Goal: Task Accomplishment & Management: Manage account settings

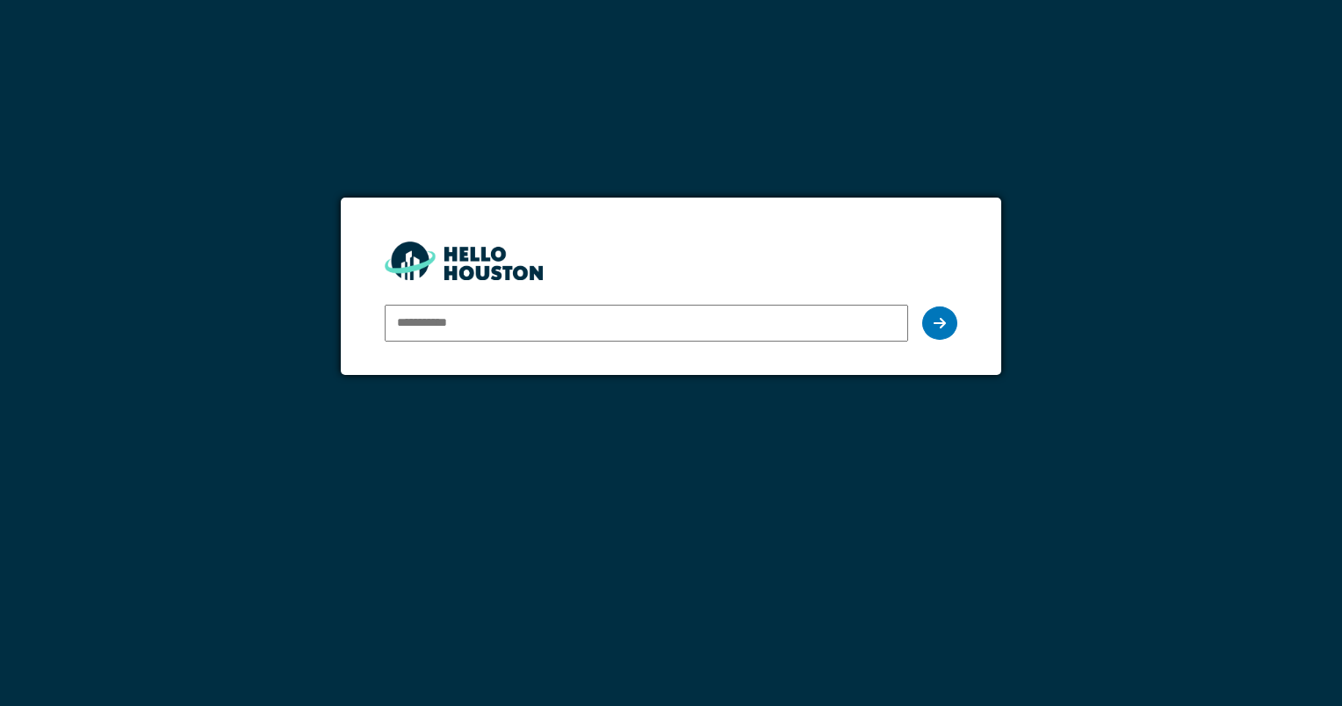
click at [539, 332] on input "email" at bounding box center [646, 323] width 522 height 37
drag, startPoint x: 962, startPoint y: 337, endPoint x: 932, endPoint y: 325, distance: 32.3
click at [932, 325] on form "You don't seem to have an account yet. Please follow the link given by your com…" at bounding box center [670, 286] width 659 height 176
click at [933, 325] on icon at bounding box center [939, 323] width 12 height 14
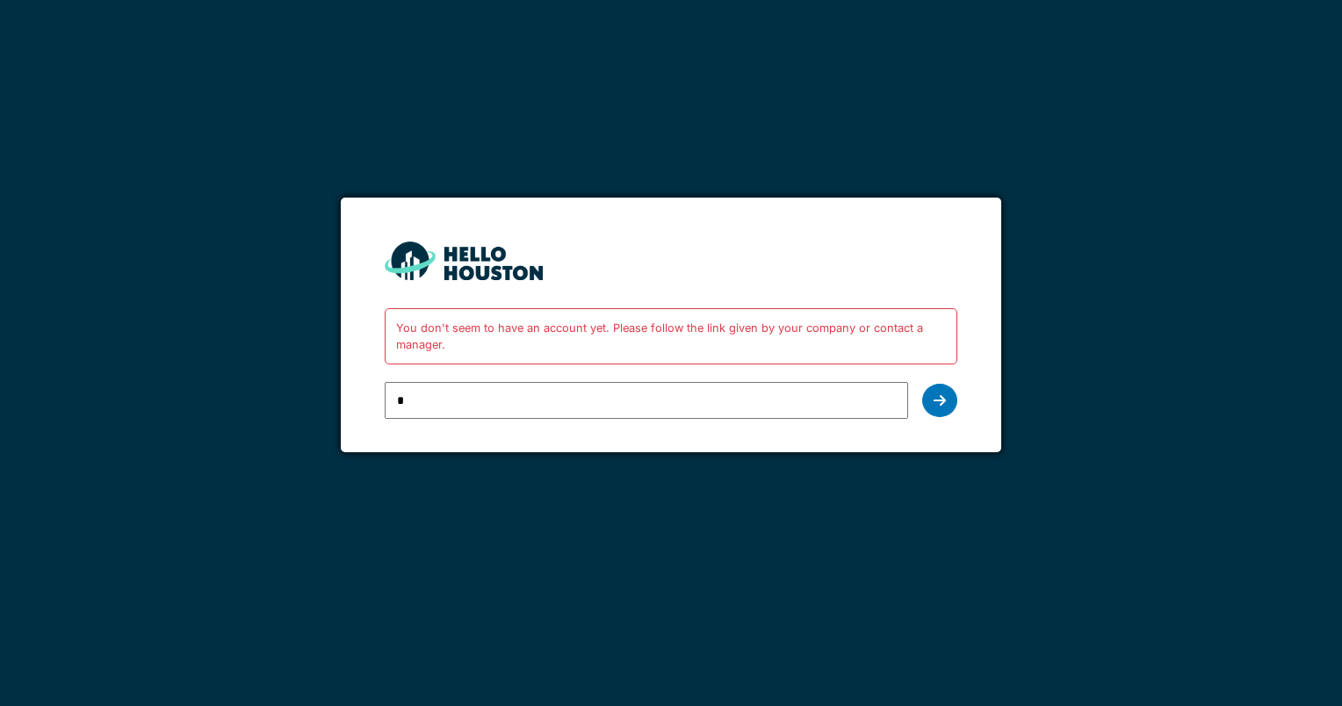
click at [617, 403] on input "*" at bounding box center [646, 400] width 522 height 37
type input "**********"
click at [939, 397] on icon at bounding box center [939, 400] width 12 height 14
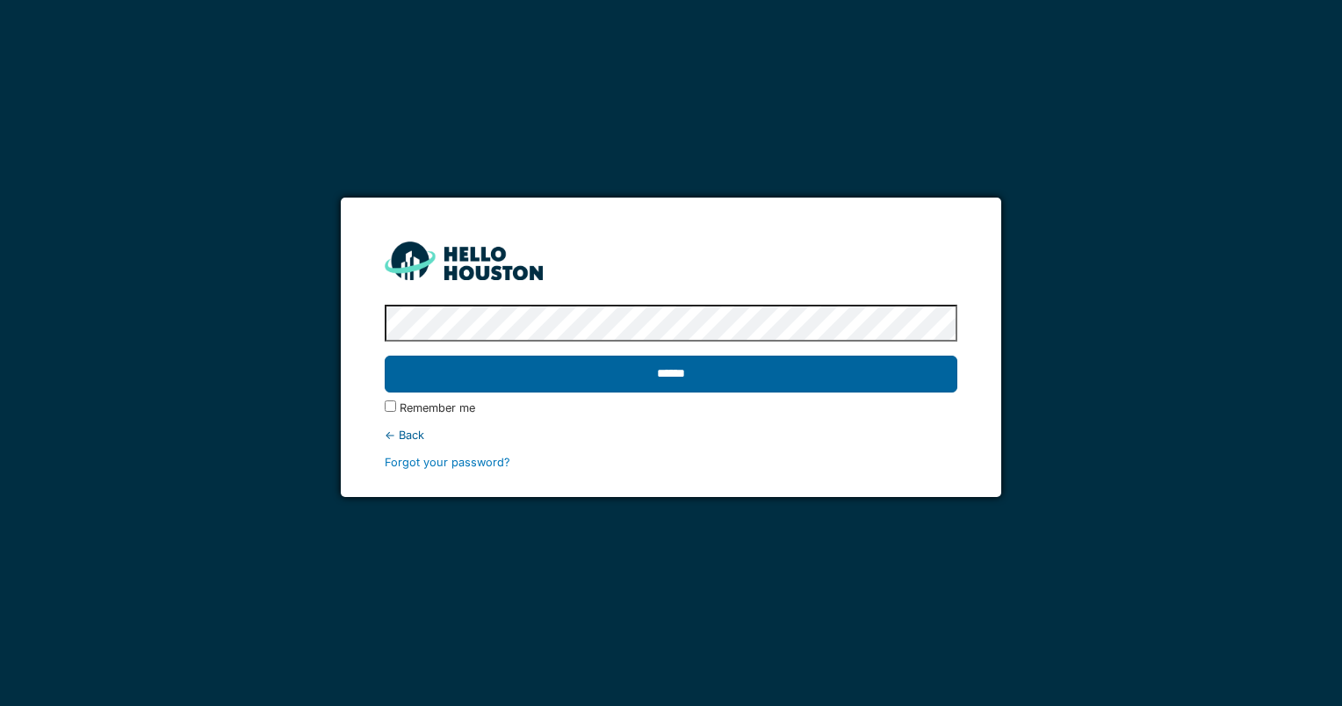
click at [667, 365] on input "******" at bounding box center [671, 374] width 572 height 37
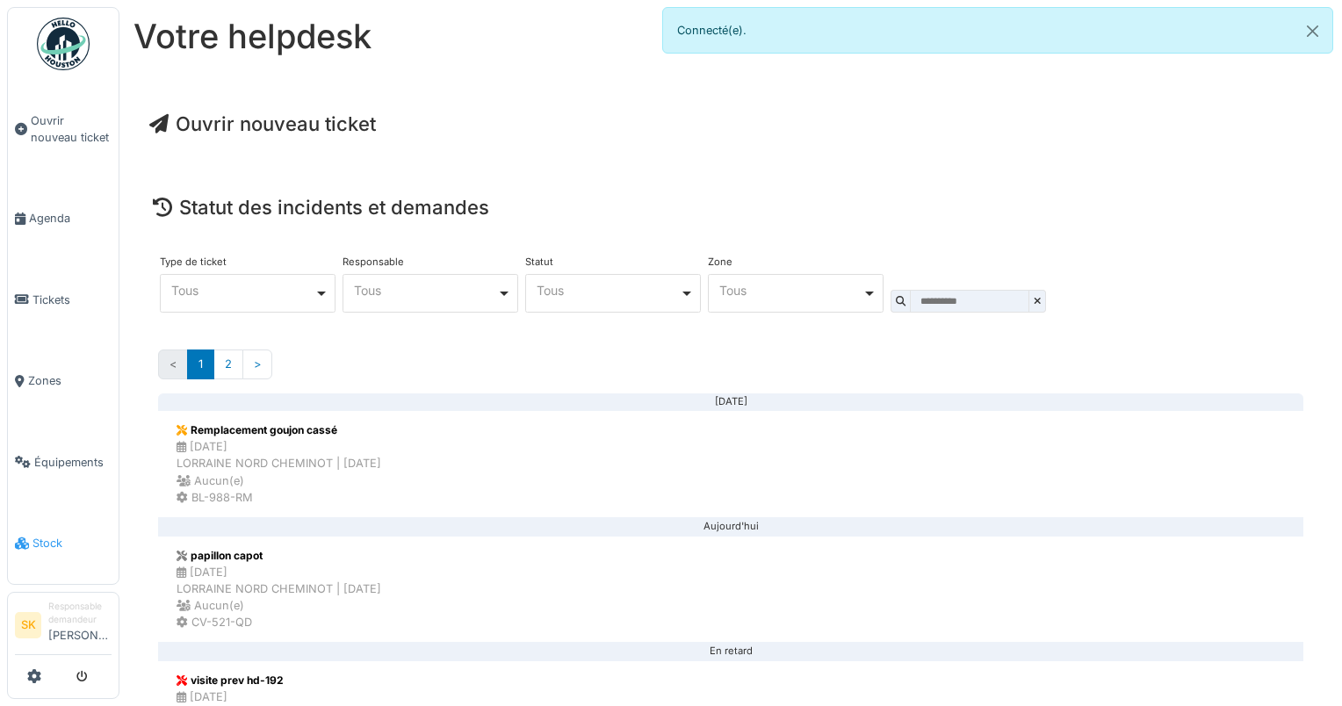
click at [53, 535] on span "Stock" at bounding box center [71, 543] width 79 height 17
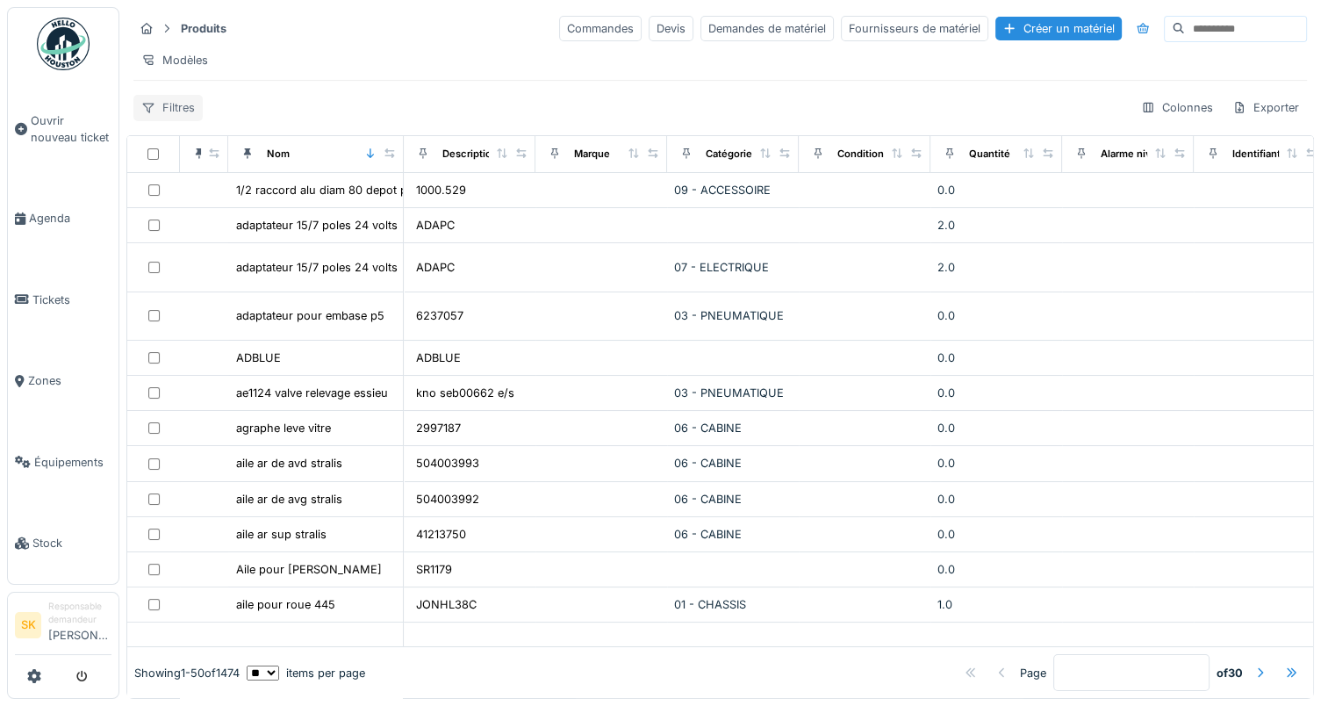
click at [170, 116] on div "Filtres" at bounding box center [167, 107] width 69 height 25
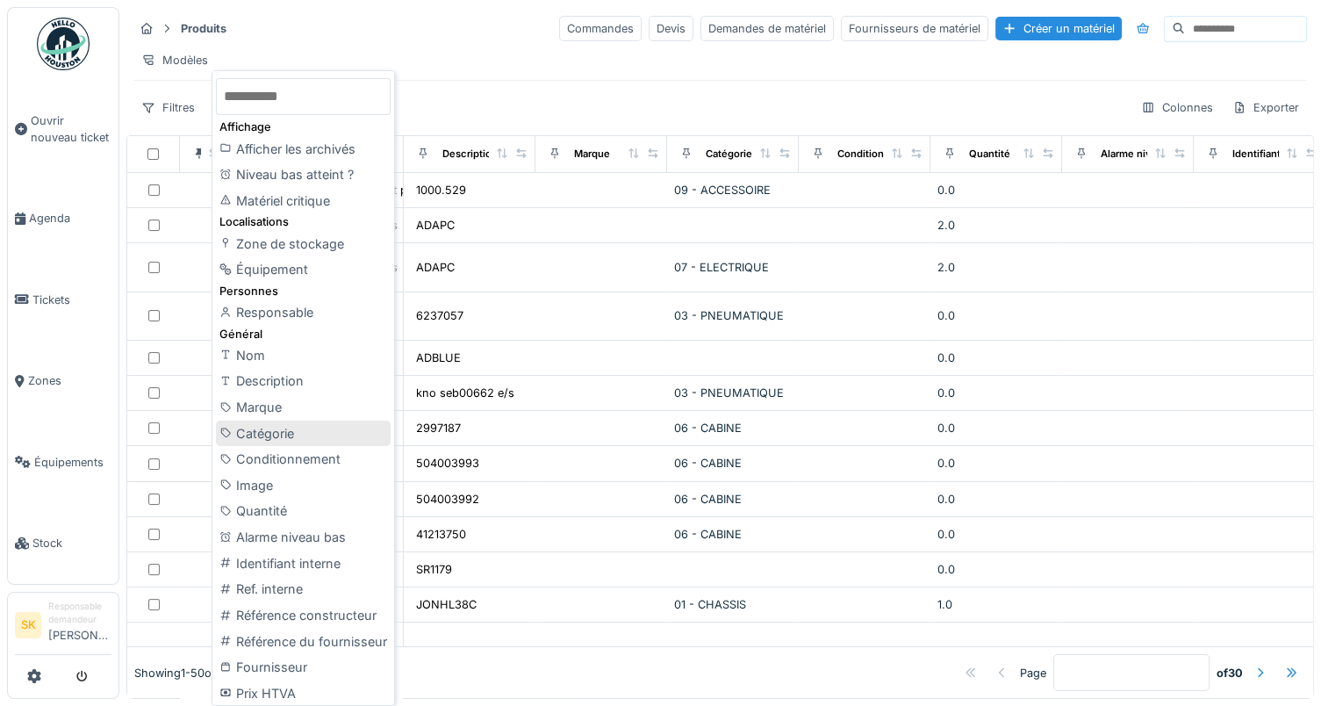
click at [254, 444] on div "Catégorie" at bounding box center [303, 434] width 175 height 26
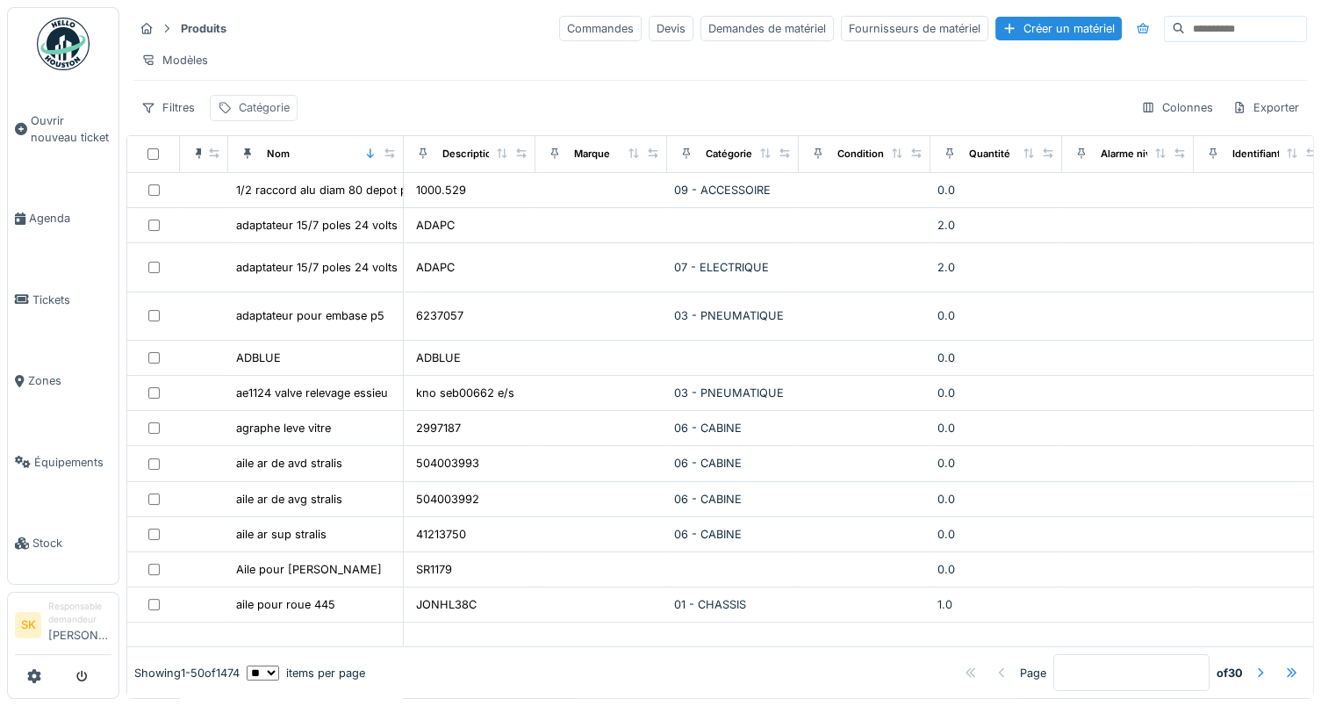
click at [253, 116] on div "Catégorie" at bounding box center [264, 107] width 51 height 17
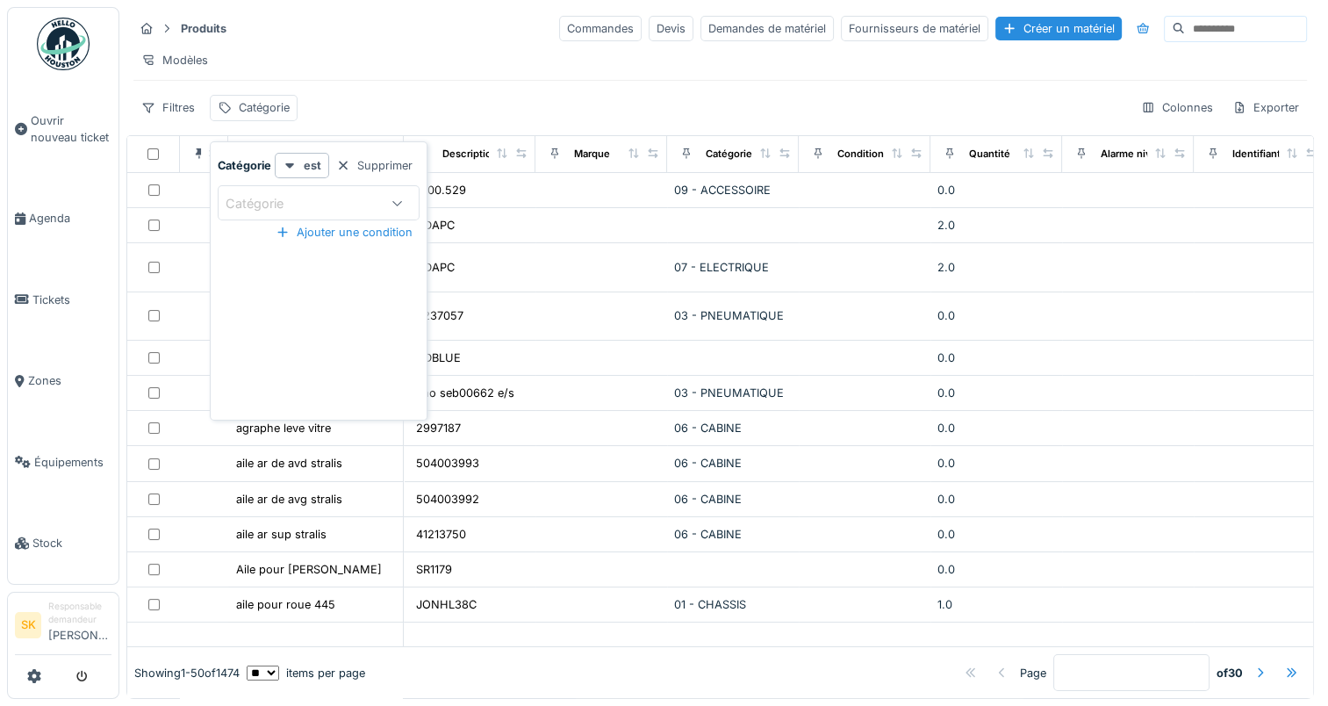
click at [260, 212] on div "Catégorie" at bounding box center [319, 202] width 202 height 35
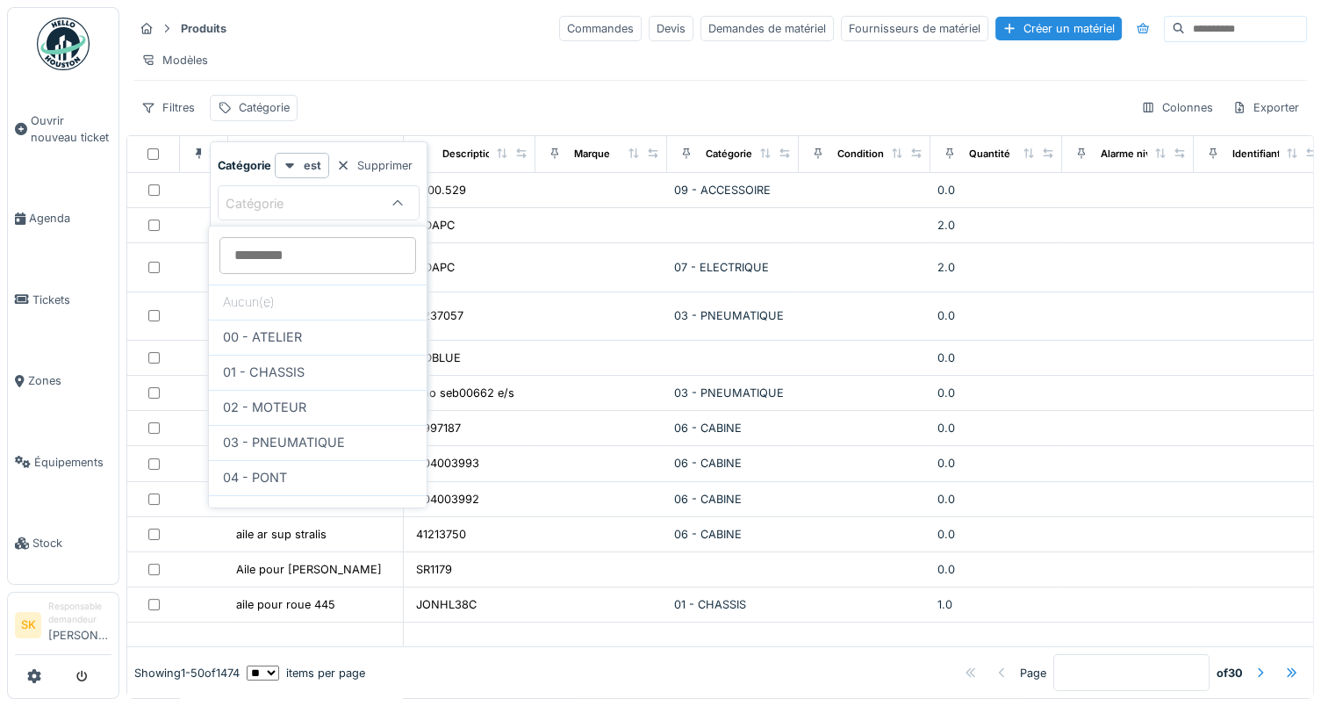
click at [295, 267] on input at bounding box center [318, 255] width 197 height 37
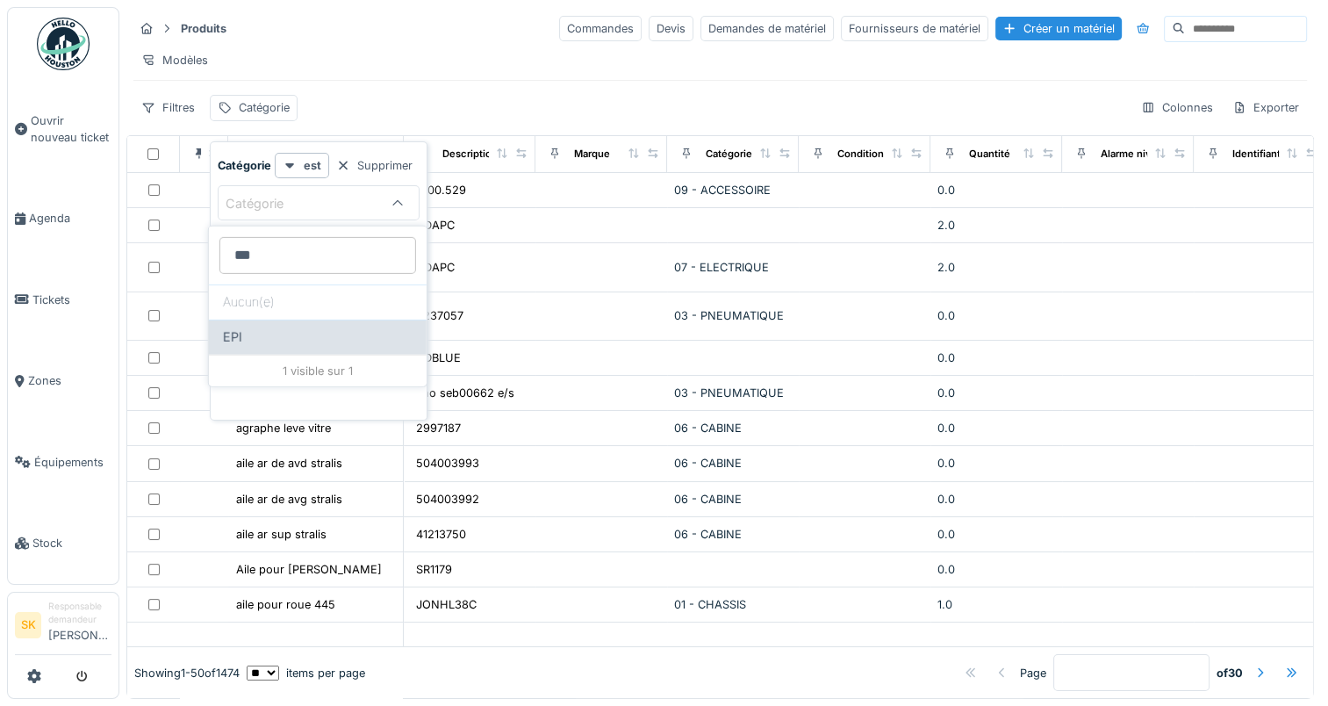
type input "***"
click at [256, 333] on div "EPI" at bounding box center [318, 337] width 190 height 19
type input "***"
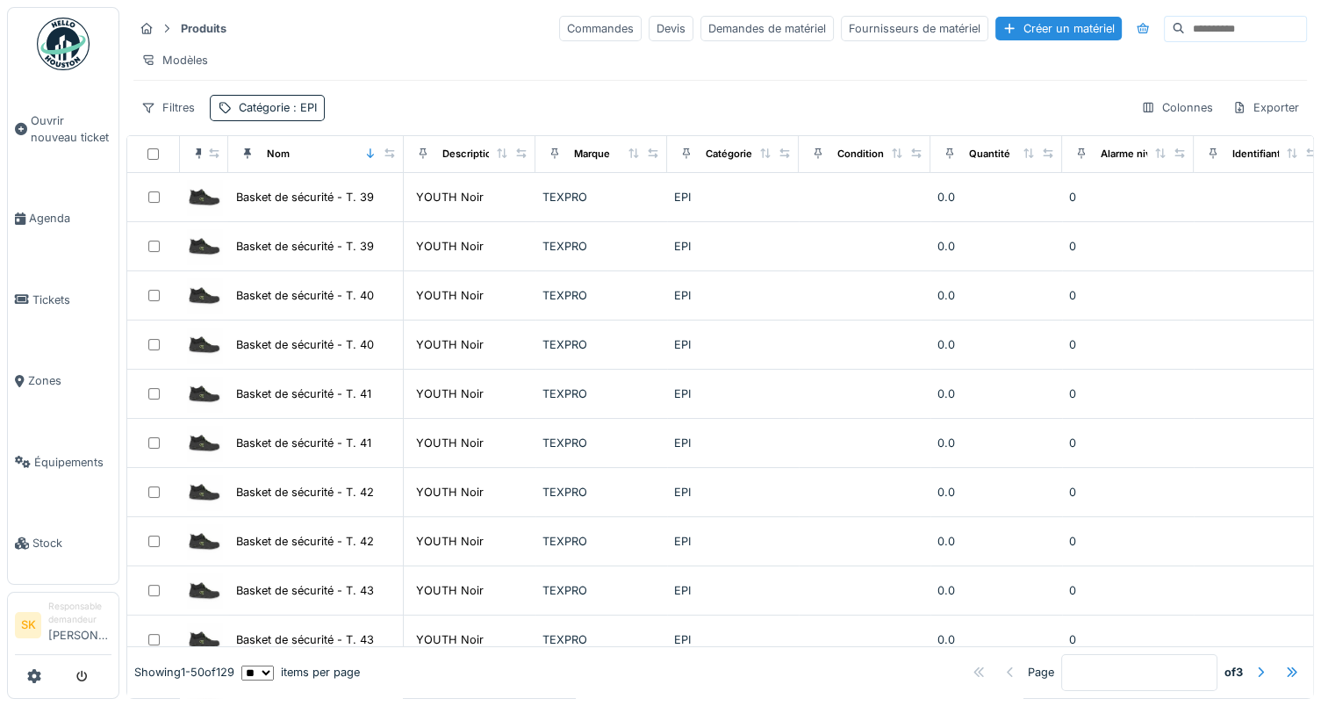
click at [376, 112] on div "Filtres Catégorie : EPI Colonnes Exporter" at bounding box center [720, 107] width 1174 height 25
click at [168, 120] on div "Filtres" at bounding box center [167, 107] width 69 height 25
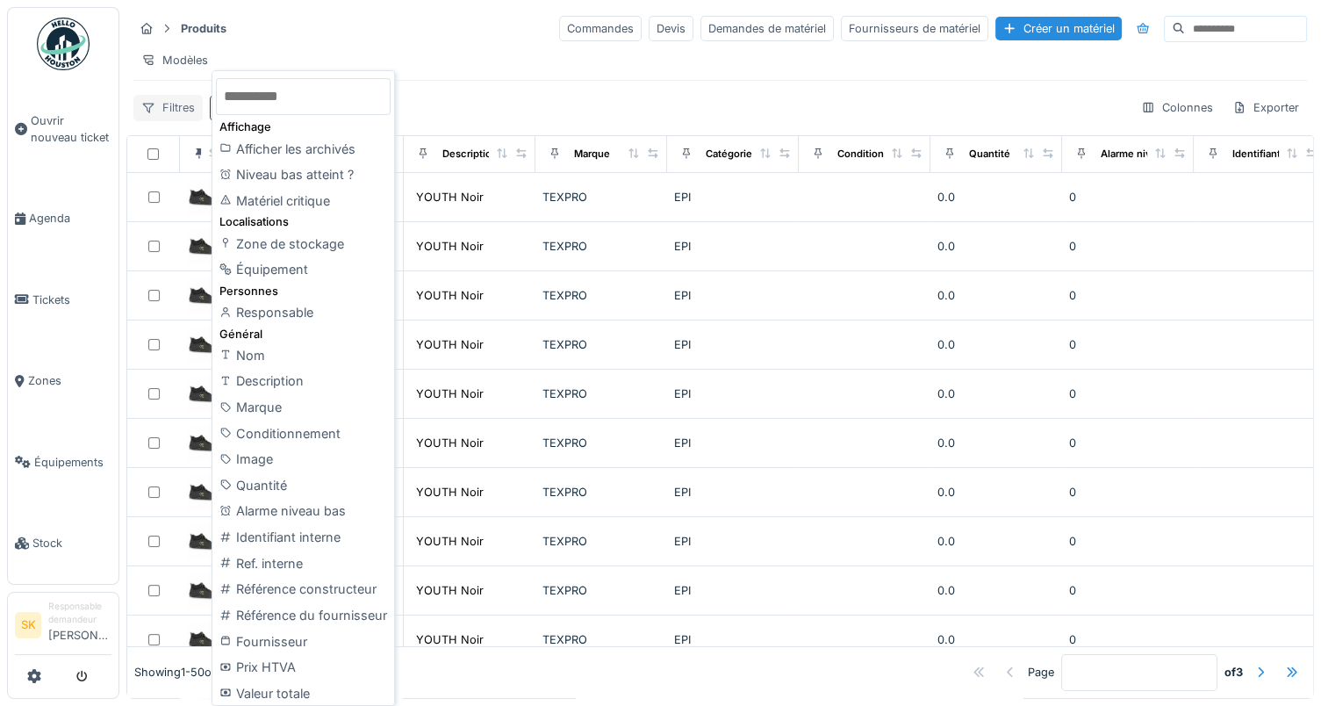
click at [168, 120] on div "Filtres" at bounding box center [167, 107] width 69 height 25
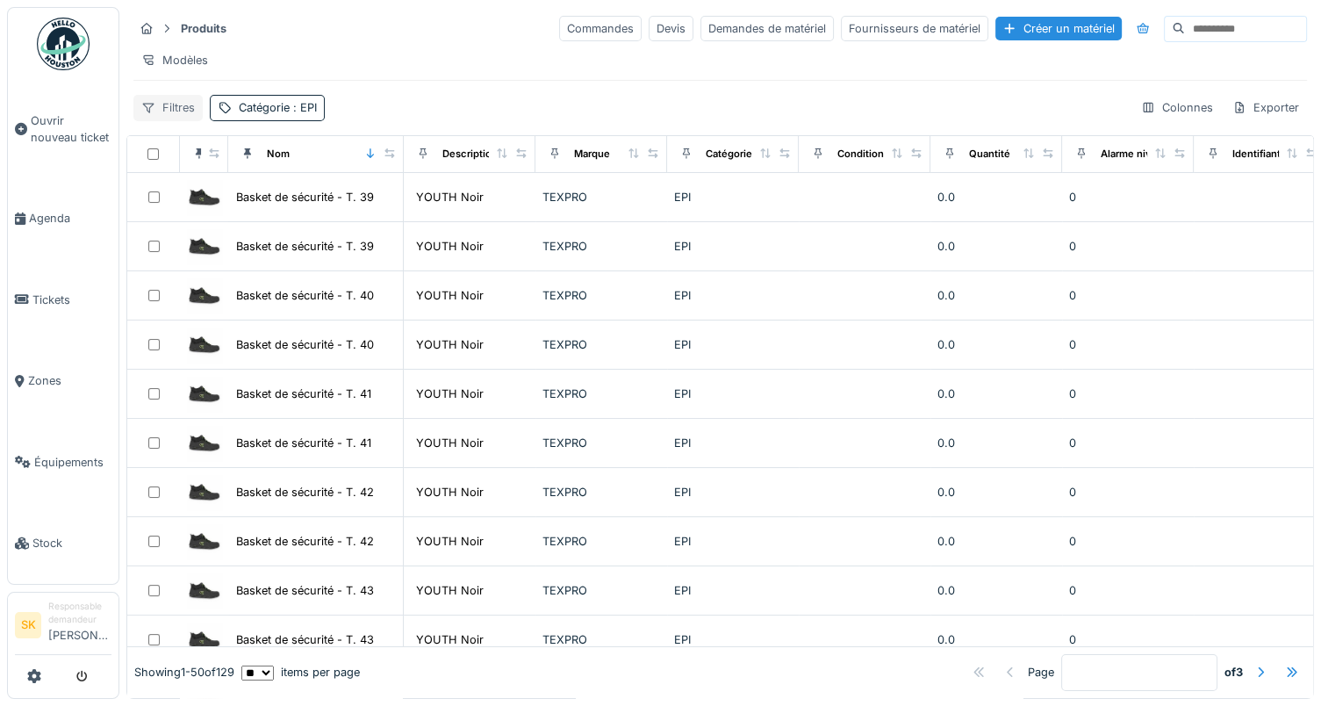
click at [168, 120] on div "Filtres" at bounding box center [167, 107] width 69 height 25
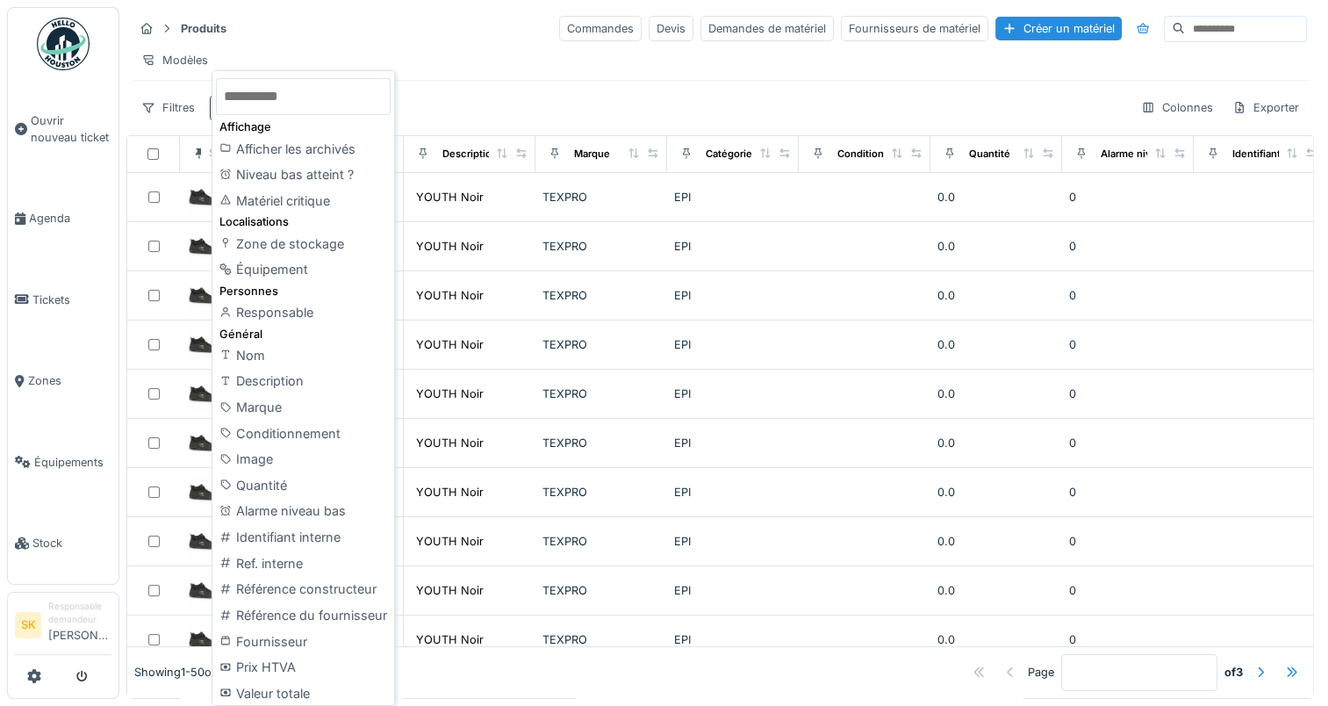
click at [299, 100] on input "text" at bounding box center [303, 96] width 175 height 37
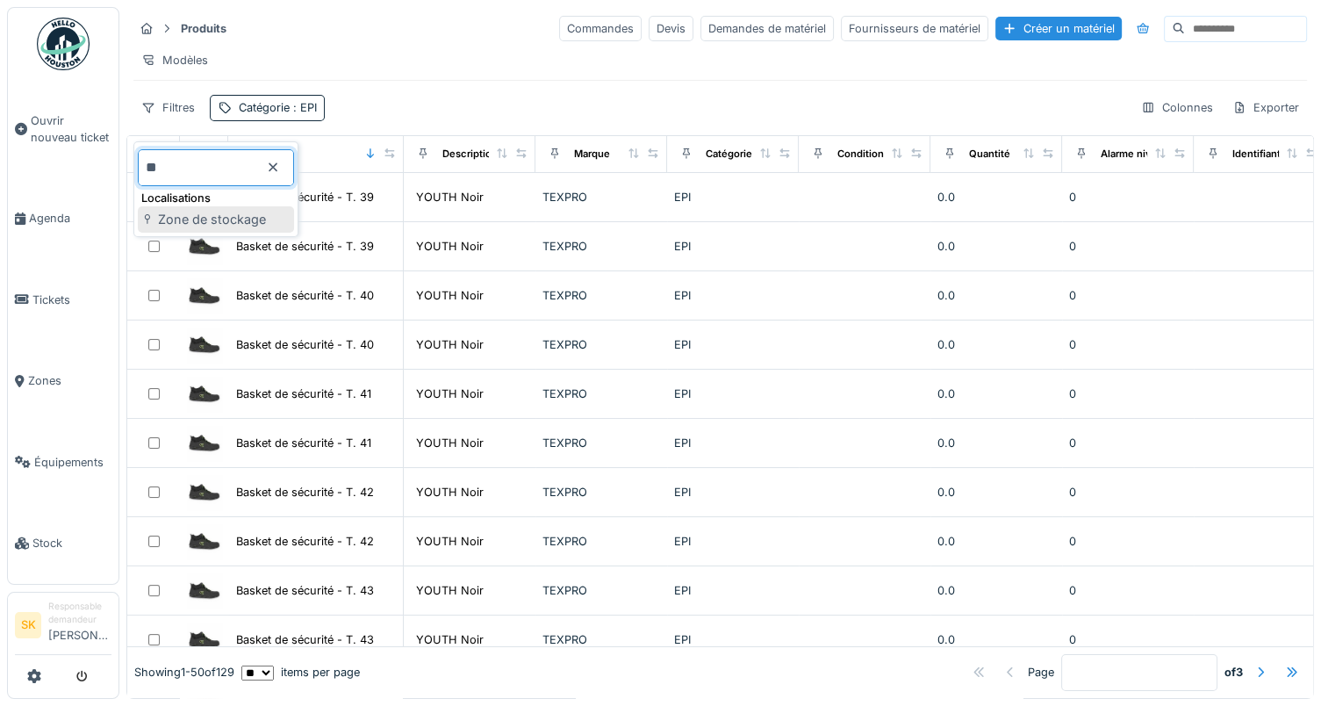
type input "**"
click at [228, 220] on div "Zone de stockage" at bounding box center [216, 219] width 156 height 26
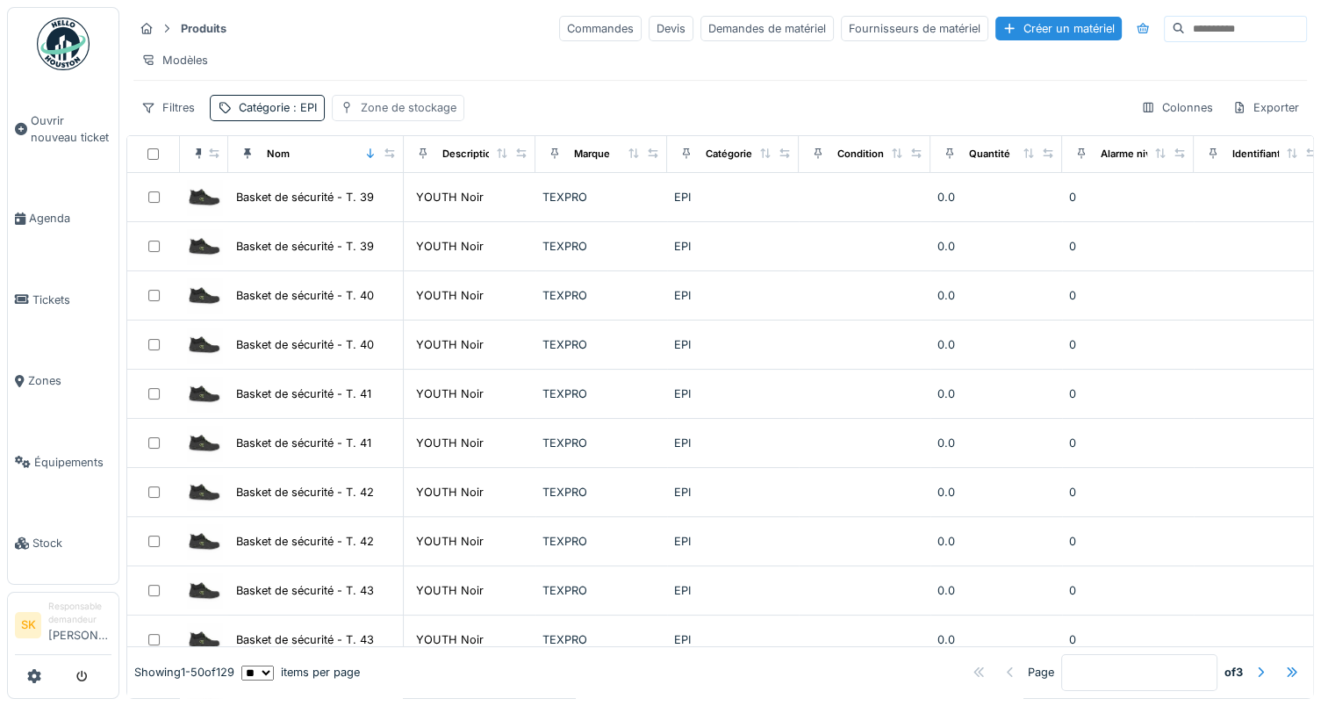
click at [369, 116] on div "Zone de stockage" at bounding box center [409, 107] width 96 height 17
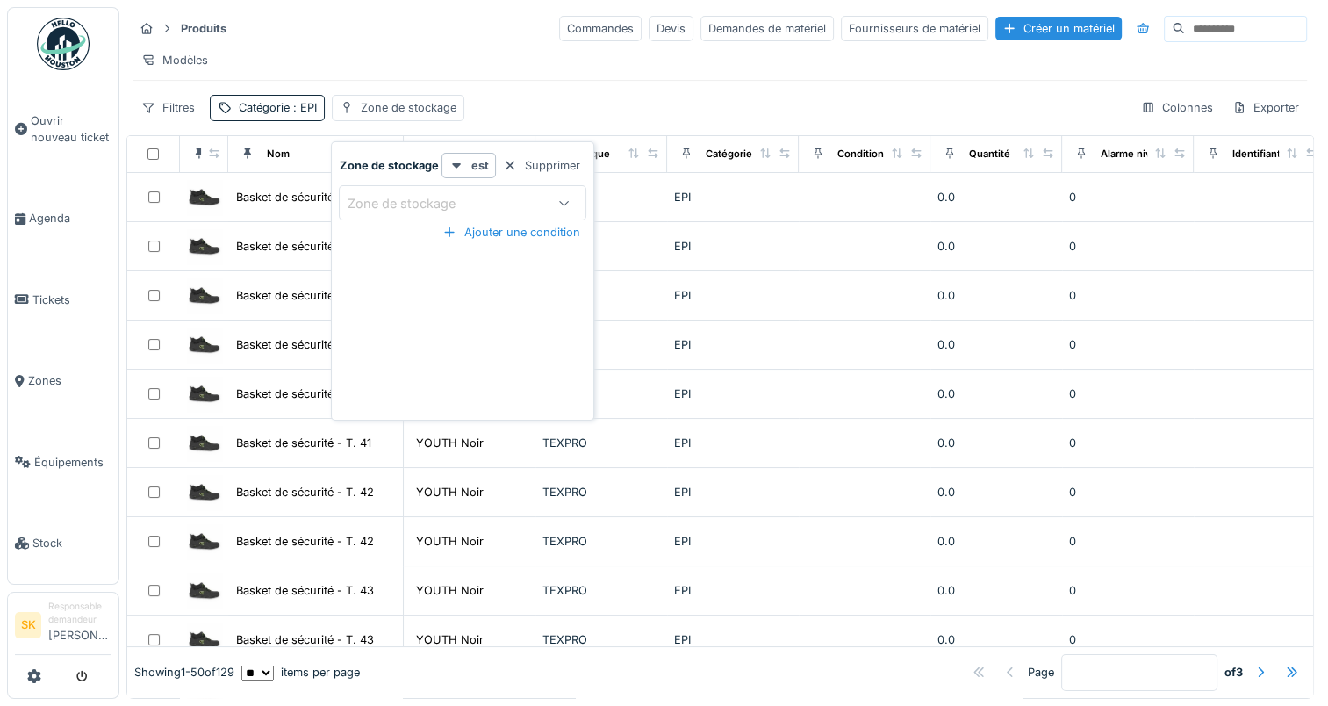
click at [386, 207] on div "Zone de stockage" at bounding box center [413, 203] width 133 height 19
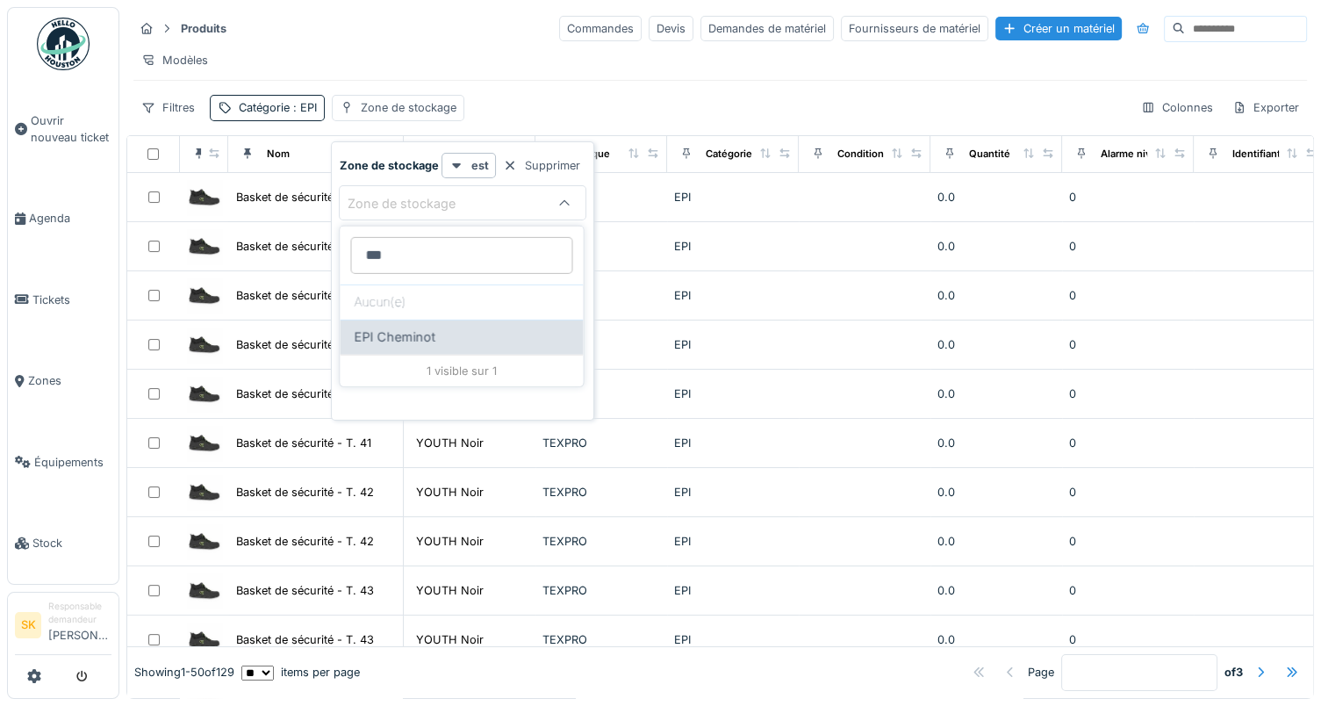
type stockage_A1OTc "***"
click at [395, 334] on span "EPI Cheminot" at bounding box center [395, 337] width 82 height 19
type input "*****"
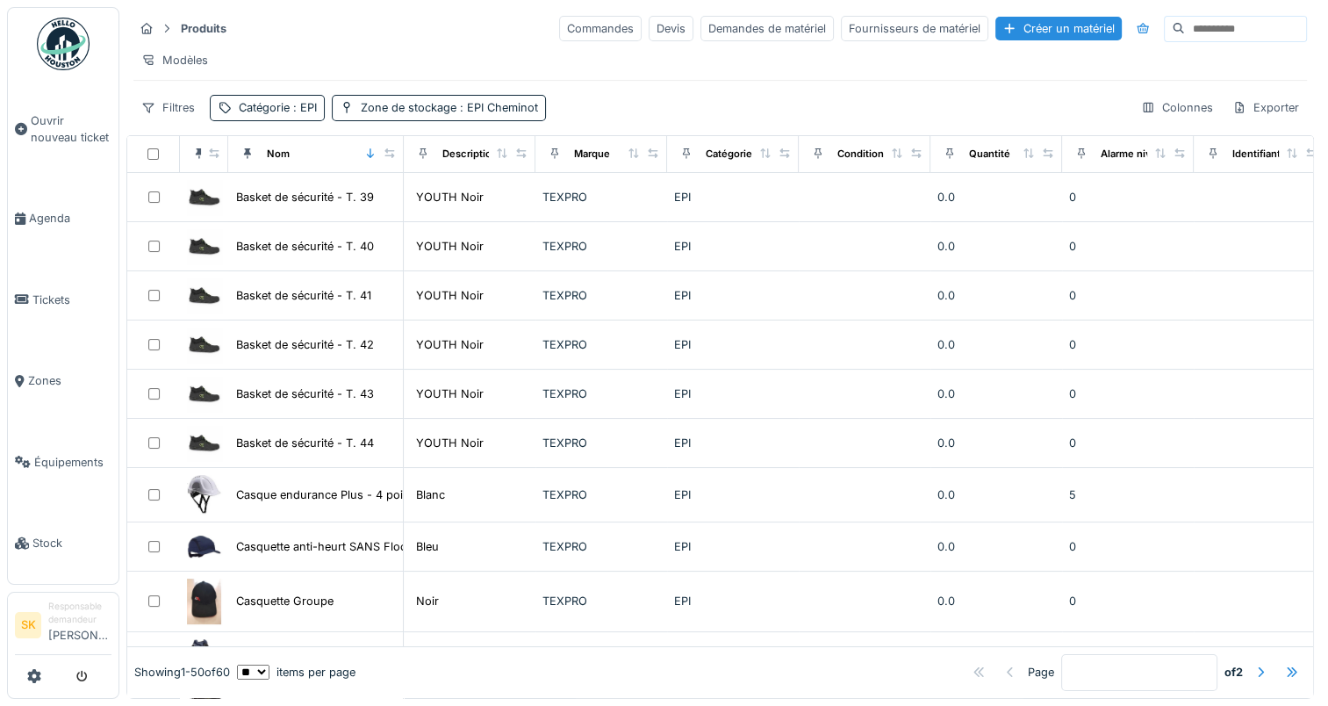
click at [605, 120] on div "Filtres Catégorie : EPI Zone de stockage : EPI Cheminot Colonnes Exporter" at bounding box center [720, 107] width 1174 height 25
click at [1155, 120] on div "Colonnes" at bounding box center [1178, 107] width 88 height 25
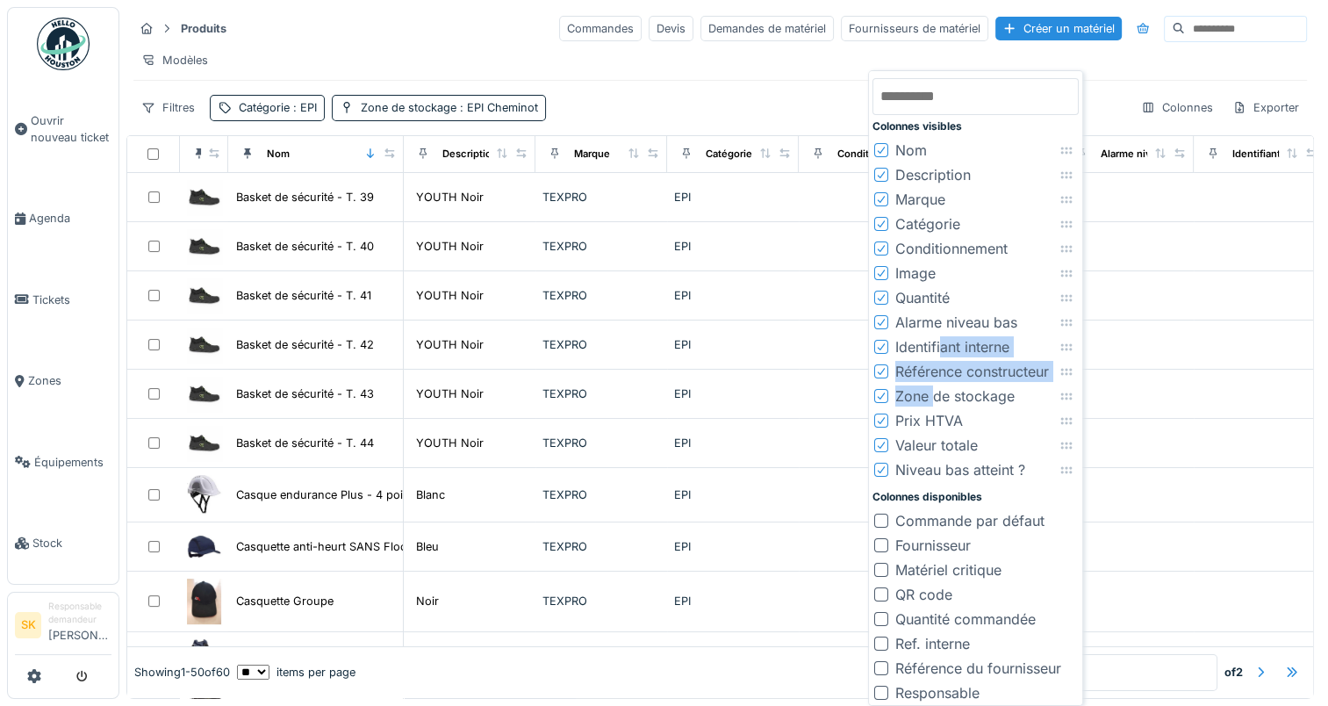
drag, startPoint x: 937, startPoint y: 403, endPoint x: 941, endPoint y: 351, distance: 52.0
click at [941, 351] on div "Colonnes visibles Nom Description Marque Catégorie Conditionnement Image Quanti…" at bounding box center [976, 390] width 206 height 630
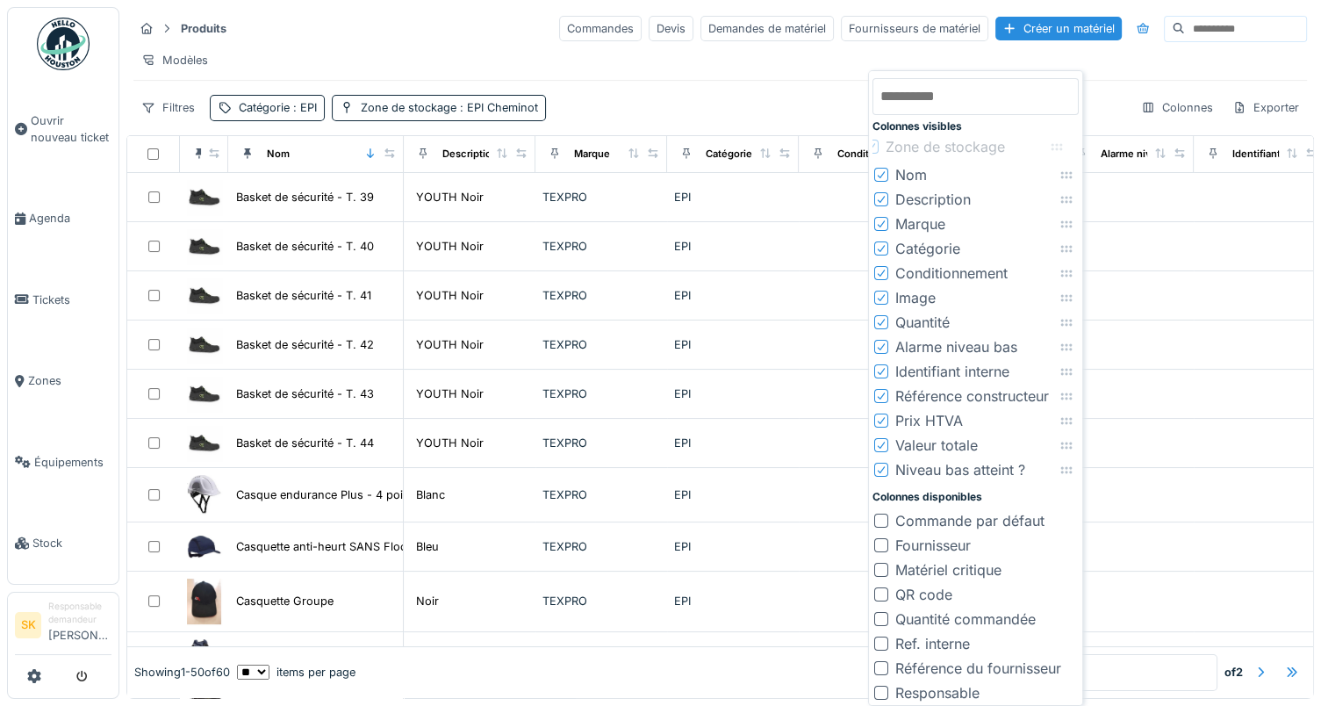
drag, startPoint x: 941, startPoint y: 351, endPoint x: 1057, endPoint y: 148, distance: 234.4
click at [1057, 148] on icon at bounding box center [1057, 146] width 14 height 11
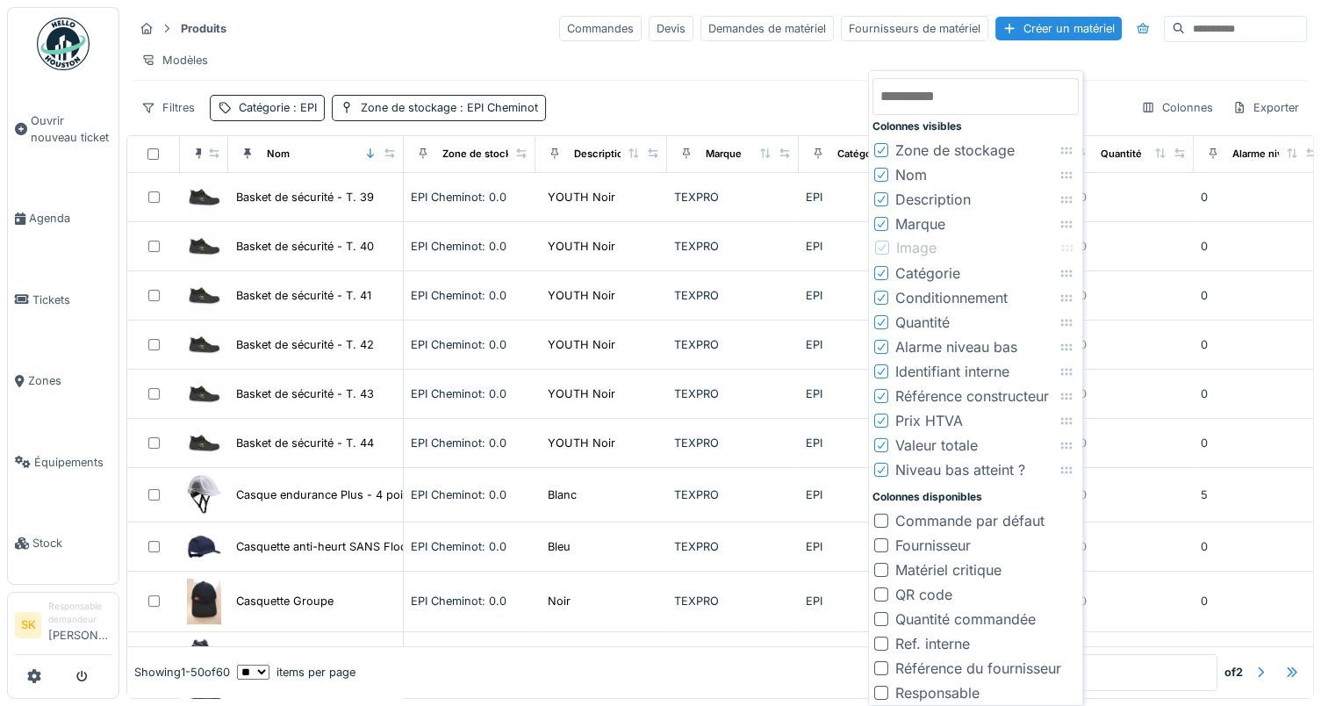
drag, startPoint x: 1074, startPoint y: 302, endPoint x: 1075, endPoint y: 252, distance: 50.1
click at [1075, 252] on icon at bounding box center [1068, 247] width 14 height 11
drag, startPoint x: 1067, startPoint y: 325, endPoint x: 1068, endPoint y: 270, distance: 54.4
click at [1068, 270] on icon at bounding box center [1068, 268] width 14 height 11
drag, startPoint x: 1067, startPoint y: 416, endPoint x: 1061, endPoint y: 290, distance: 126.6
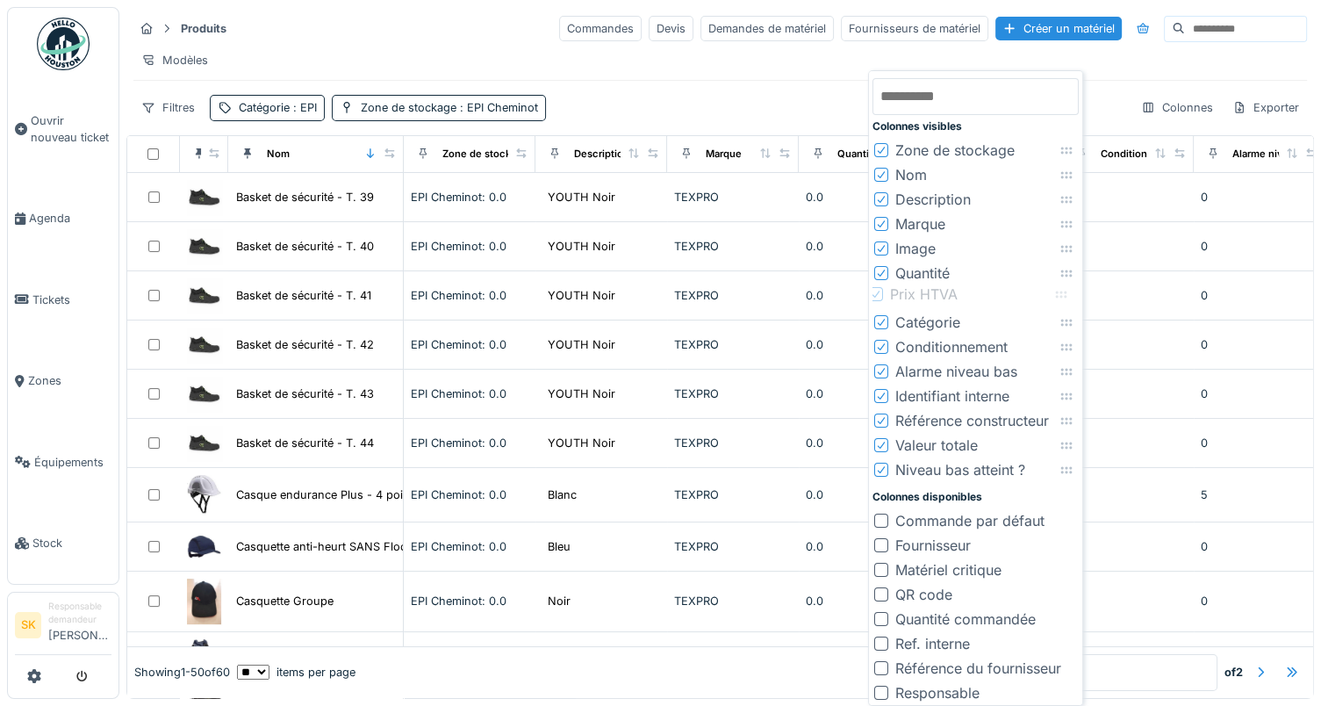
click at [1061, 290] on icon at bounding box center [1062, 294] width 14 height 11
drag, startPoint x: 1068, startPoint y: 467, endPoint x: 1061, endPoint y: 335, distance: 131.9
click at [1061, 335] on icon at bounding box center [1060, 338] width 14 height 11
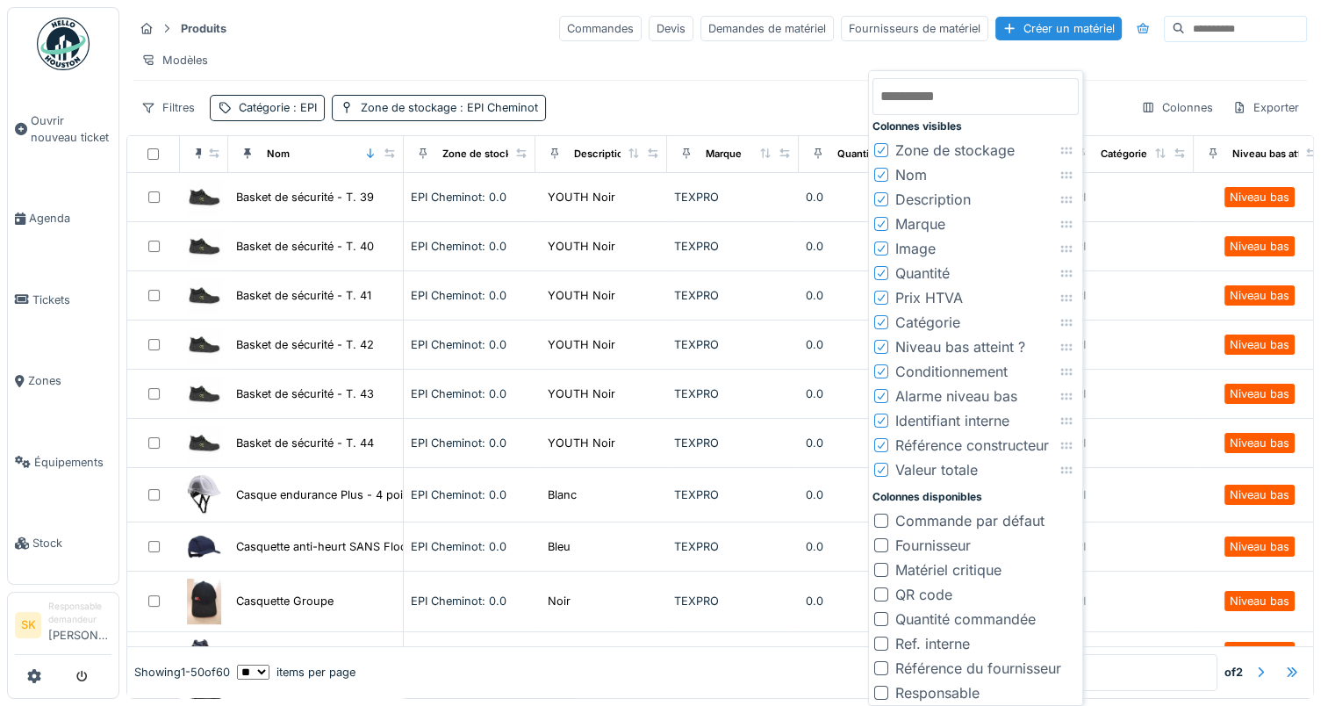
drag, startPoint x: 882, startPoint y: 469, endPoint x: 884, endPoint y: 307, distance: 161.6
click at [884, 307] on div "Colonnes visibles Zone de stockage Nom Description Marque Image Quantité Prix H…" at bounding box center [976, 390] width 206 height 630
click at [1069, 477] on li "Valeur totale" at bounding box center [976, 469] width 206 height 25
drag, startPoint x: 1069, startPoint y: 471, endPoint x: 1057, endPoint y: 320, distance: 150.6
click at [1057, 320] on icon at bounding box center [1054, 320] width 14 height 11
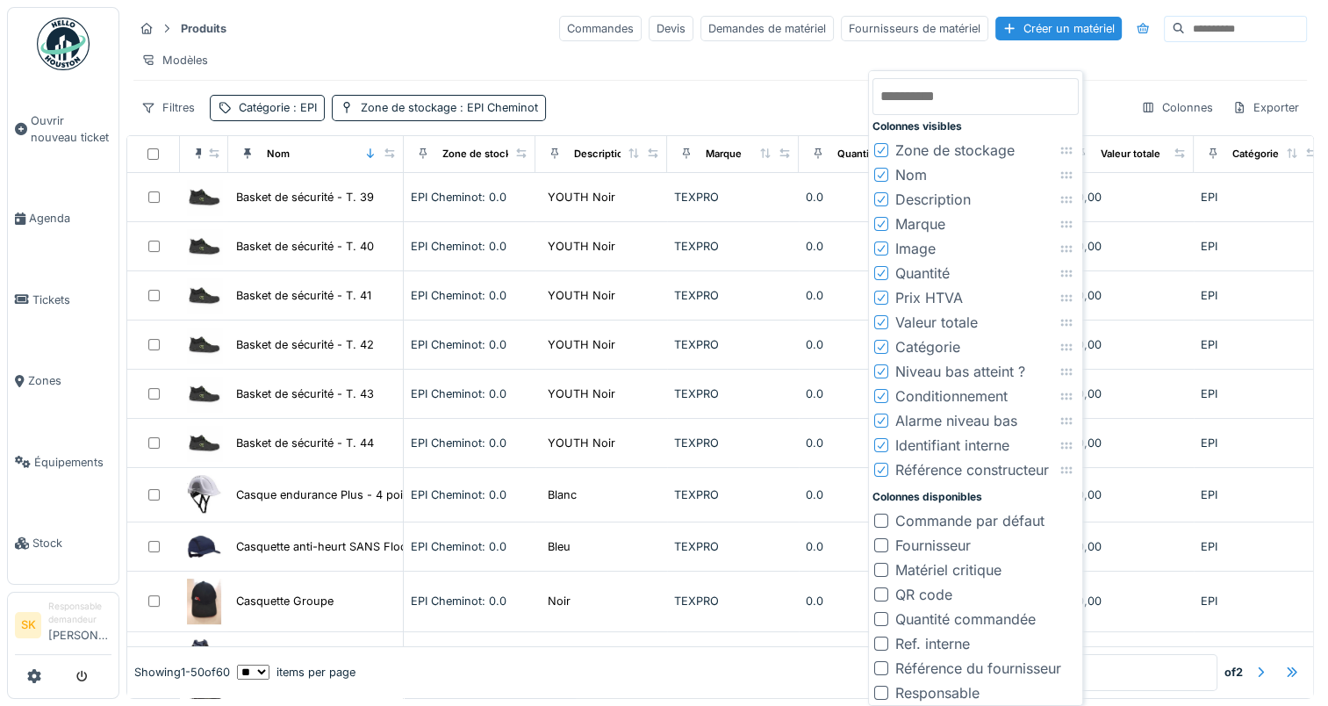
click at [1071, 378] on li "Niveau bas atteint ?" at bounding box center [976, 371] width 206 height 25
drag, startPoint x: 1069, startPoint y: 375, endPoint x: 1070, endPoint y: 346, distance: 29.0
click at [1070, 346] on icon at bounding box center [1068, 342] width 14 height 11
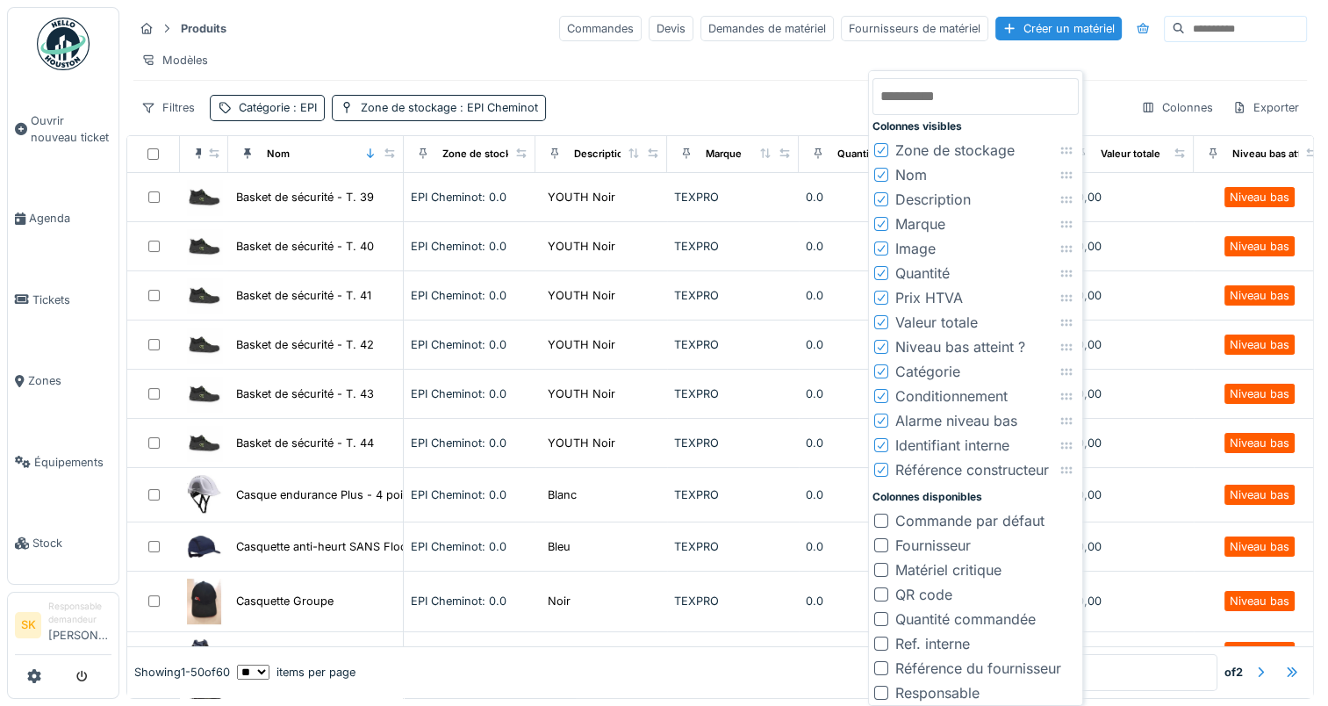
click at [882, 368] on icon at bounding box center [881, 371] width 11 height 9
click at [881, 369] on icon at bounding box center [881, 371] width 11 height 9
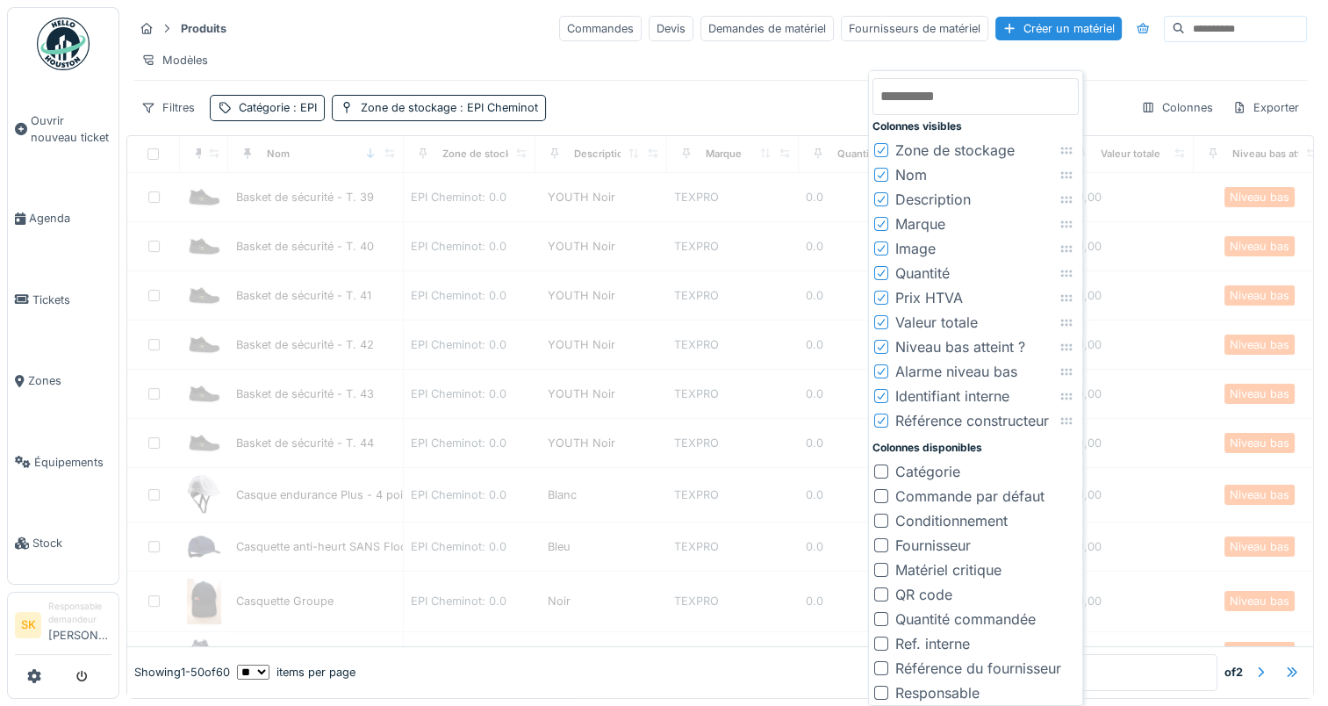
click at [881, 369] on icon at bounding box center [881, 371] width 11 height 9
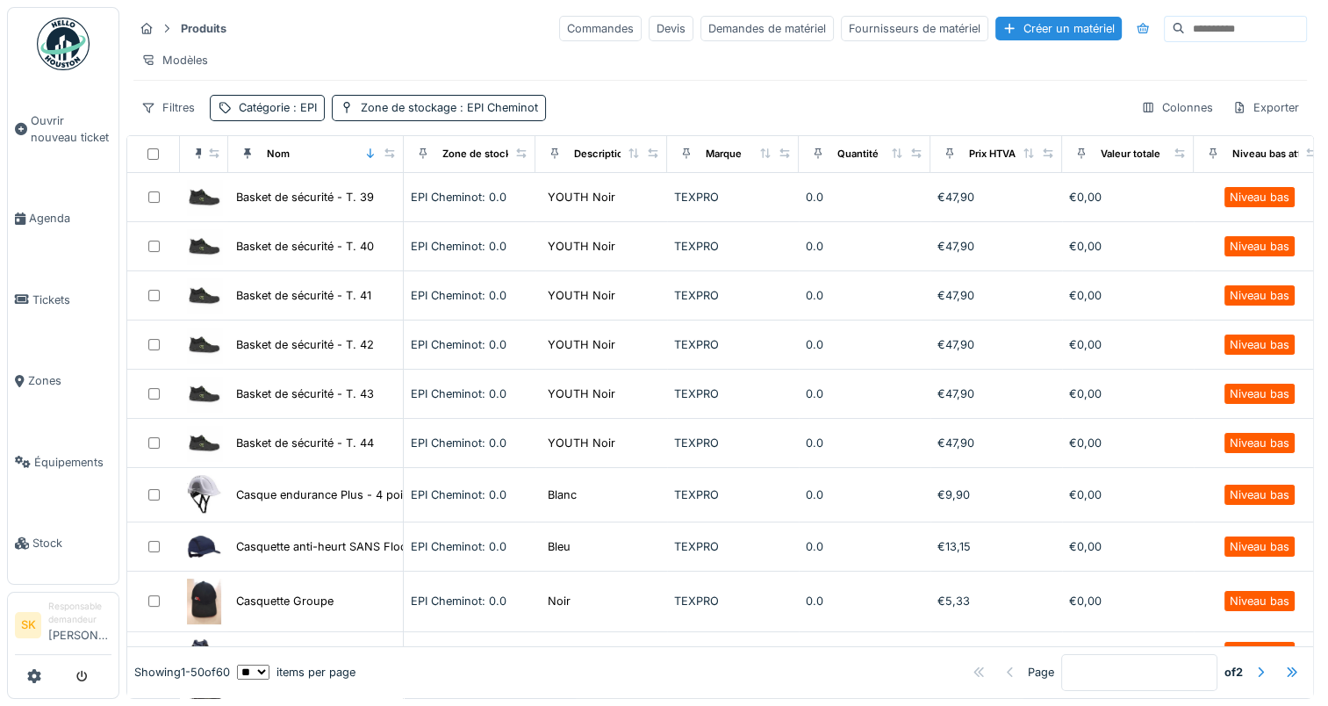
click at [859, 97] on div "Produits Commandes Devis Demandes de matériel Fournisseurs de matériel Créer un…" at bounding box center [720, 67] width 1188 height 121
click at [1173, 117] on div "Colonnes" at bounding box center [1178, 107] width 88 height 25
click at [244, 159] on icon at bounding box center [247, 153] width 7 height 11
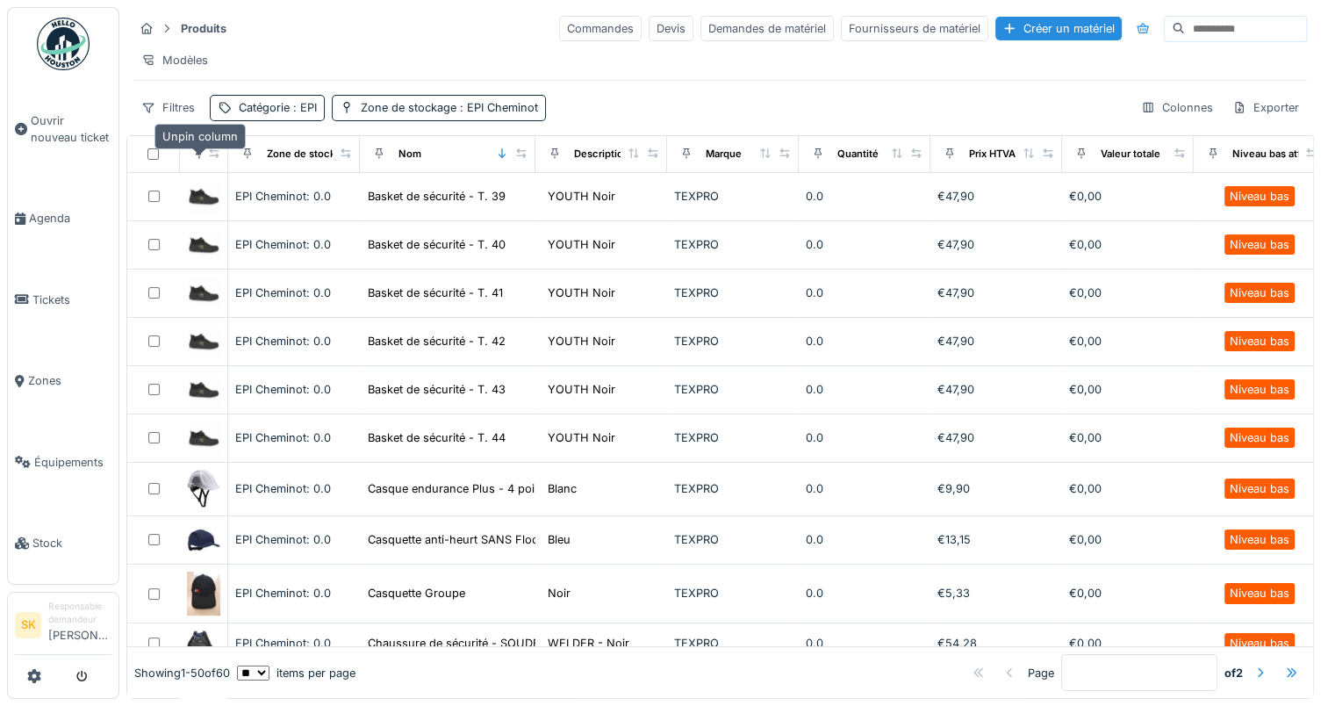
click at [198, 159] on icon at bounding box center [199, 153] width 7 height 11
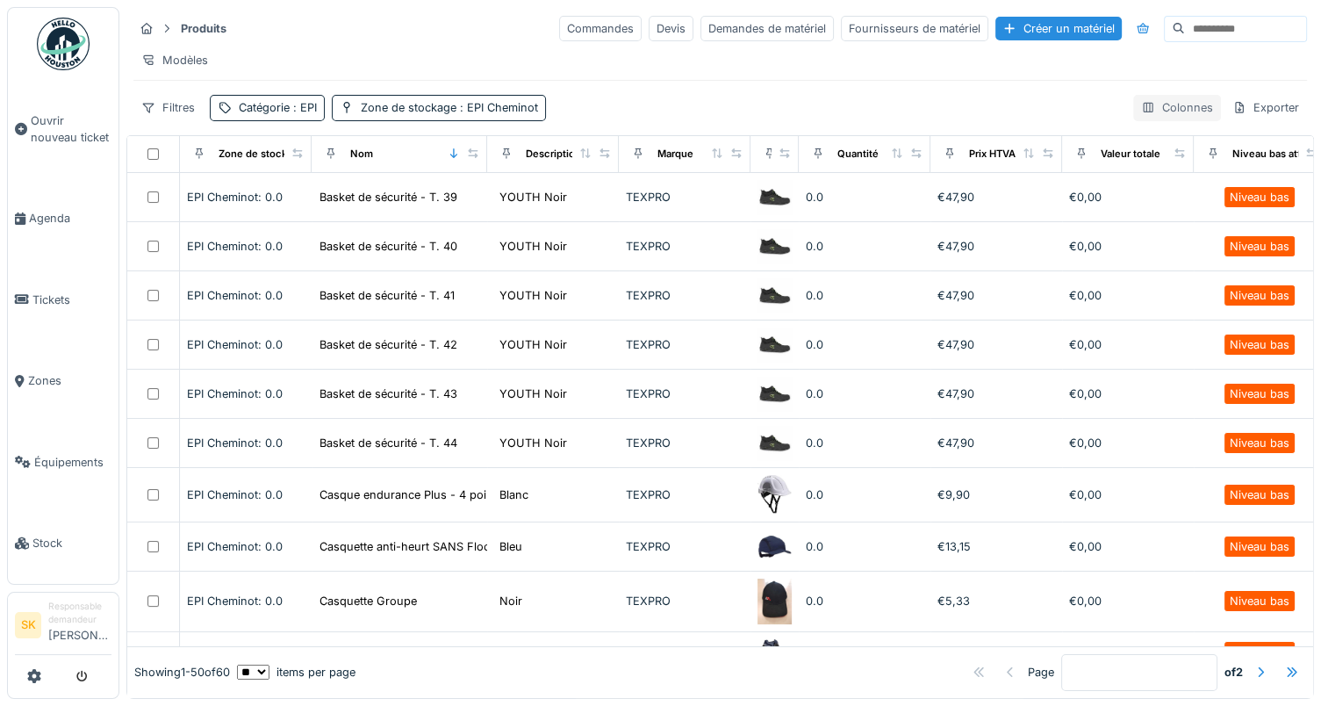
click at [1154, 119] on div "Colonnes" at bounding box center [1178, 107] width 88 height 25
click at [783, 120] on div "Filtres Catégorie : EPI Zone de stockage : EPI Cheminot Colonnes Exporter" at bounding box center [720, 107] width 1174 height 25
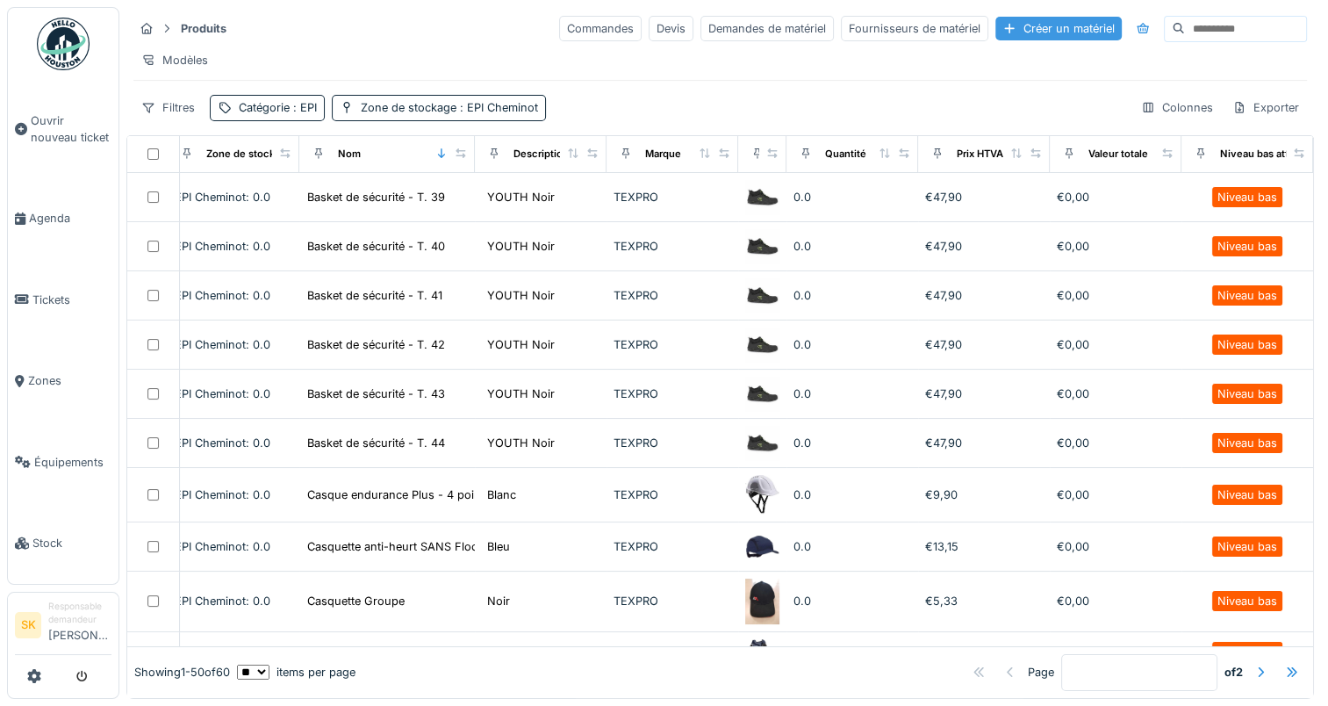
click at [1022, 30] on div "Créer un matériel" at bounding box center [1059, 29] width 126 height 24
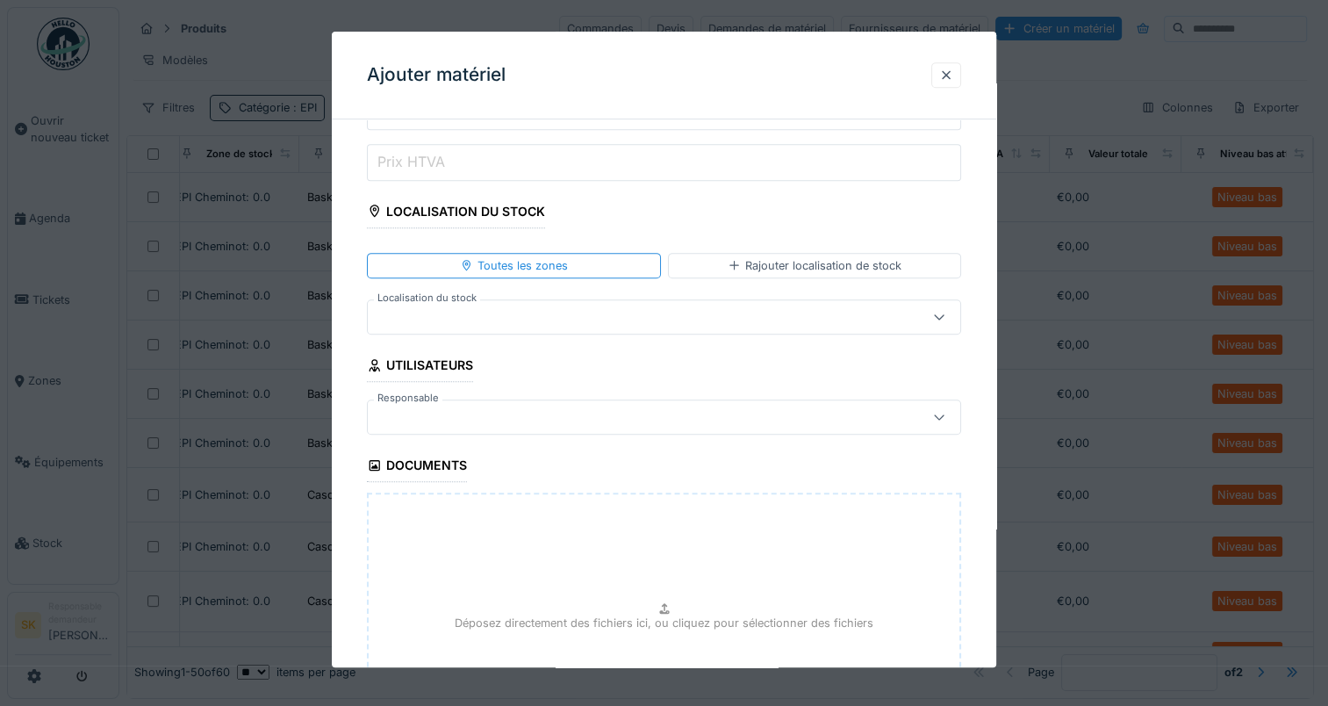
scroll to position [836, 0]
click at [945, 317] on icon at bounding box center [939, 321] width 14 height 11
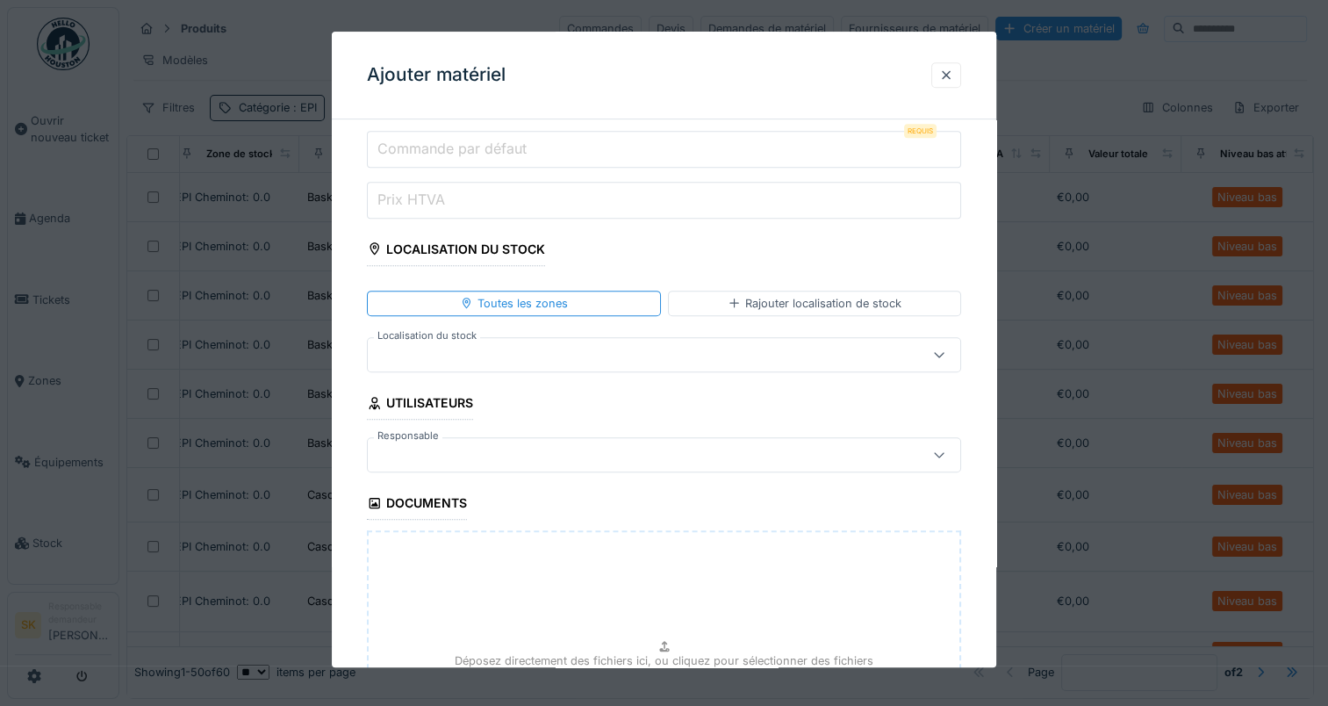
click at [788, 238] on fieldset "**********" at bounding box center [664, 101] width 594 height 1543
click at [951, 80] on div at bounding box center [946, 75] width 14 height 17
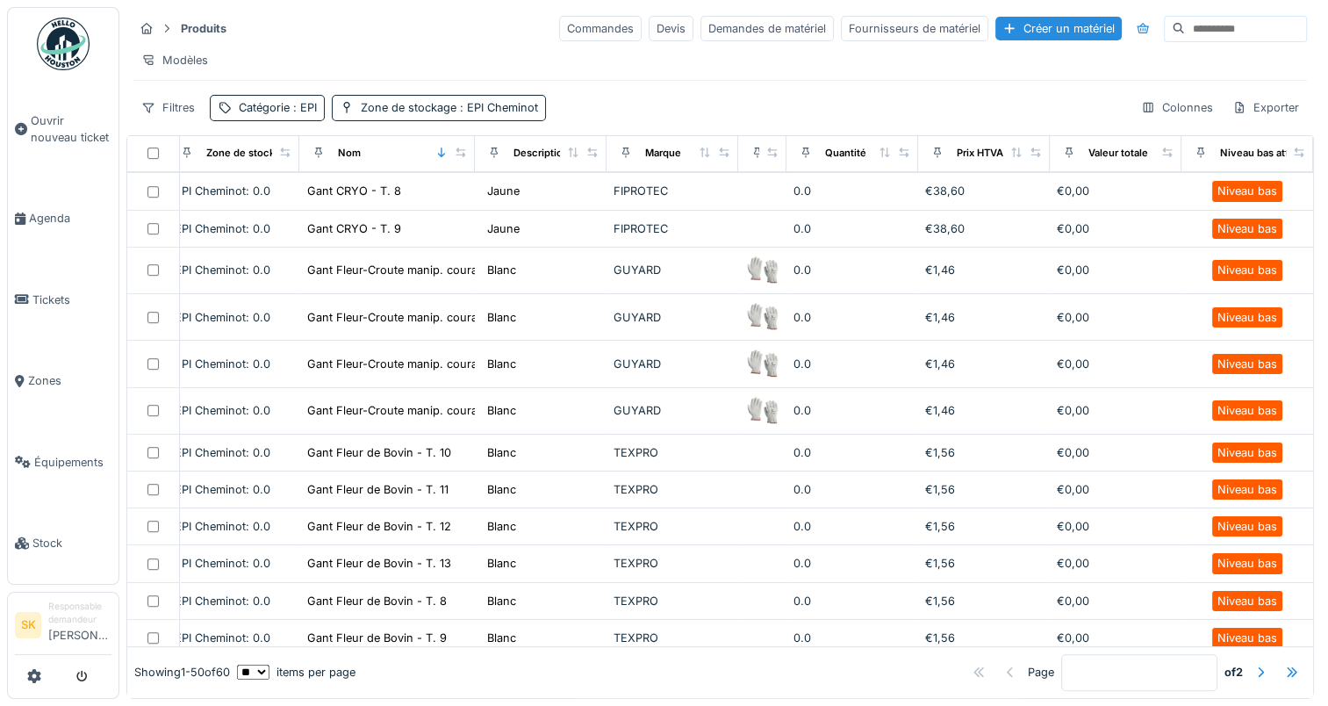
scroll to position [808, 23]
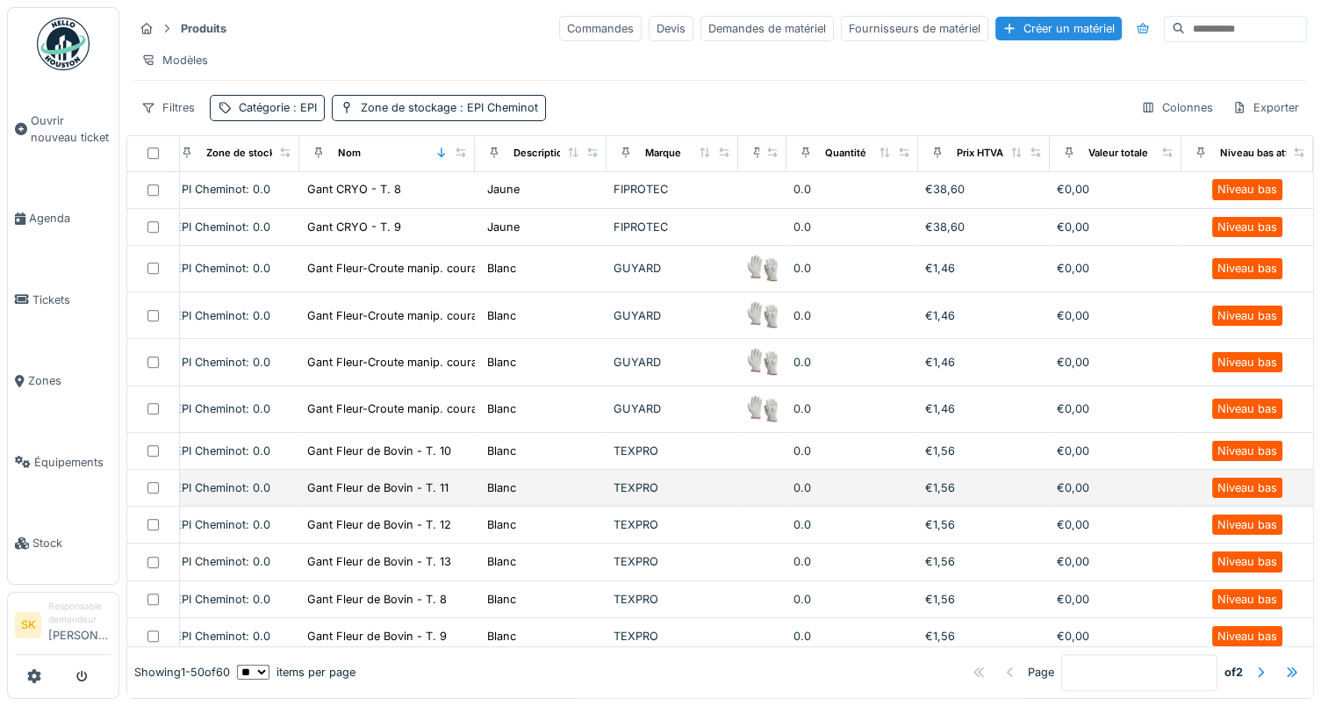
click at [522, 498] on div "Blanc" at bounding box center [541, 488] width 118 height 20
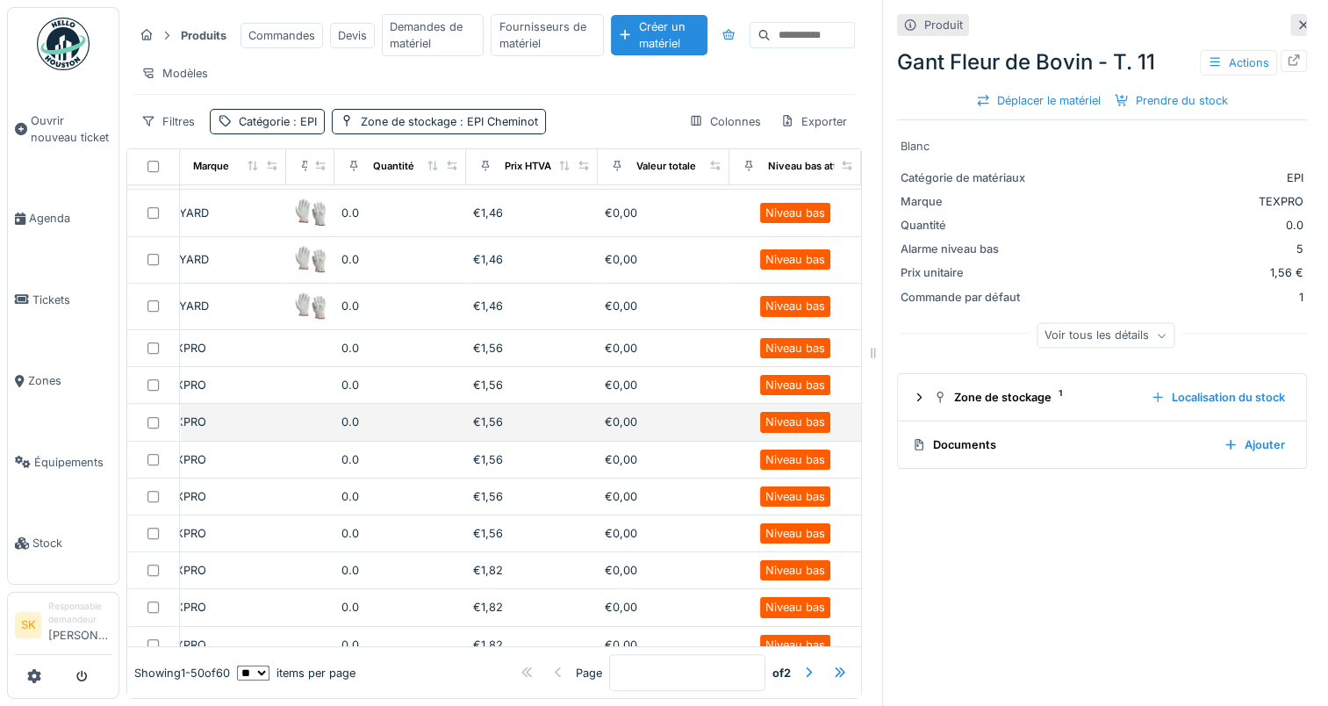
scroll to position [923, 486]
click at [534, 442] on td "€1,56" at bounding box center [532, 423] width 132 height 37
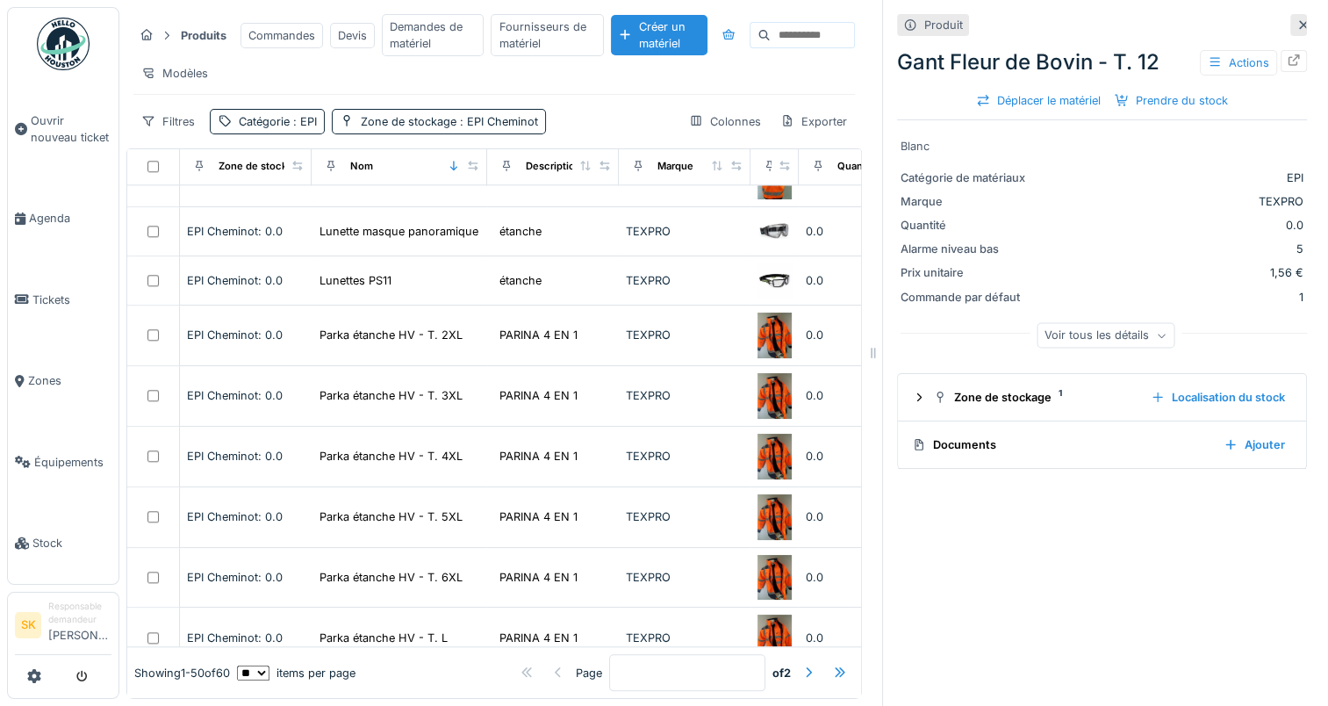
scroll to position [1724, 0]
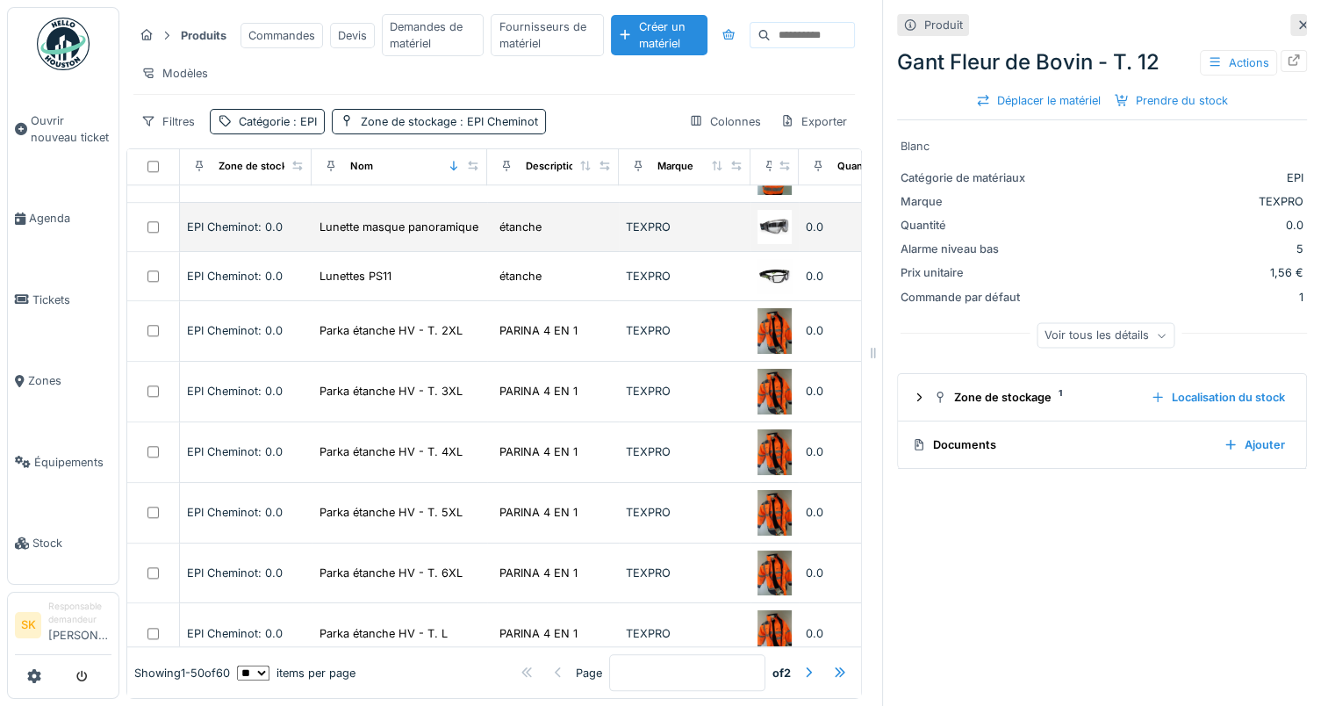
click at [659, 232] on div "TEXPRO" at bounding box center [685, 227] width 118 height 17
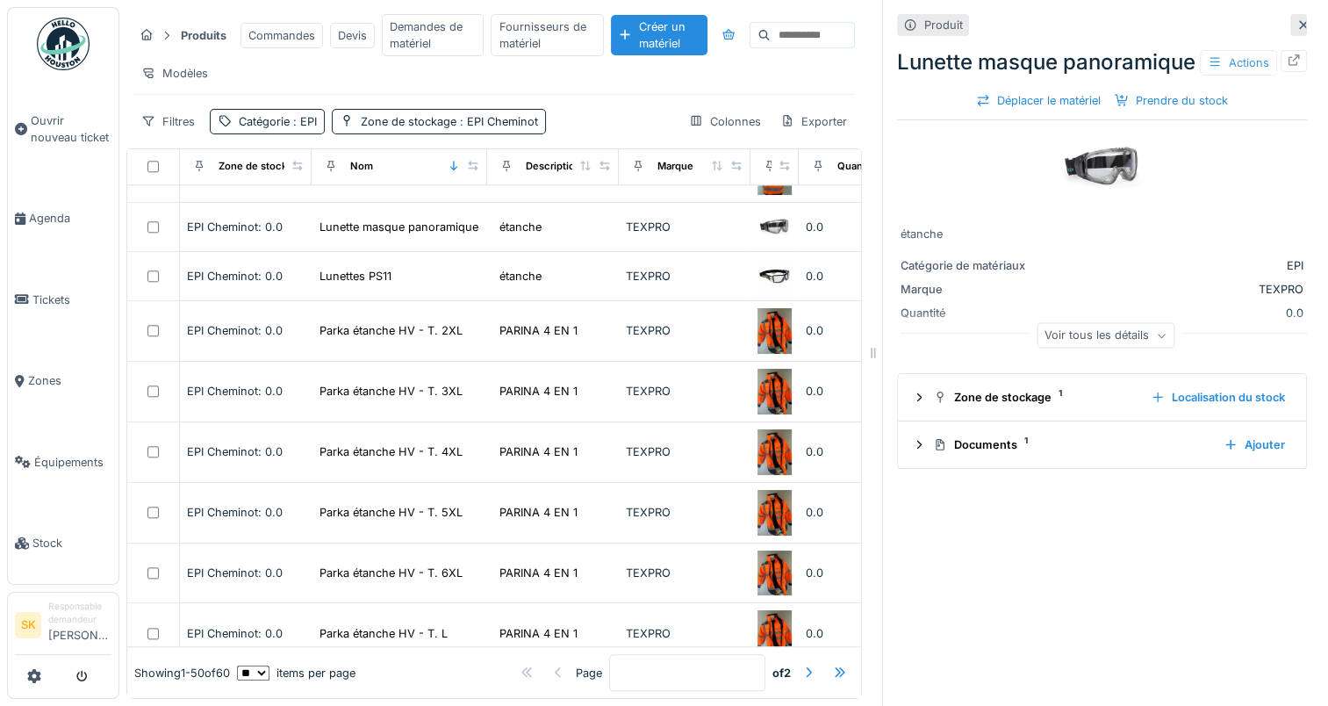
click at [1200, 76] on div "Actions" at bounding box center [1238, 62] width 77 height 25
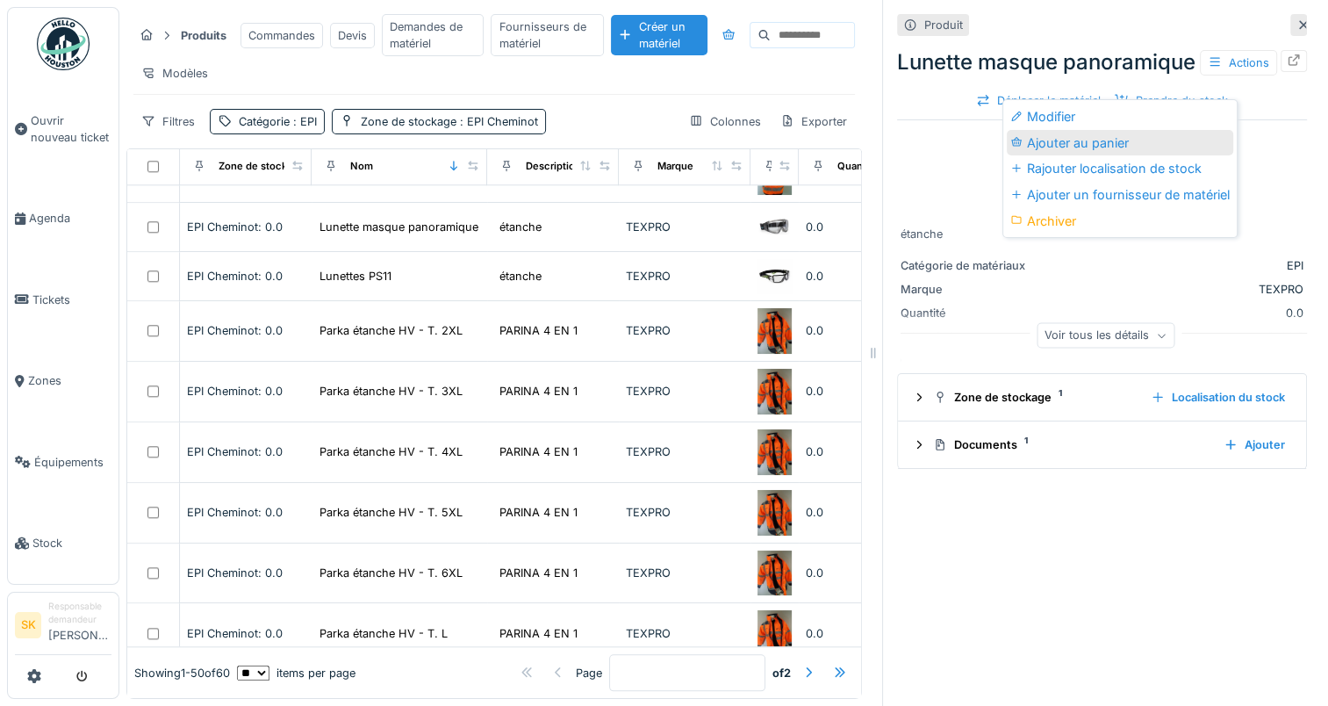
scroll to position [13, 0]
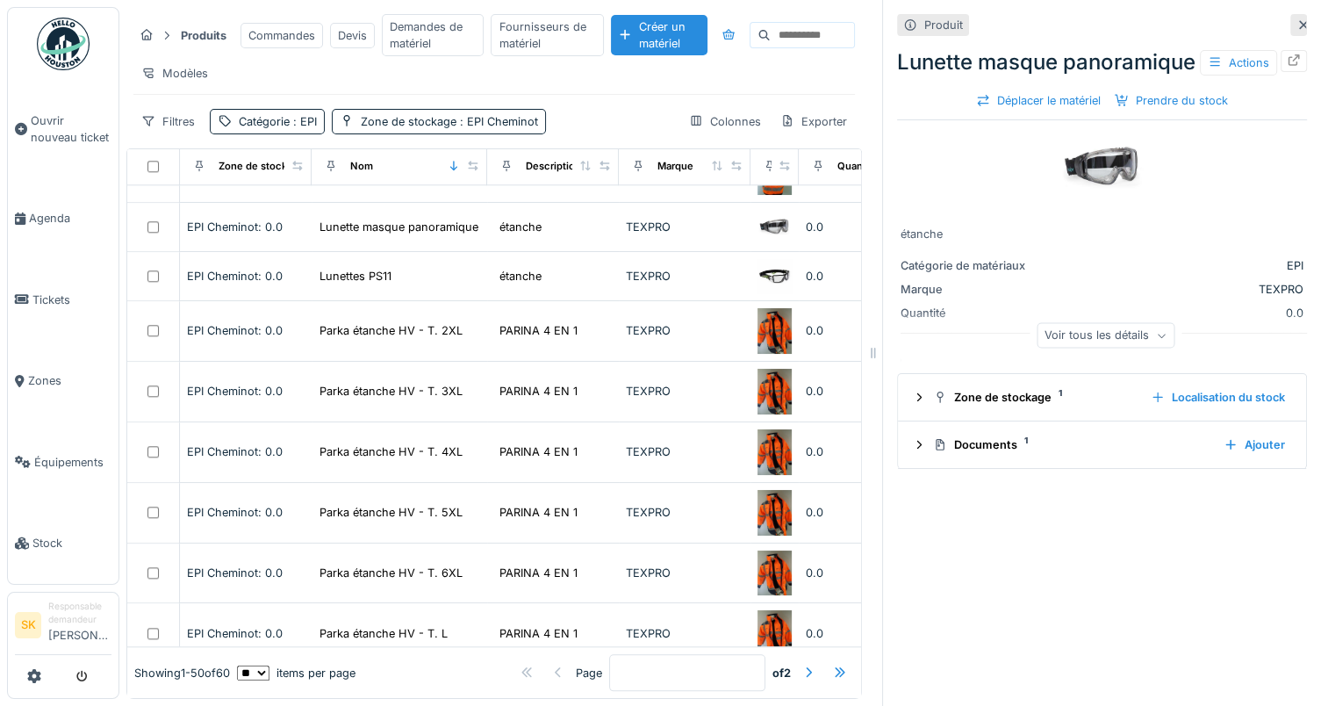
click at [1297, 19] on icon at bounding box center [1304, 24] width 14 height 11
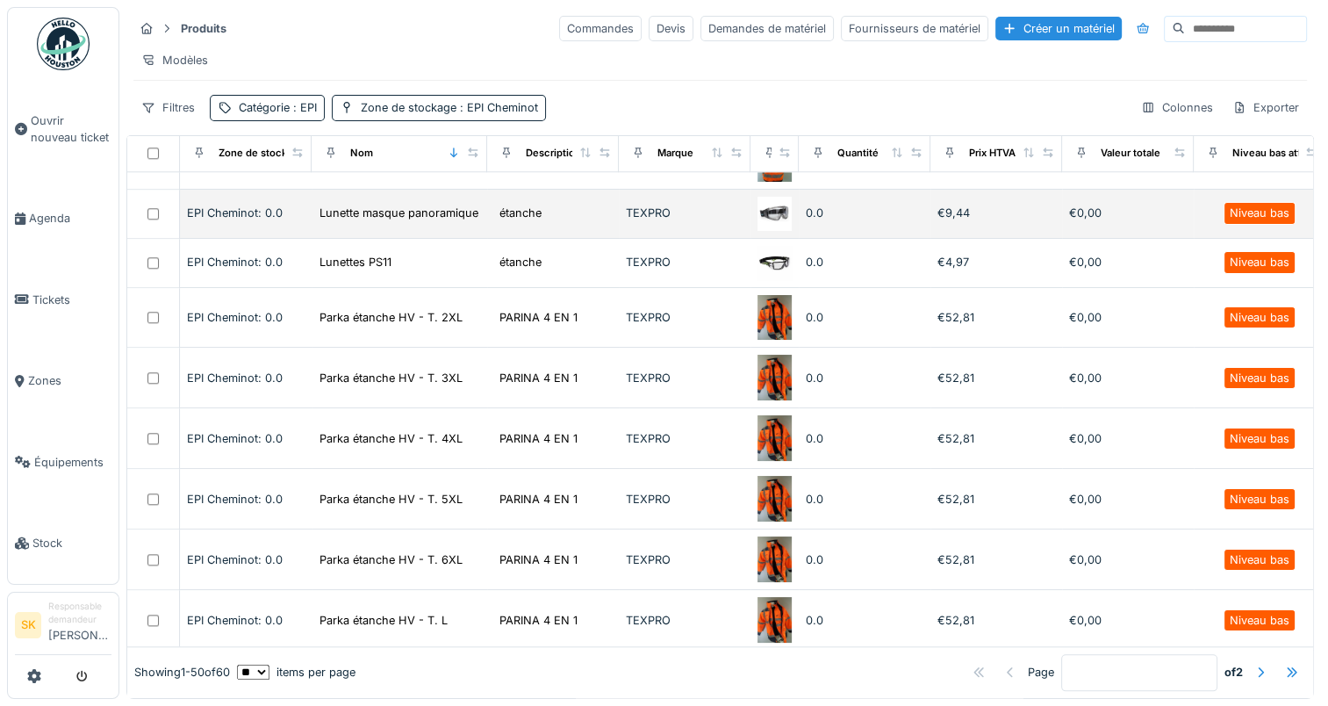
click at [1239, 213] on div "Niveau bas" at bounding box center [1260, 213] width 60 height 17
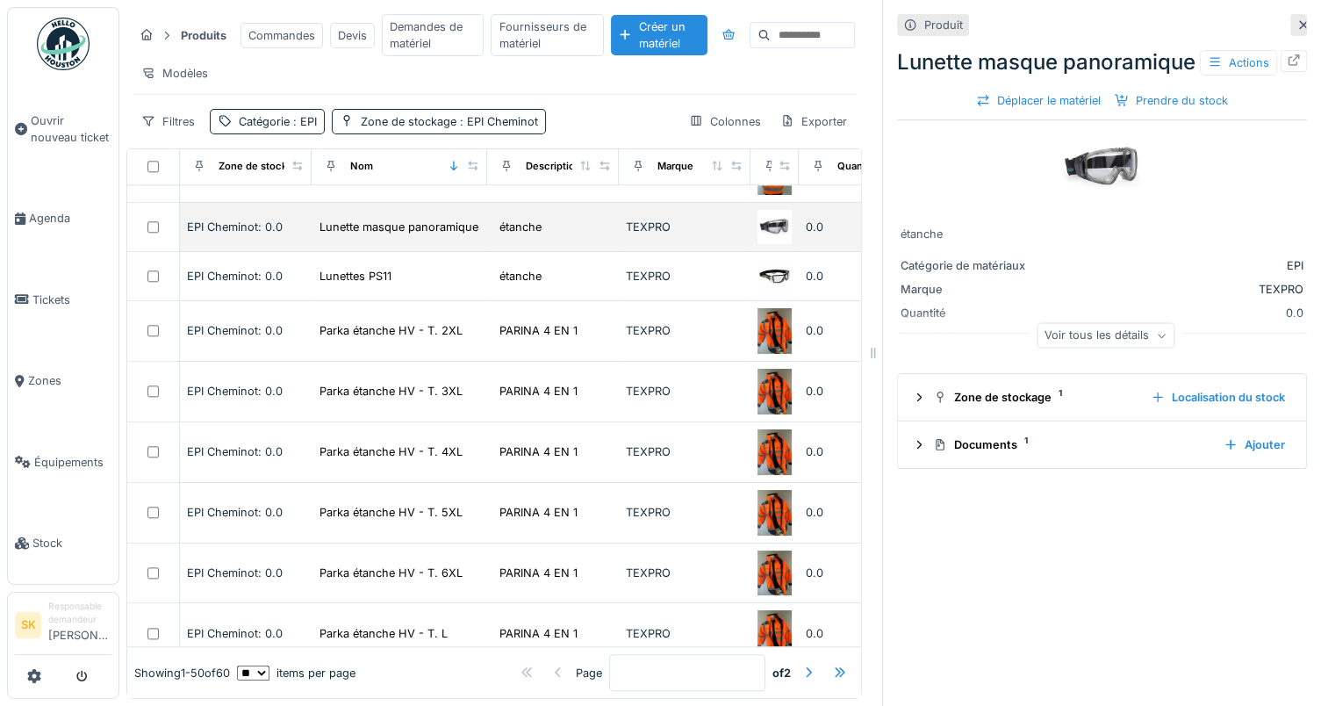
click at [716, 227] on div "TEXPRO" at bounding box center [685, 227] width 118 height 17
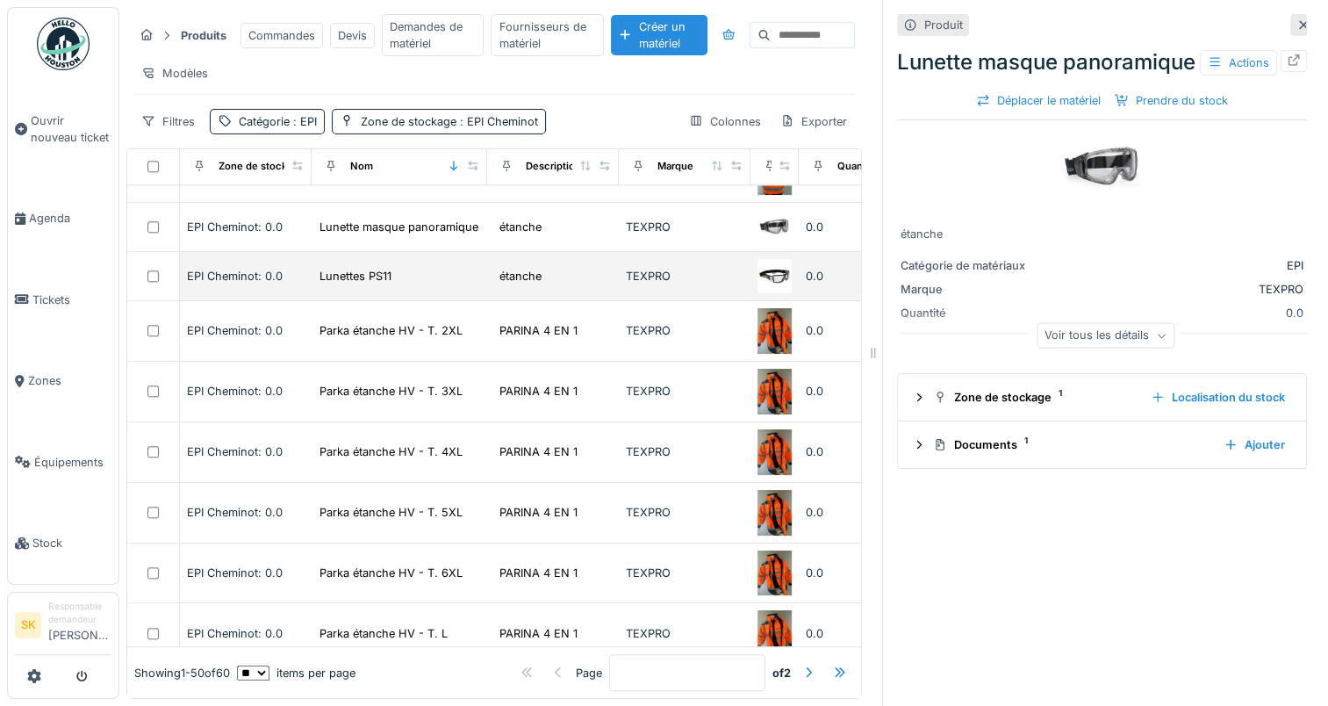
click at [673, 277] on div "TEXPRO" at bounding box center [685, 276] width 118 height 17
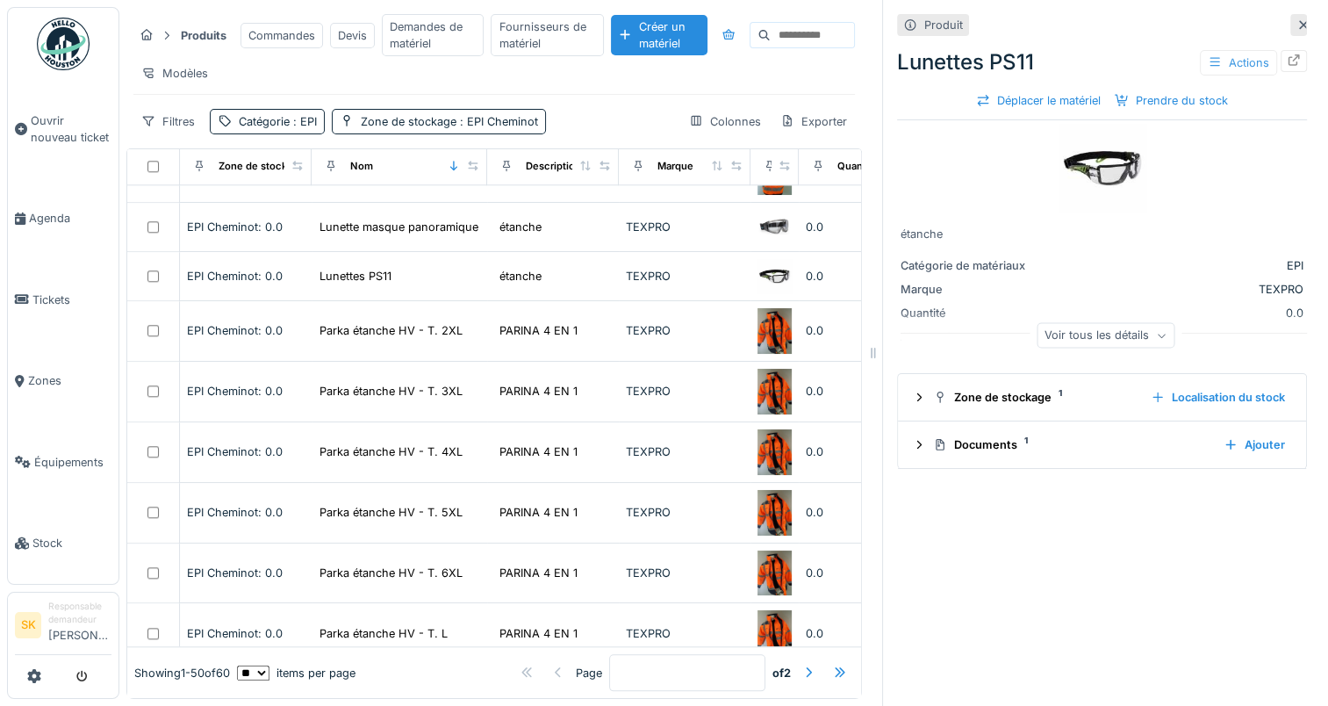
click at [1208, 68] on div at bounding box center [1215, 62] width 14 height 17
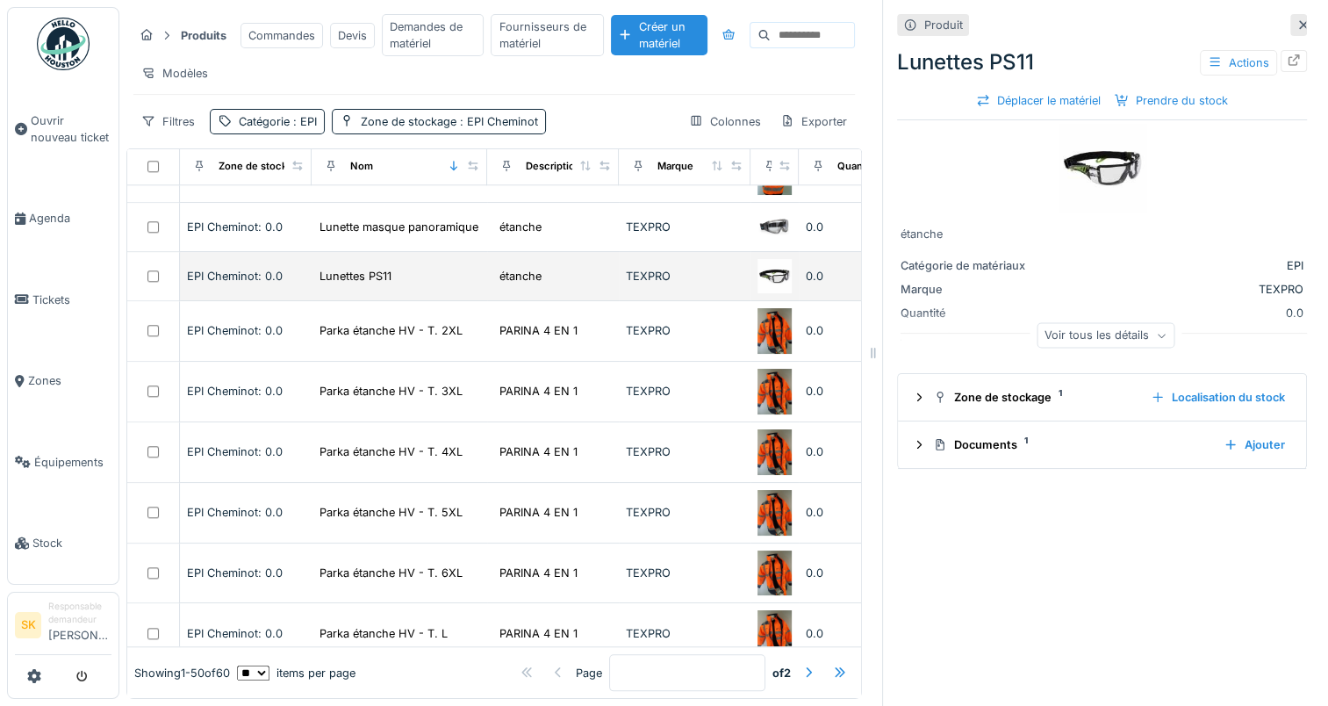
click at [727, 268] on div "TEXPRO" at bounding box center [685, 276] width 118 height 17
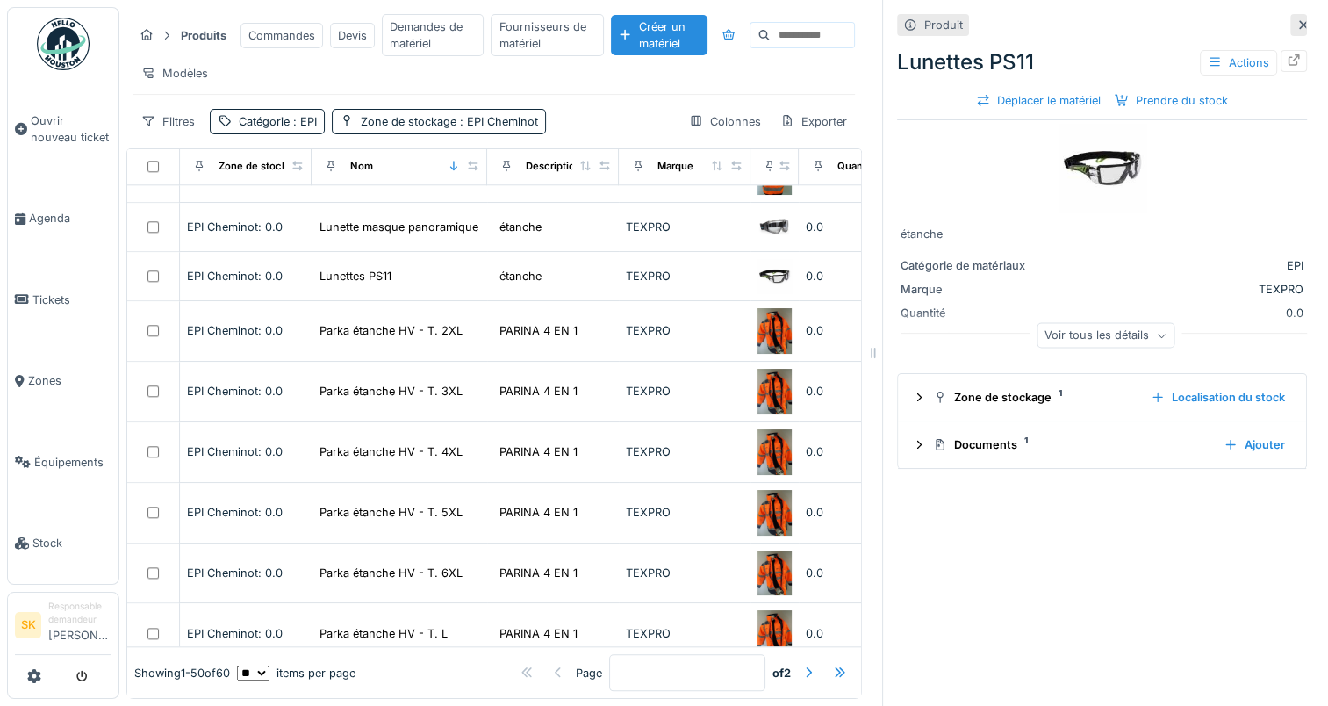
click at [1297, 25] on icon at bounding box center [1304, 24] width 14 height 11
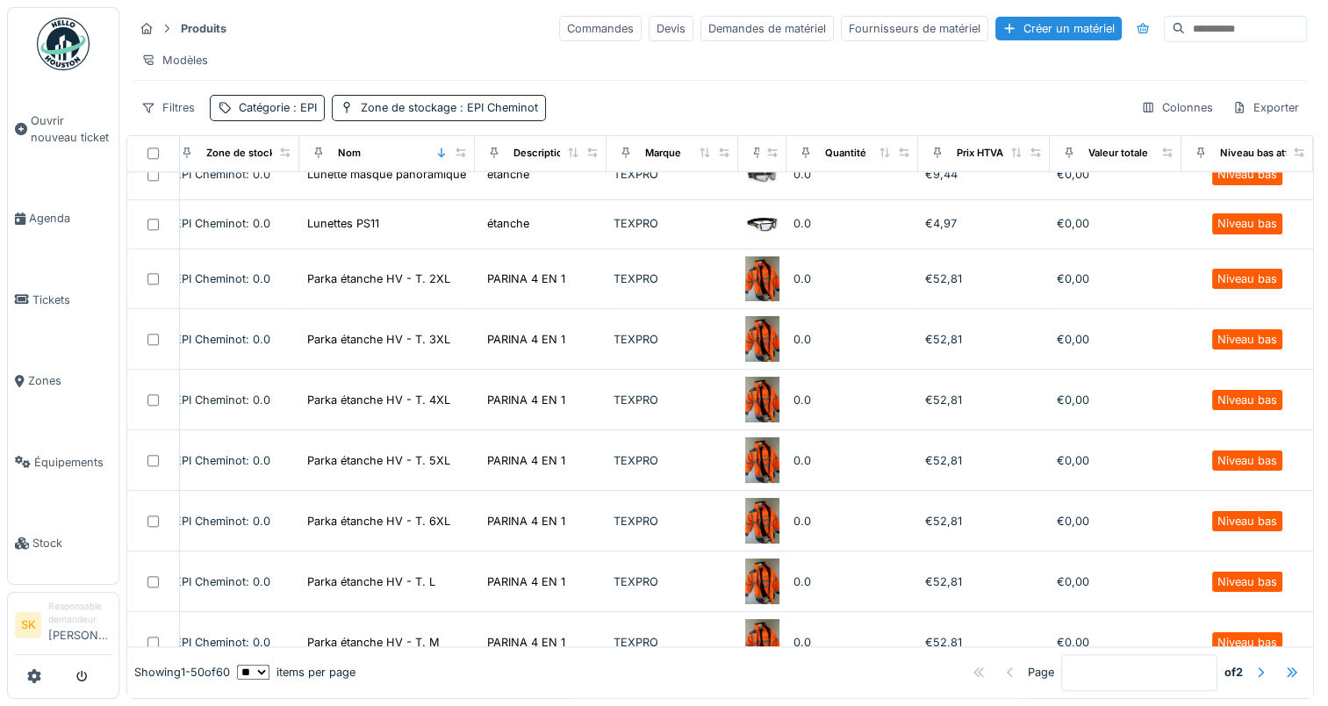
scroll to position [1763, 52]
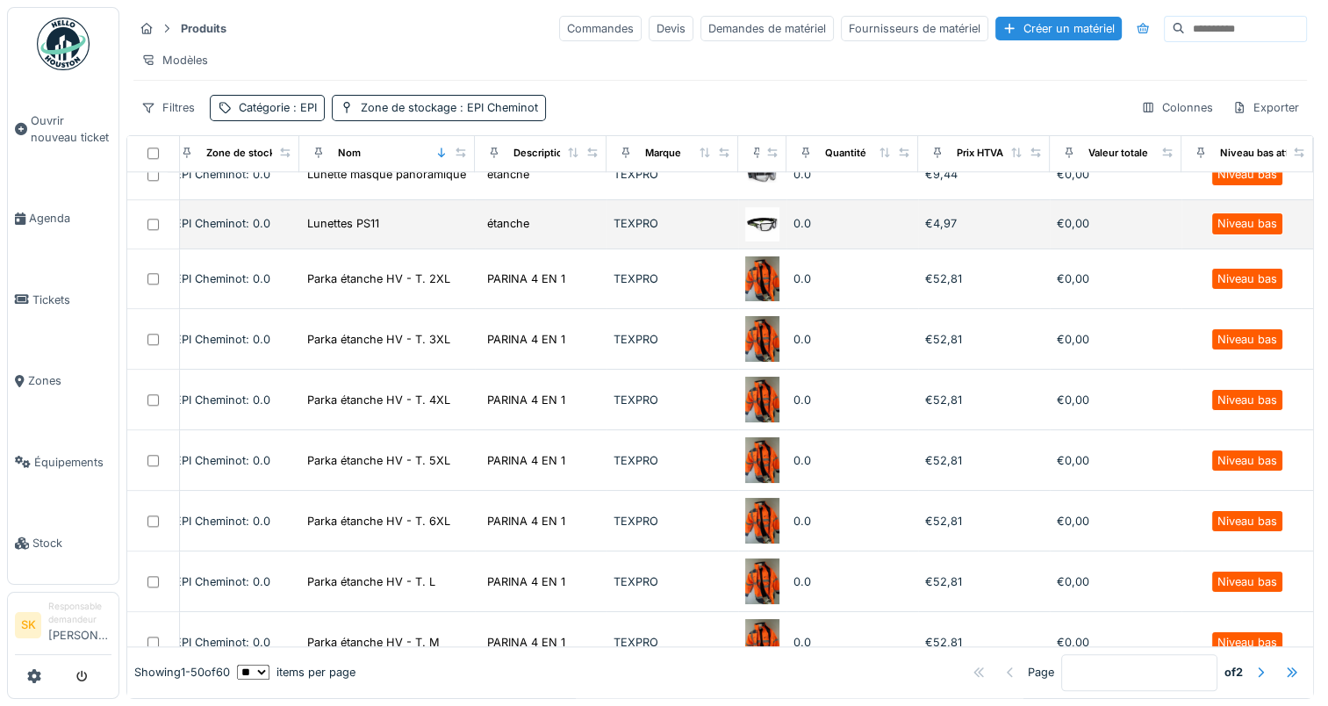
click at [1120, 228] on td "€0,00" at bounding box center [1116, 224] width 132 height 49
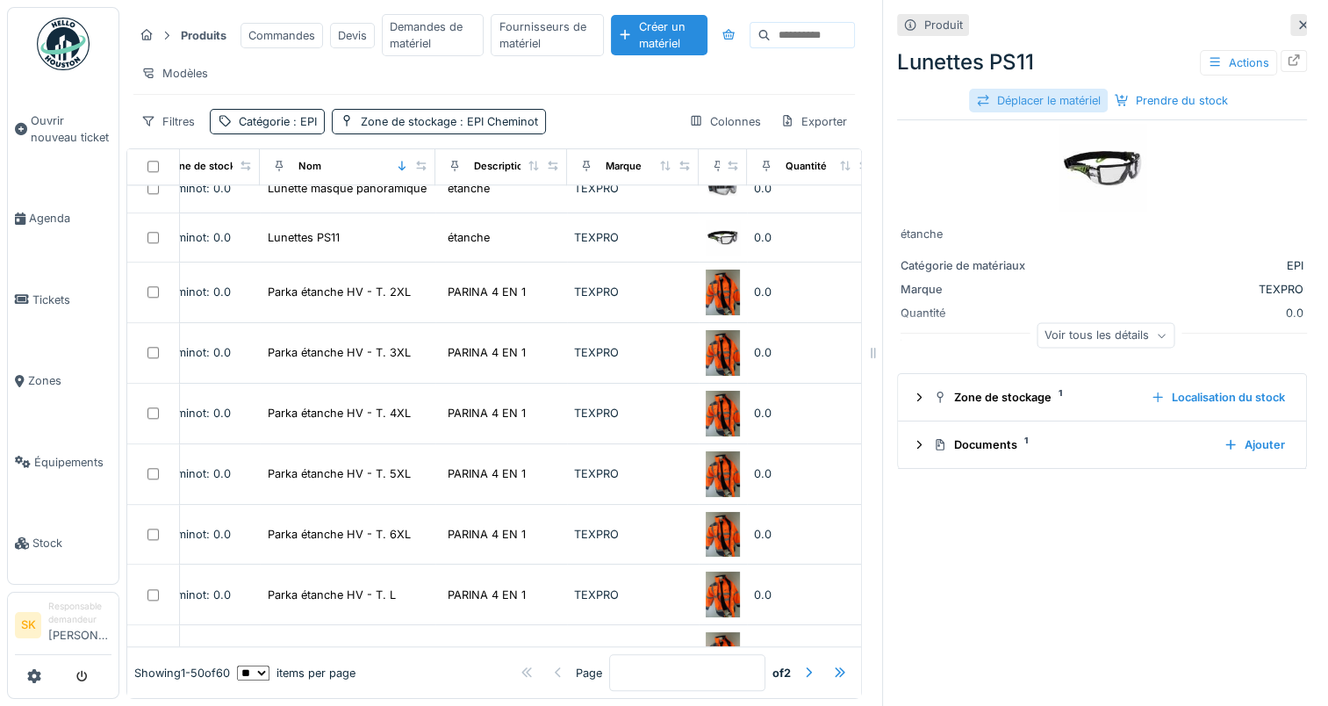
click at [1059, 90] on div "Déplacer le matériel" at bounding box center [1038, 101] width 139 height 24
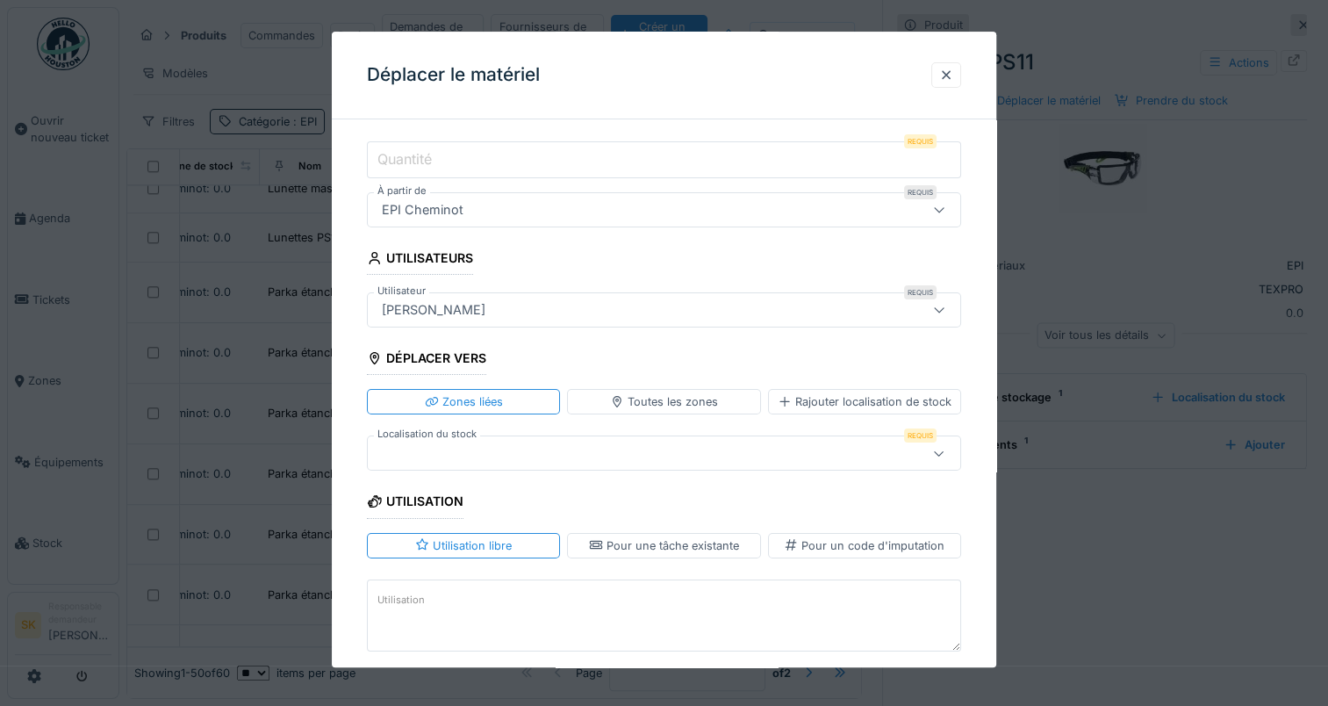
scroll to position [0, 0]
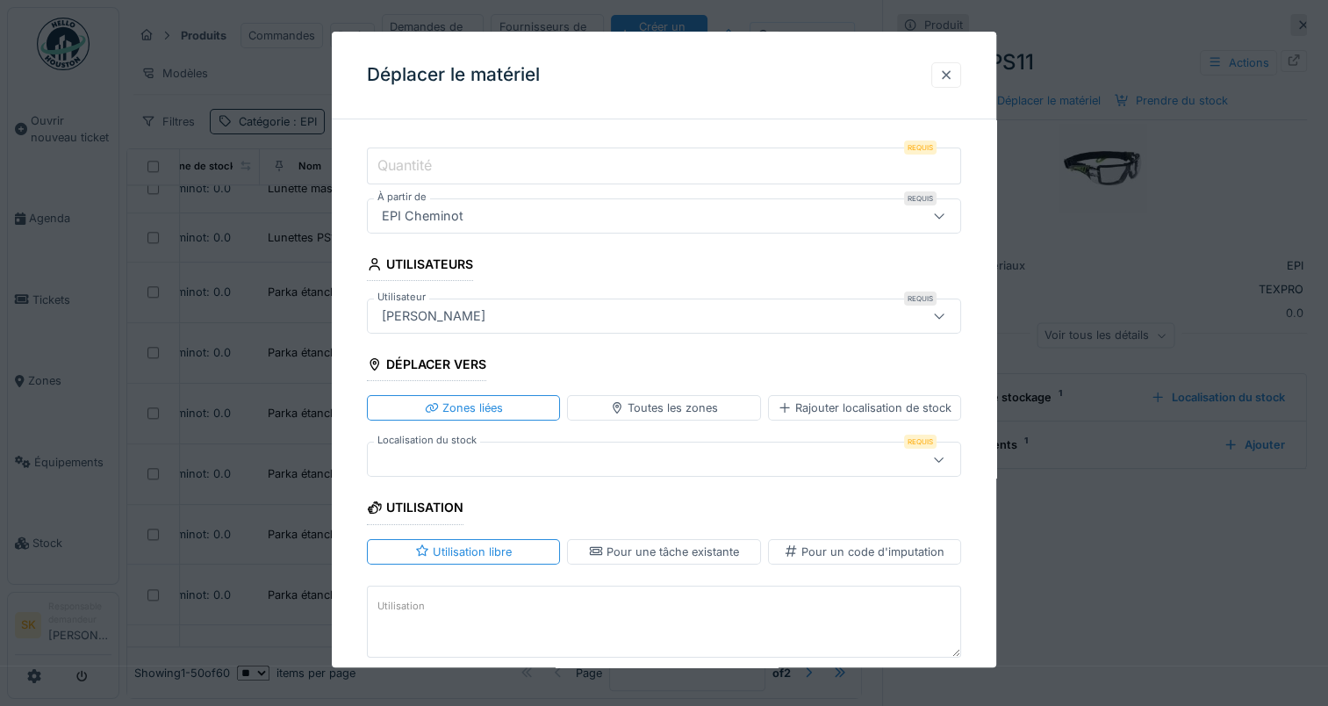
click at [945, 80] on div at bounding box center [946, 75] width 14 height 17
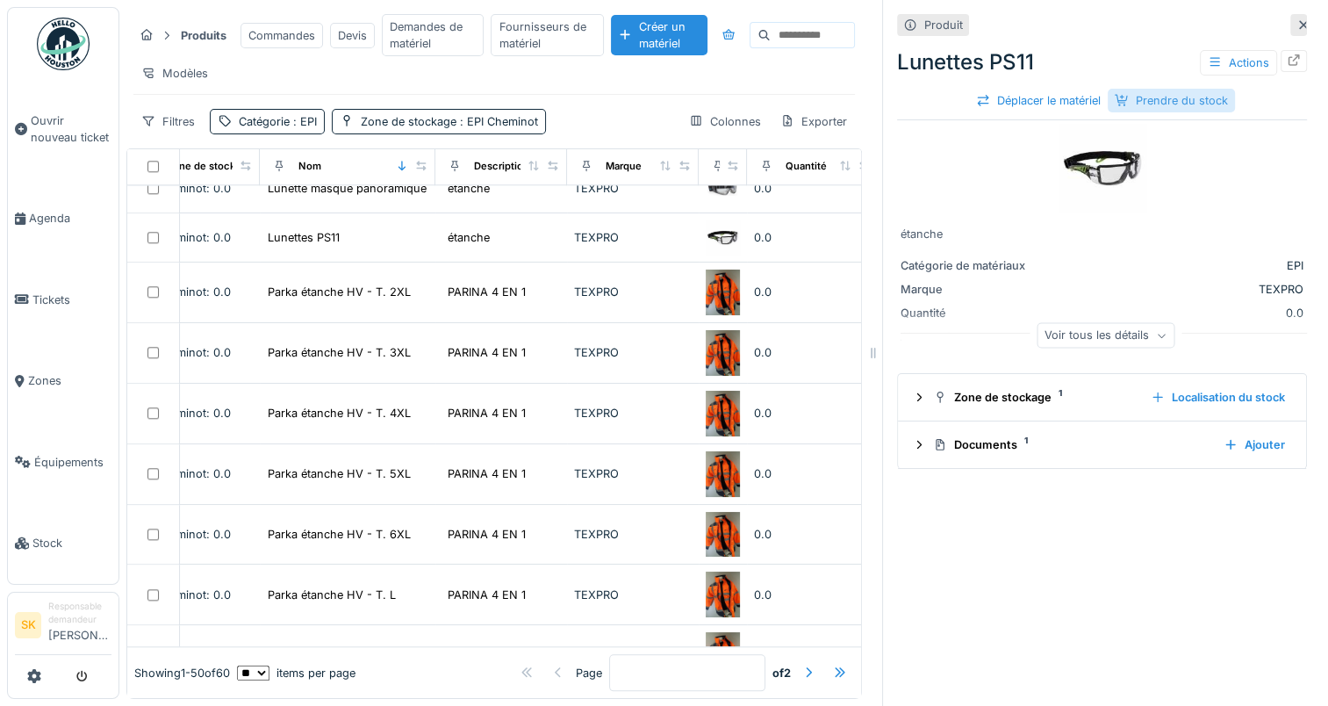
click at [1128, 89] on div "Prendre du stock" at bounding box center [1171, 101] width 127 height 24
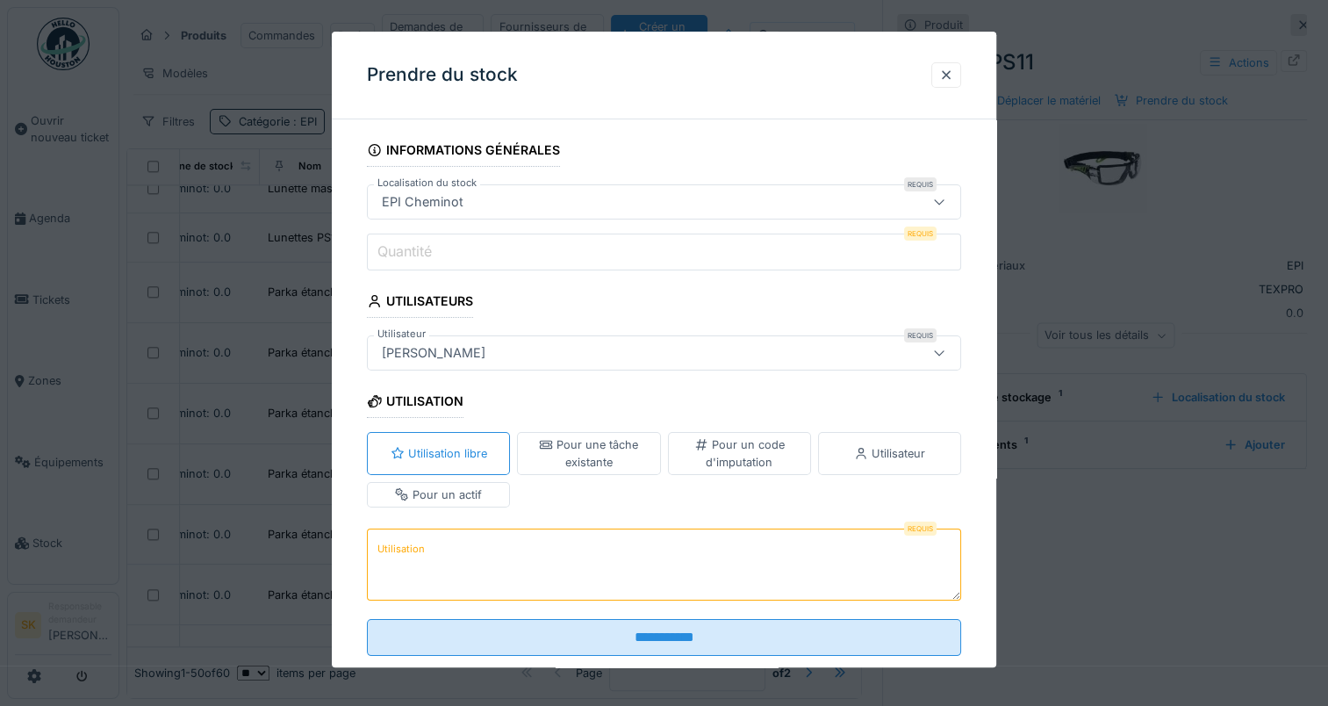
click at [903, 251] on input "Quantité" at bounding box center [664, 252] width 594 height 37
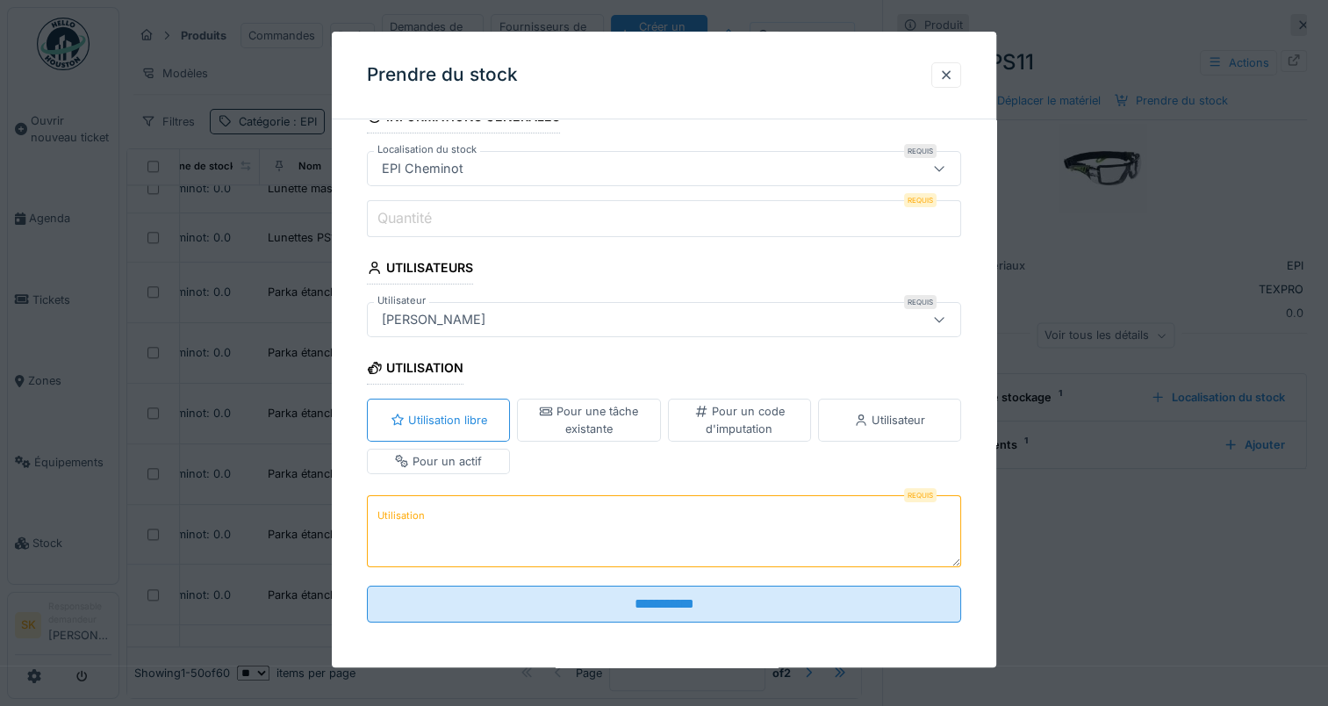
scroll to position [35, 0]
click at [947, 314] on icon at bounding box center [939, 318] width 14 height 11
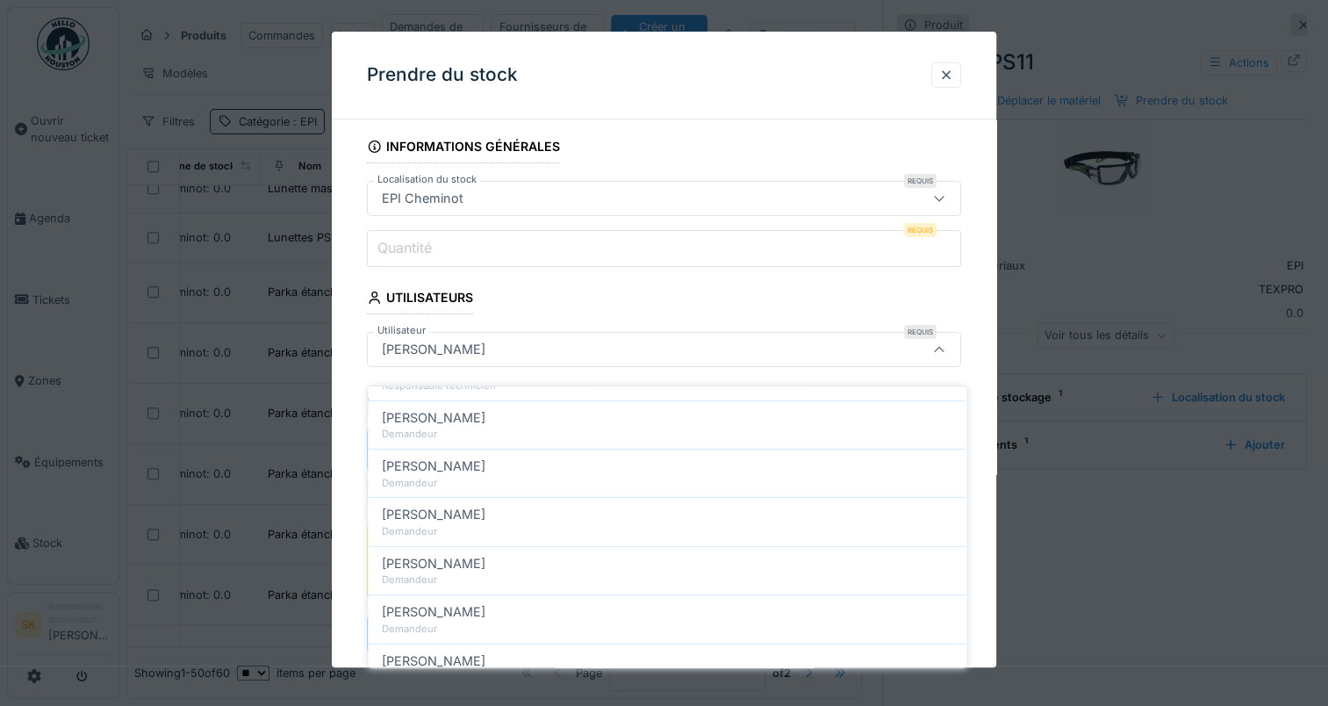
scroll to position [0, 0]
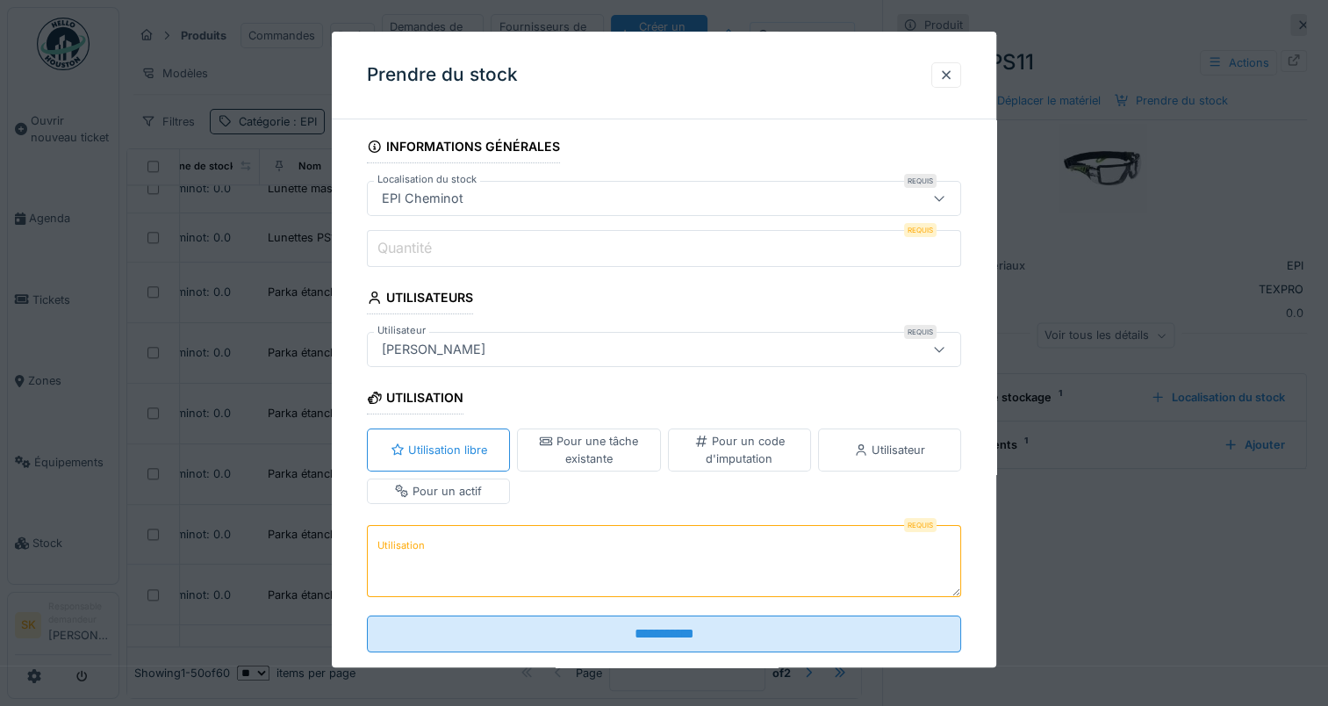
click at [822, 309] on fieldset "**********" at bounding box center [664, 398] width 594 height 536
click at [858, 359] on div "[PERSON_NAME]" at bounding box center [664, 349] width 594 height 35
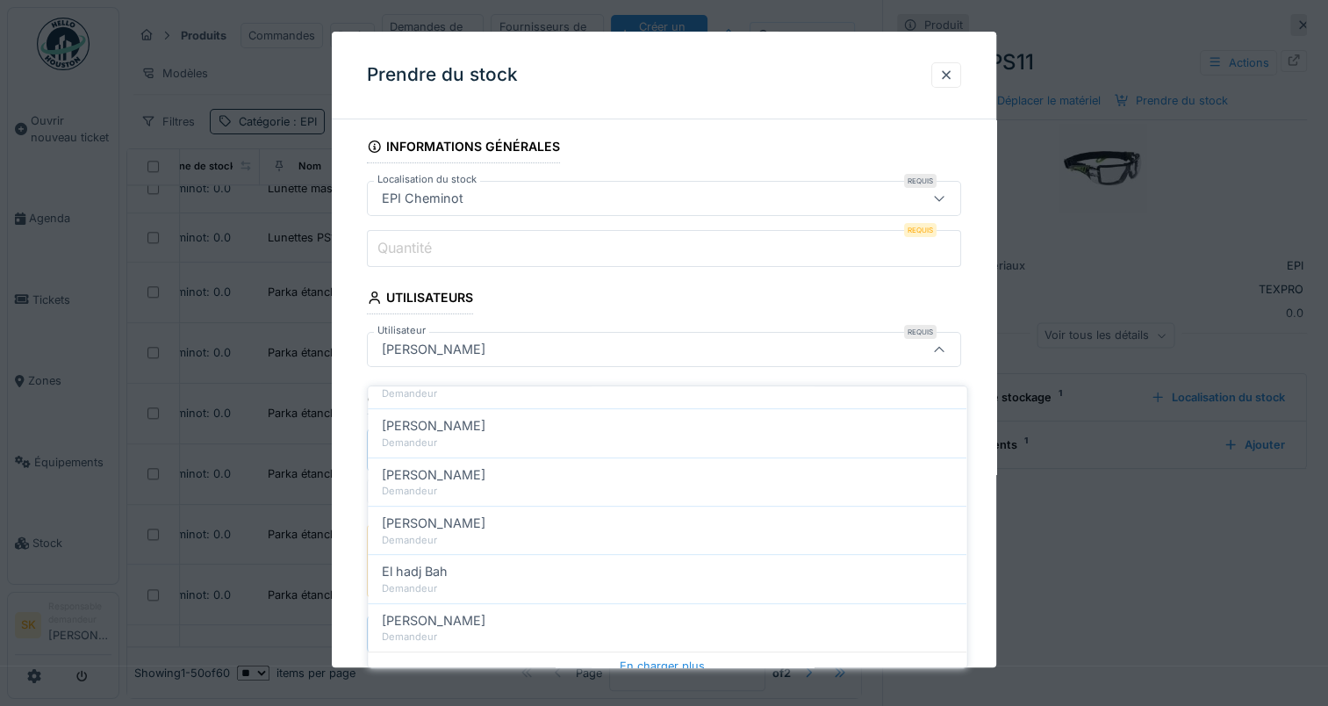
scroll to position [805, 0]
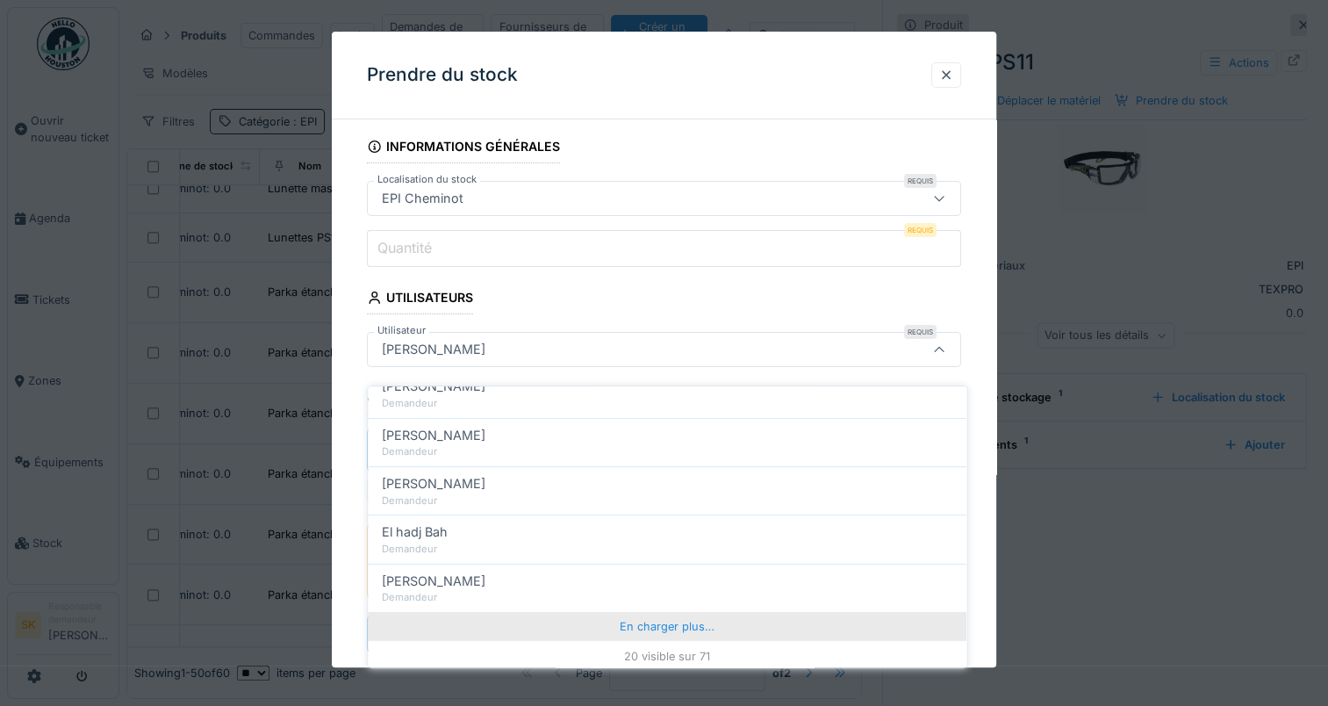
click at [669, 612] on div "En charger plus…" at bounding box center [667, 626] width 599 height 28
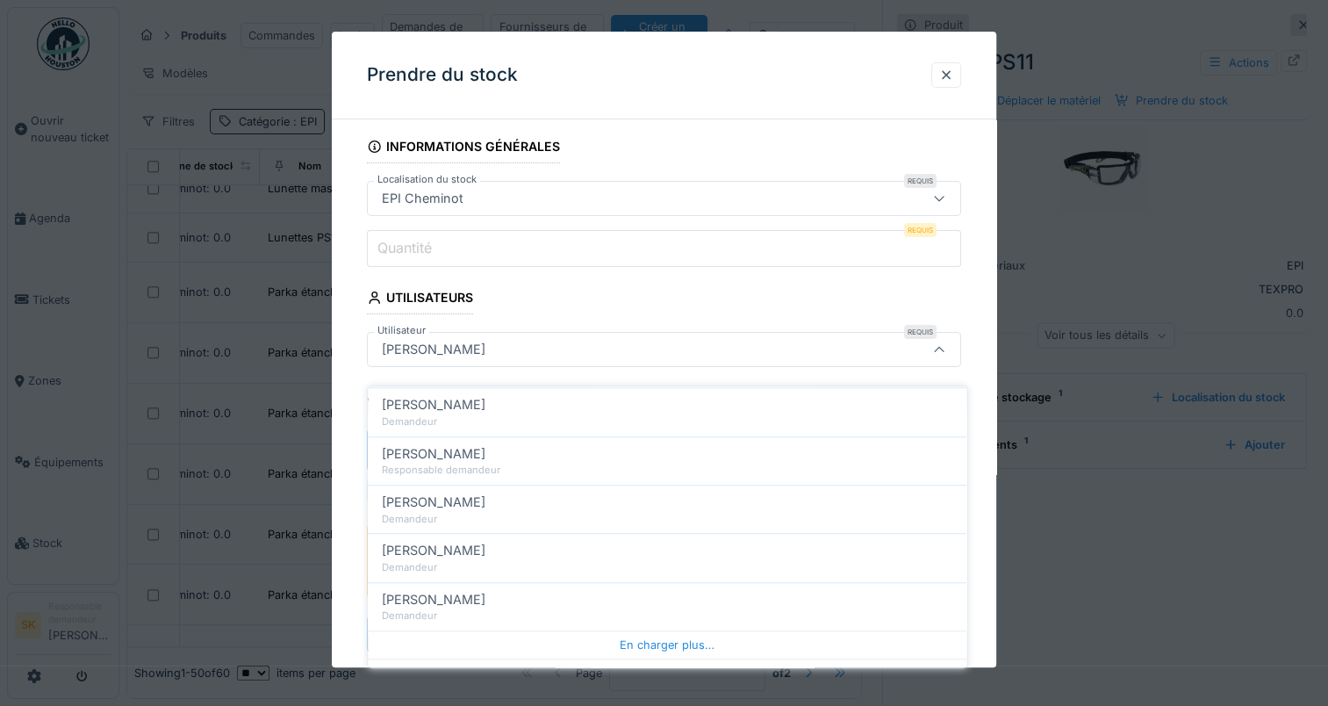
scroll to position [1775, 0]
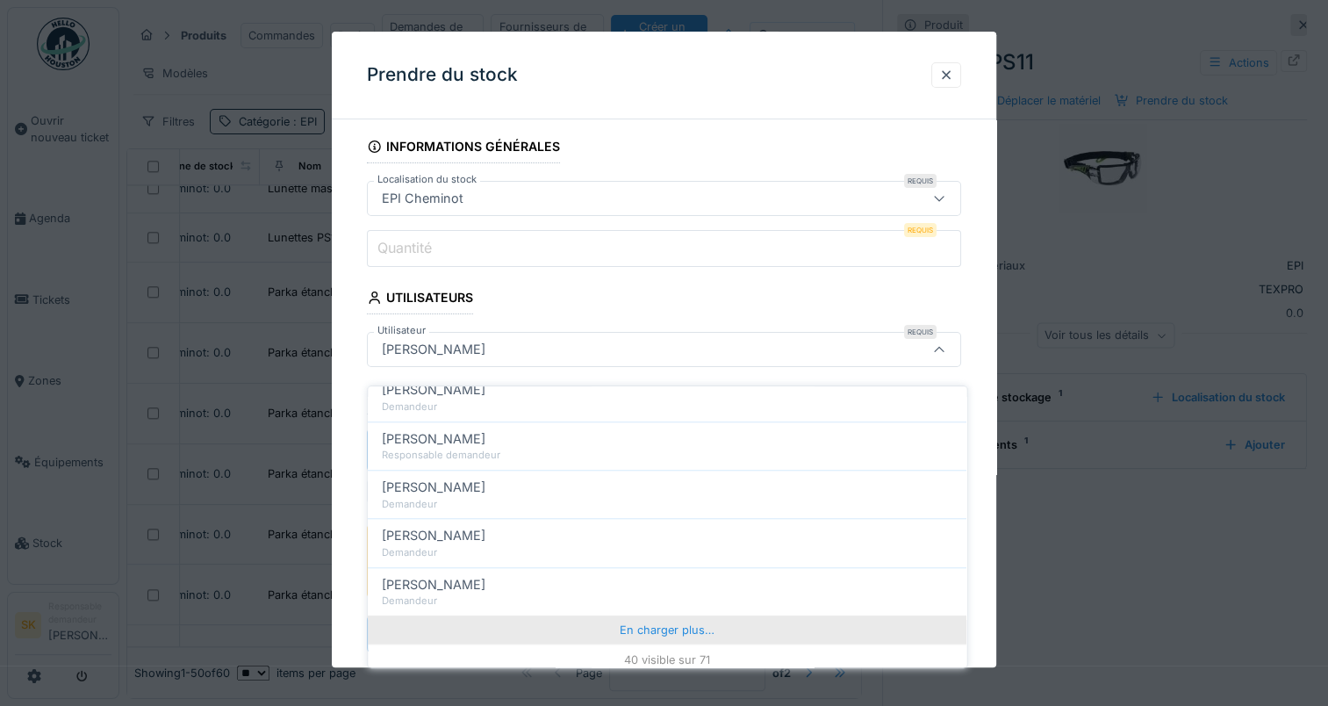
click at [667, 616] on div "En charger plus…" at bounding box center [667, 630] width 599 height 28
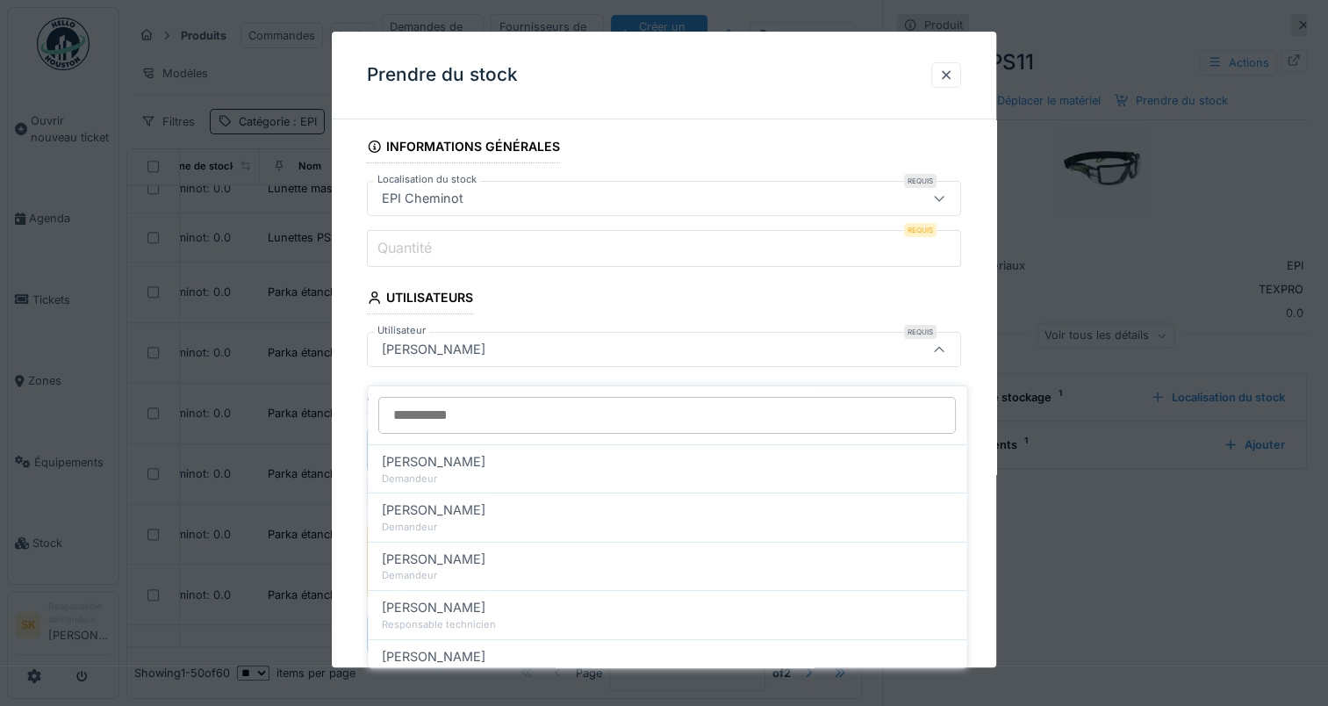
scroll to position [0, 0]
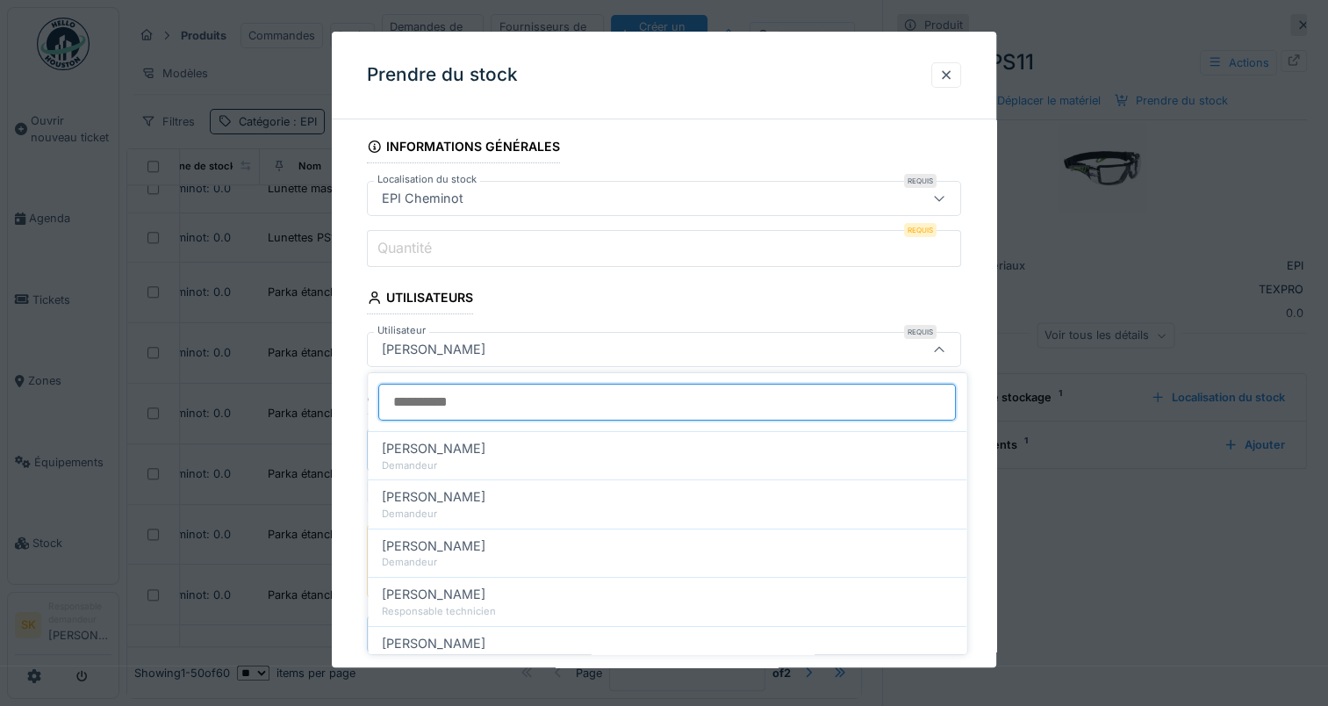
click at [601, 413] on input "Utilisateur" at bounding box center [667, 402] width 578 height 37
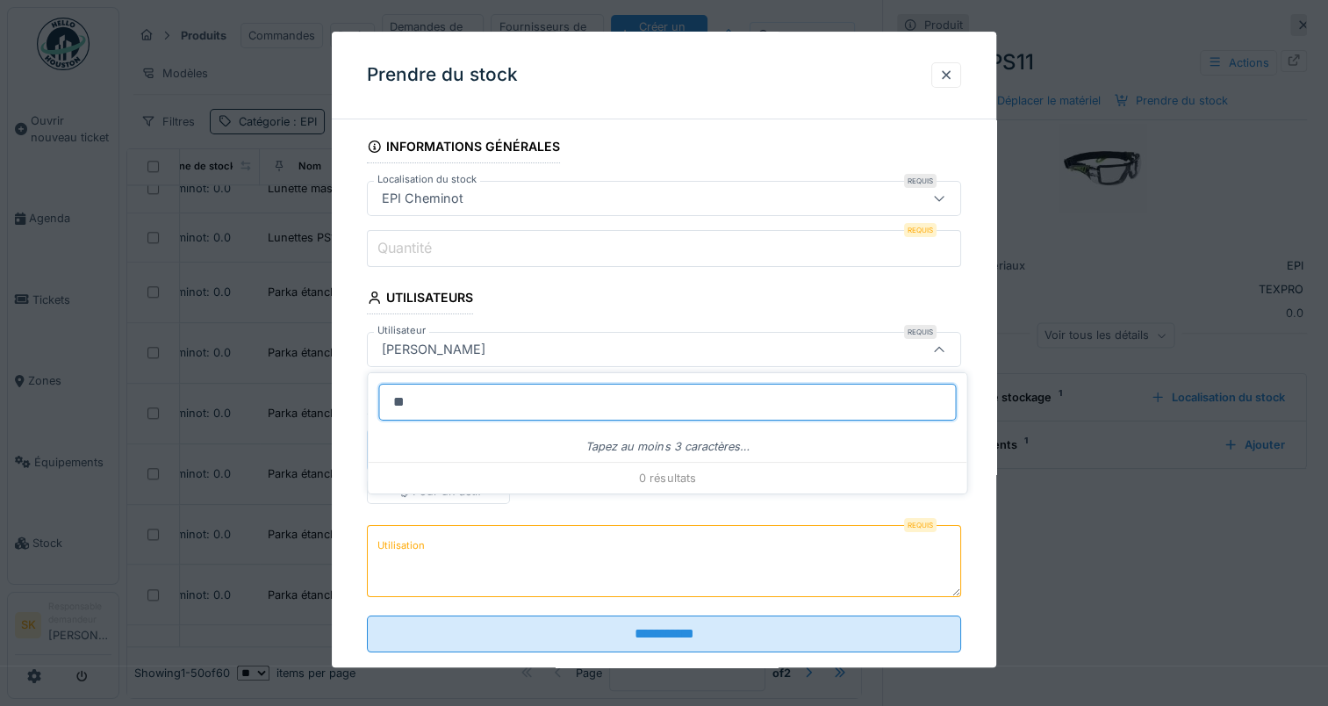
type input "*"
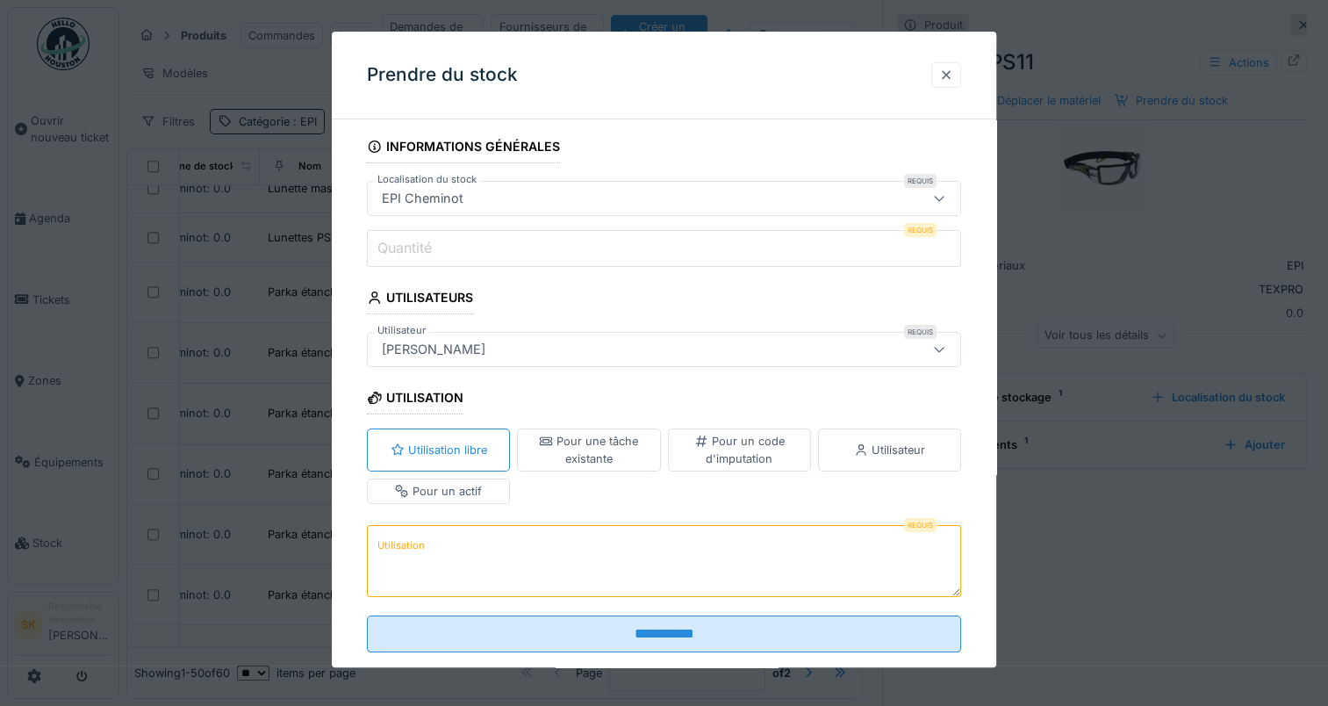
click at [947, 72] on div at bounding box center [946, 75] width 14 height 17
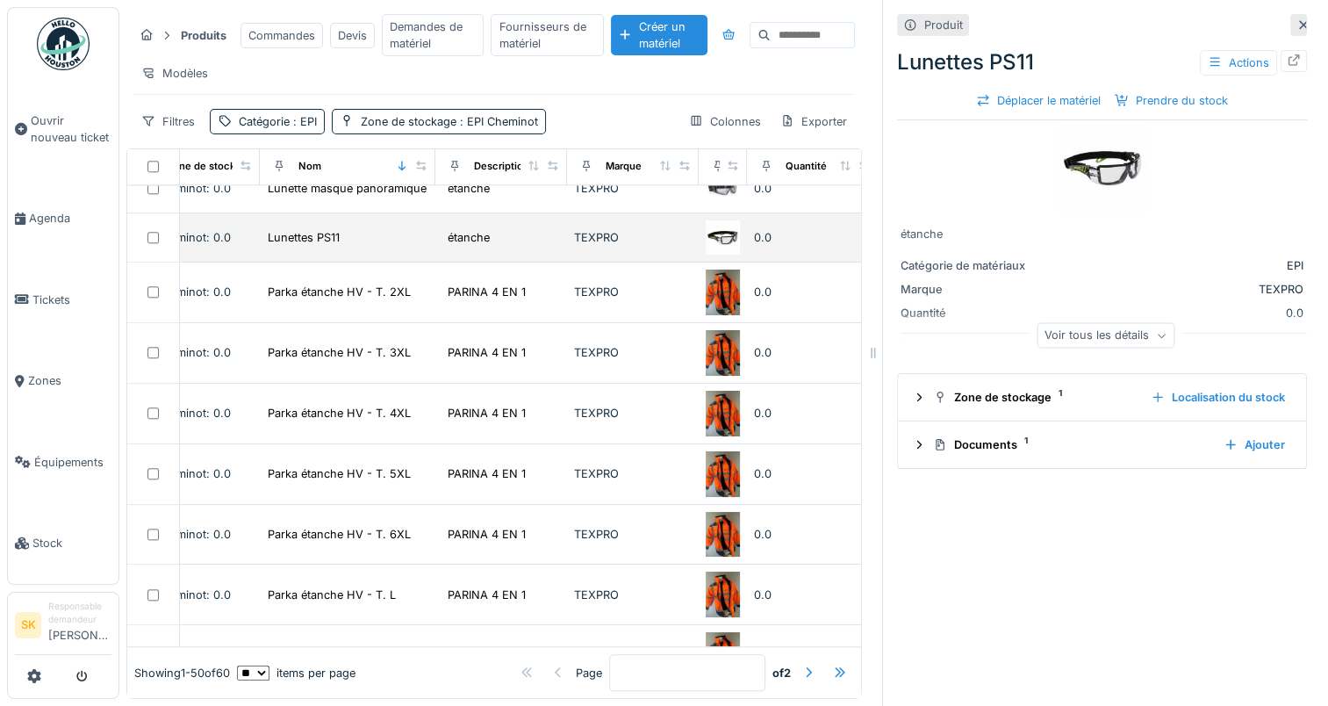
click at [764, 241] on div "0.0" at bounding box center [813, 237] width 118 height 17
click at [780, 242] on div "0.0" at bounding box center [813, 237] width 118 height 17
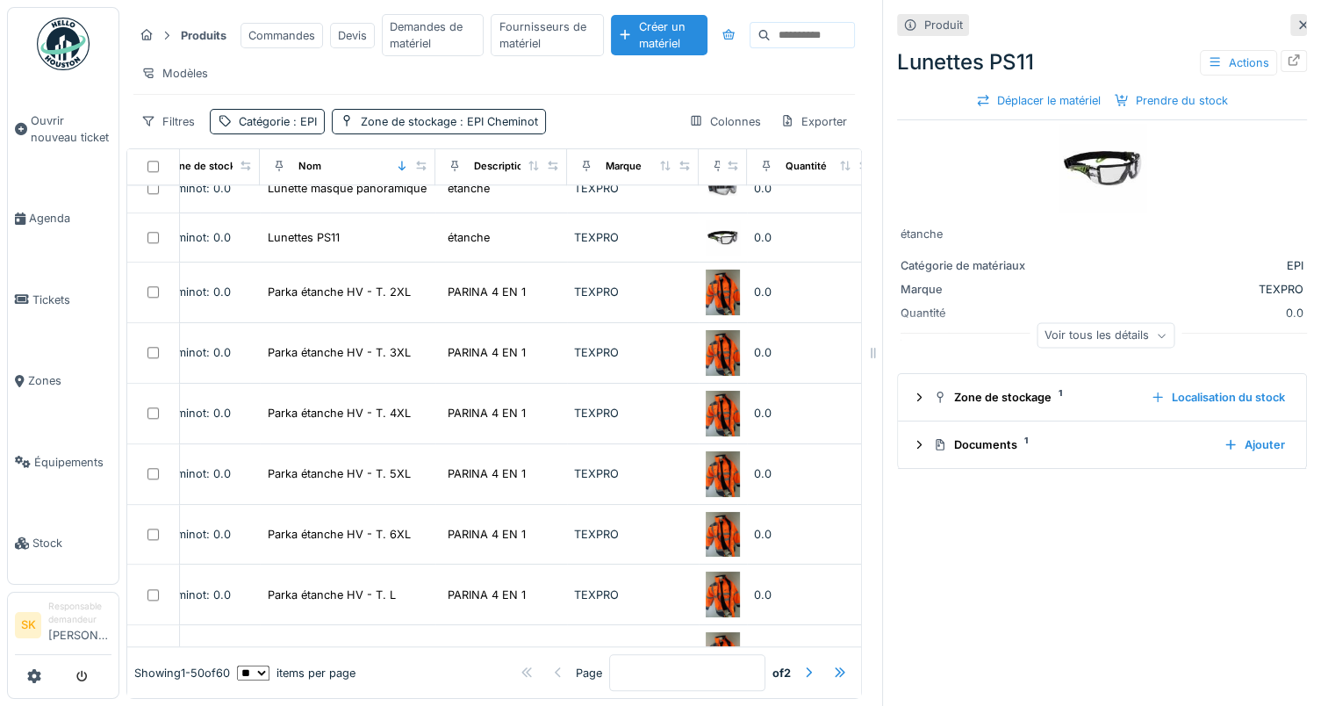
click at [1037, 341] on div "Voir tous les détails" at bounding box center [1106, 335] width 138 height 25
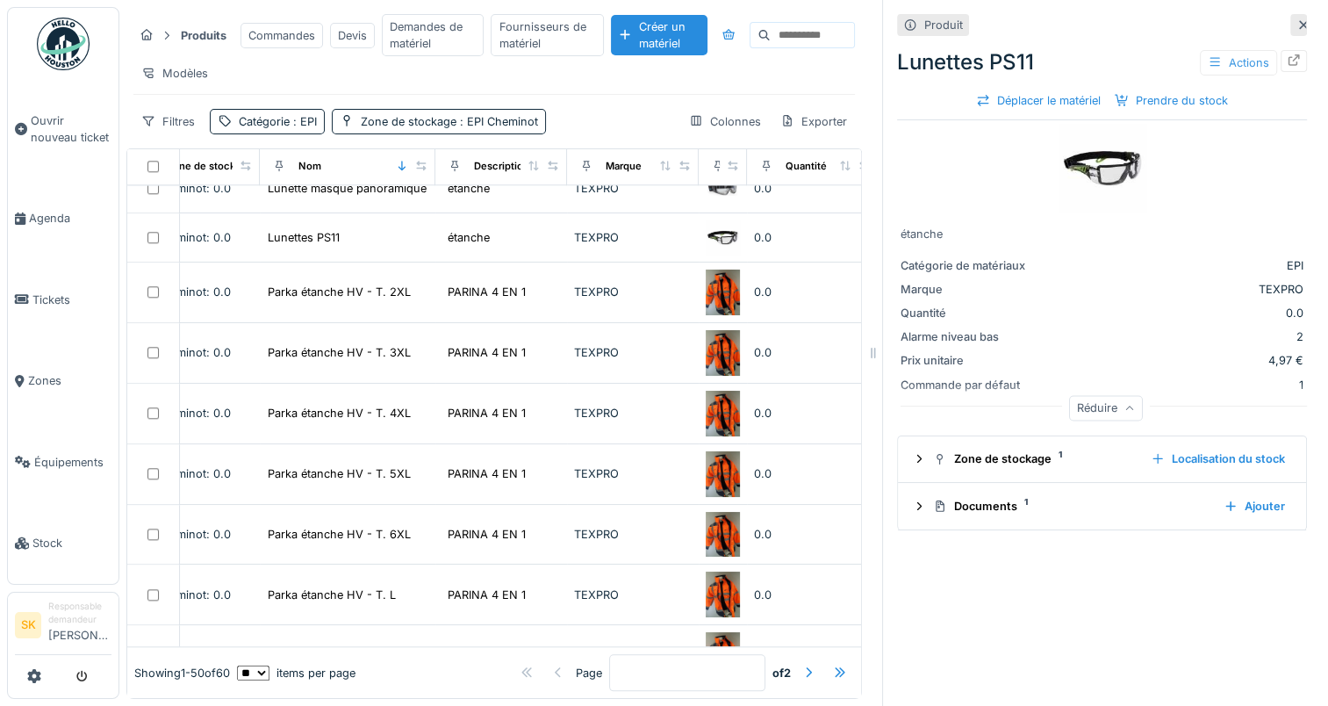
click at [1223, 56] on div "Actions" at bounding box center [1238, 62] width 77 height 25
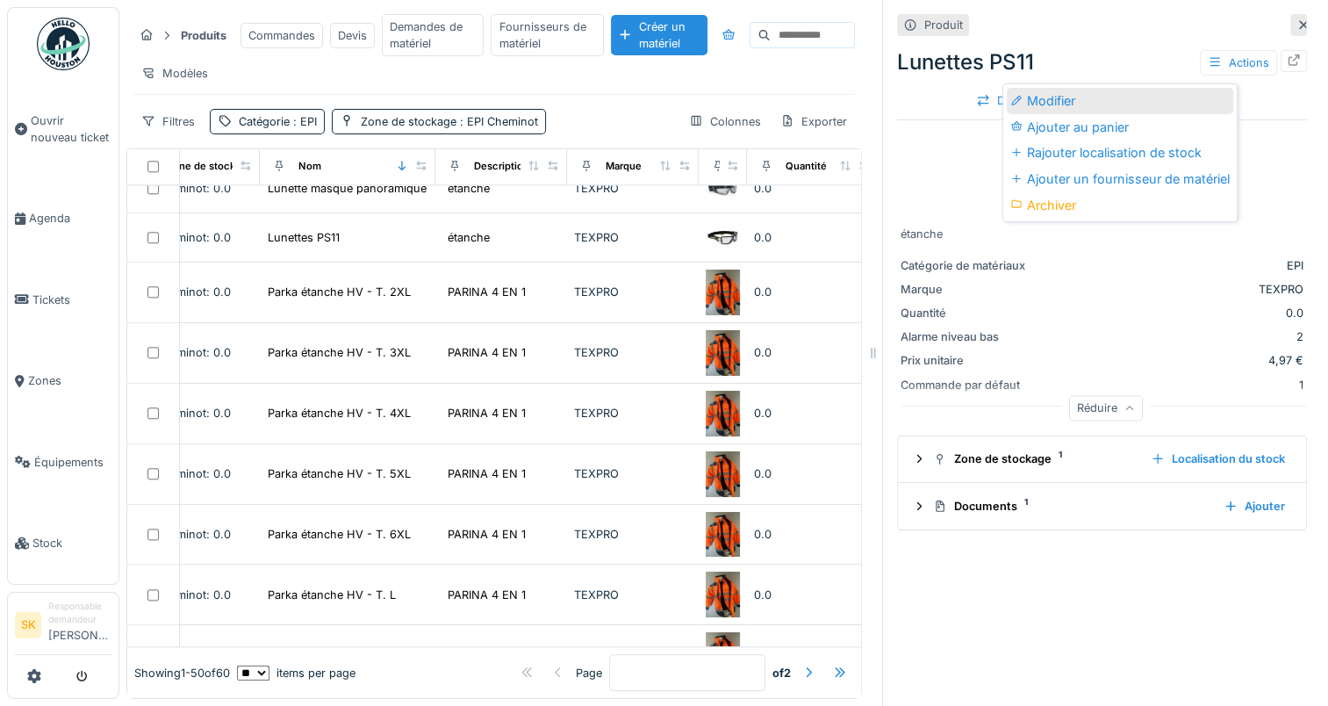
click at [1138, 102] on div "Modifier" at bounding box center [1120, 101] width 227 height 26
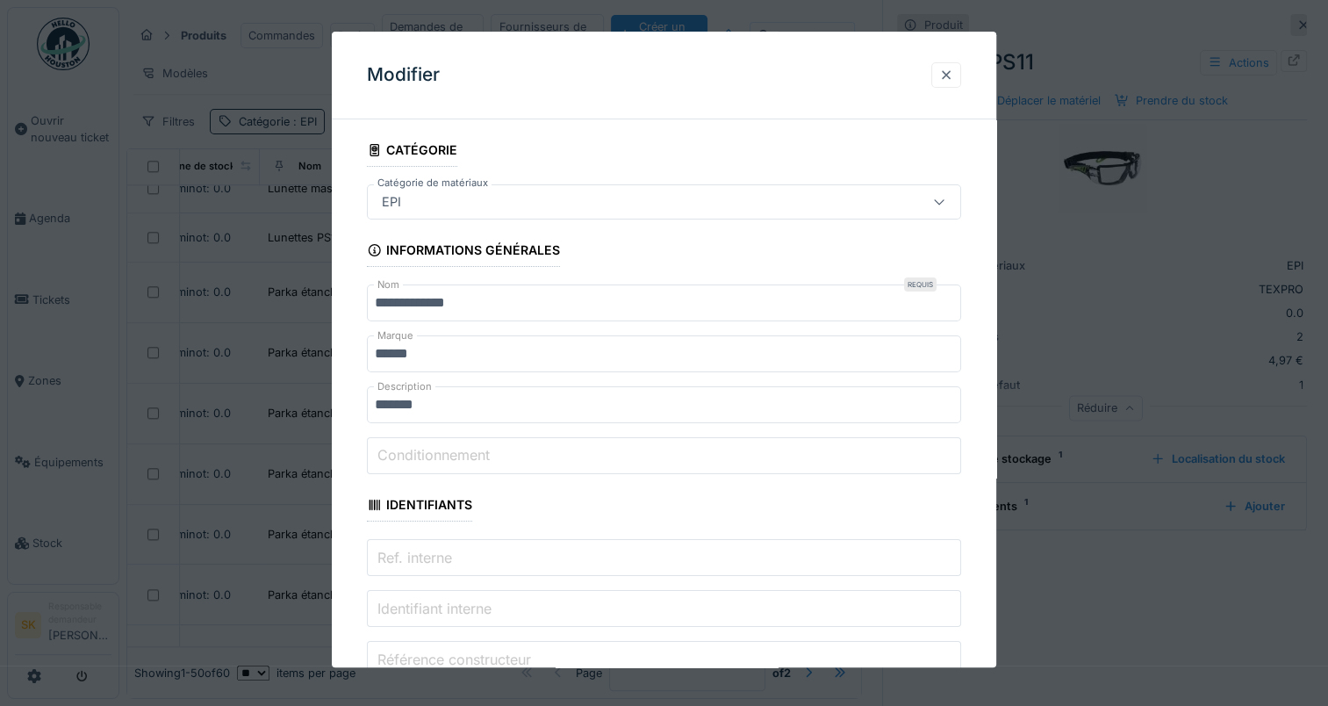
click at [954, 74] on div at bounding box center [946, 75] width 14 height 17
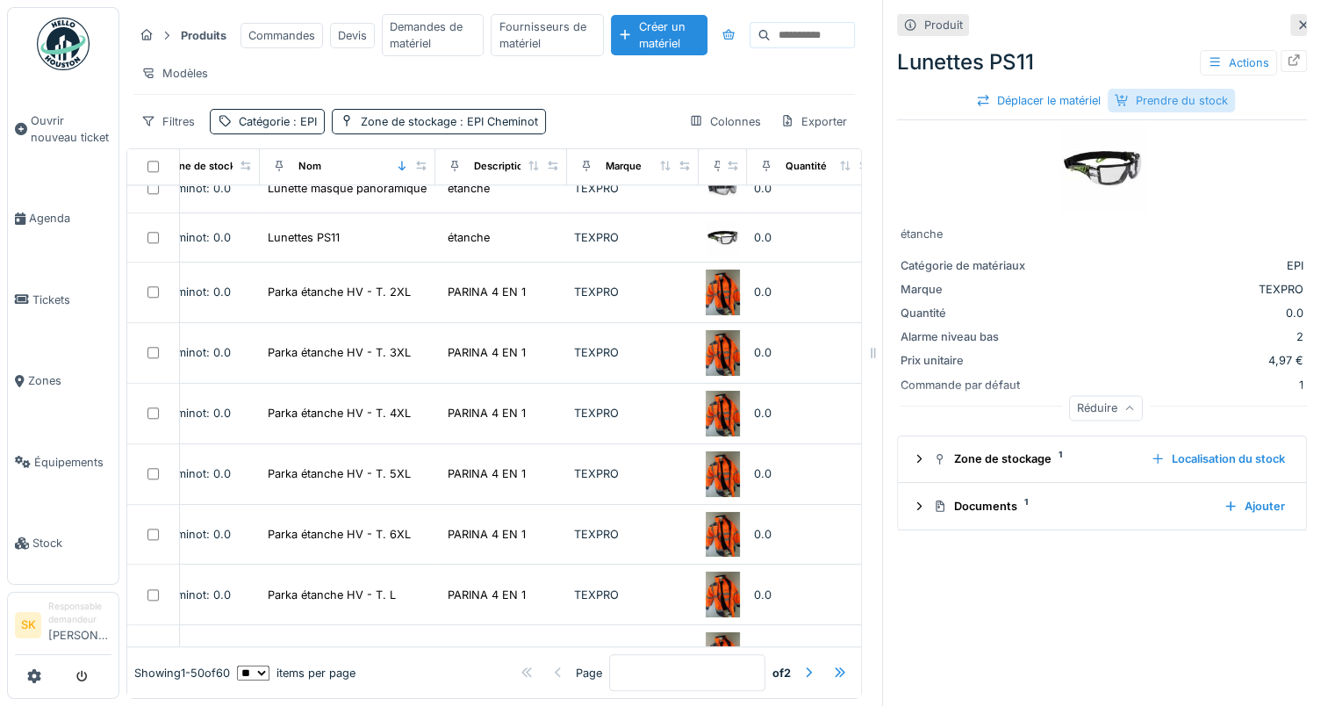
click at [1132, 112] on div "Prendre du stock" at bounding box center [1171, 101] width 127 height 24
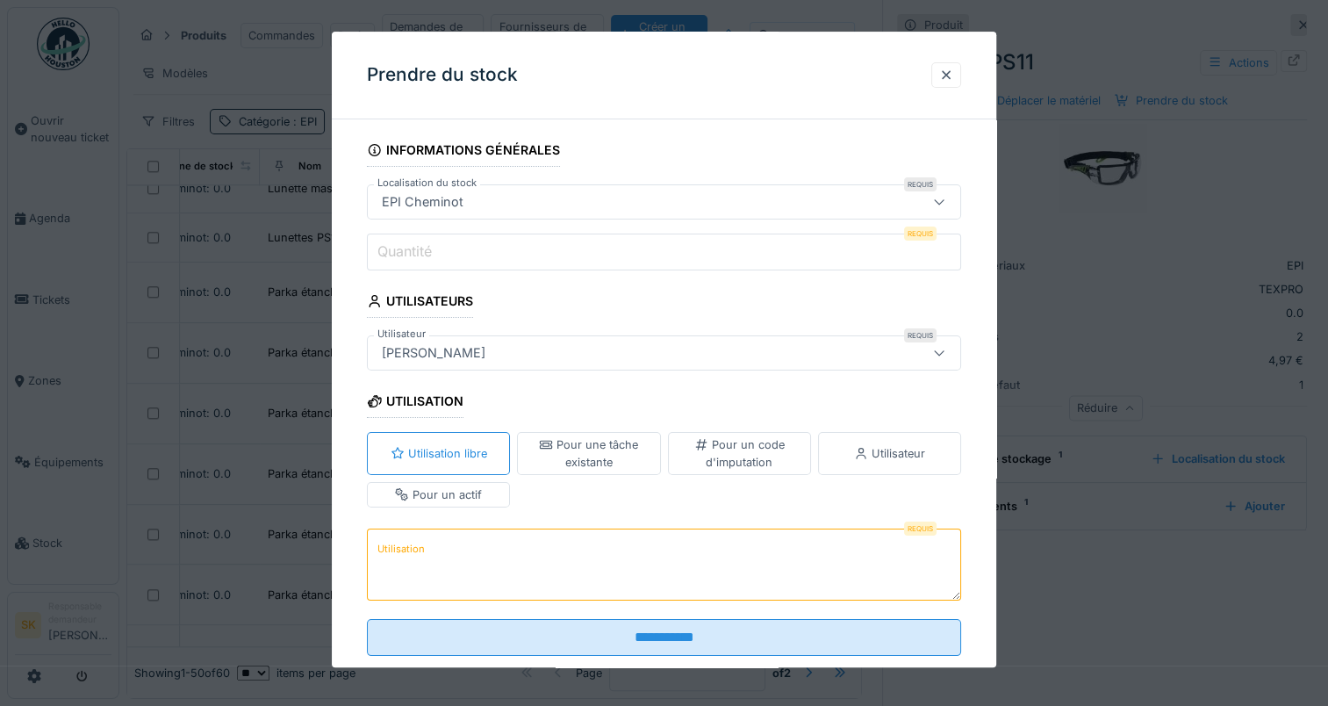
click at [520, 358] on div "[PERSON_NAME]" at bounding box center [628, 352] width 507 height 19
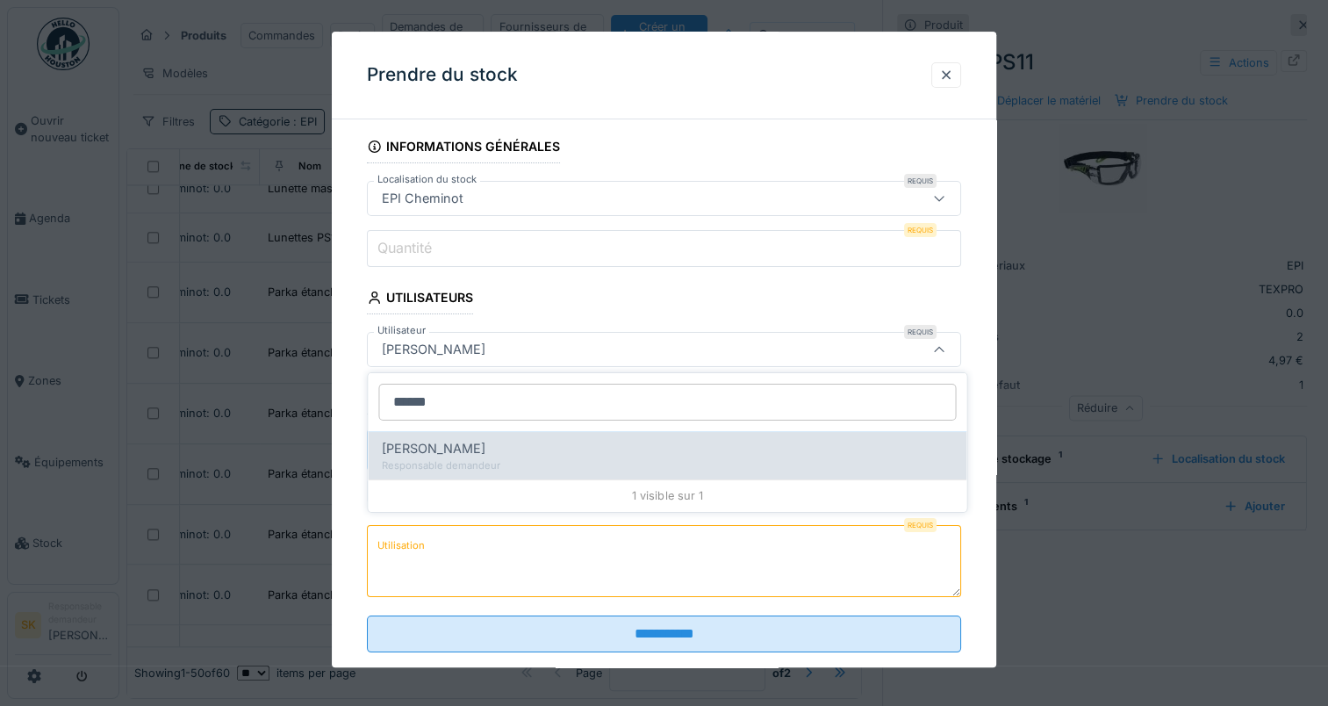
type input "******"
click at [490, 456] on div "Charlotte Bastien" at bounding box center [667, 448] width 571 height 19
type input "*****"
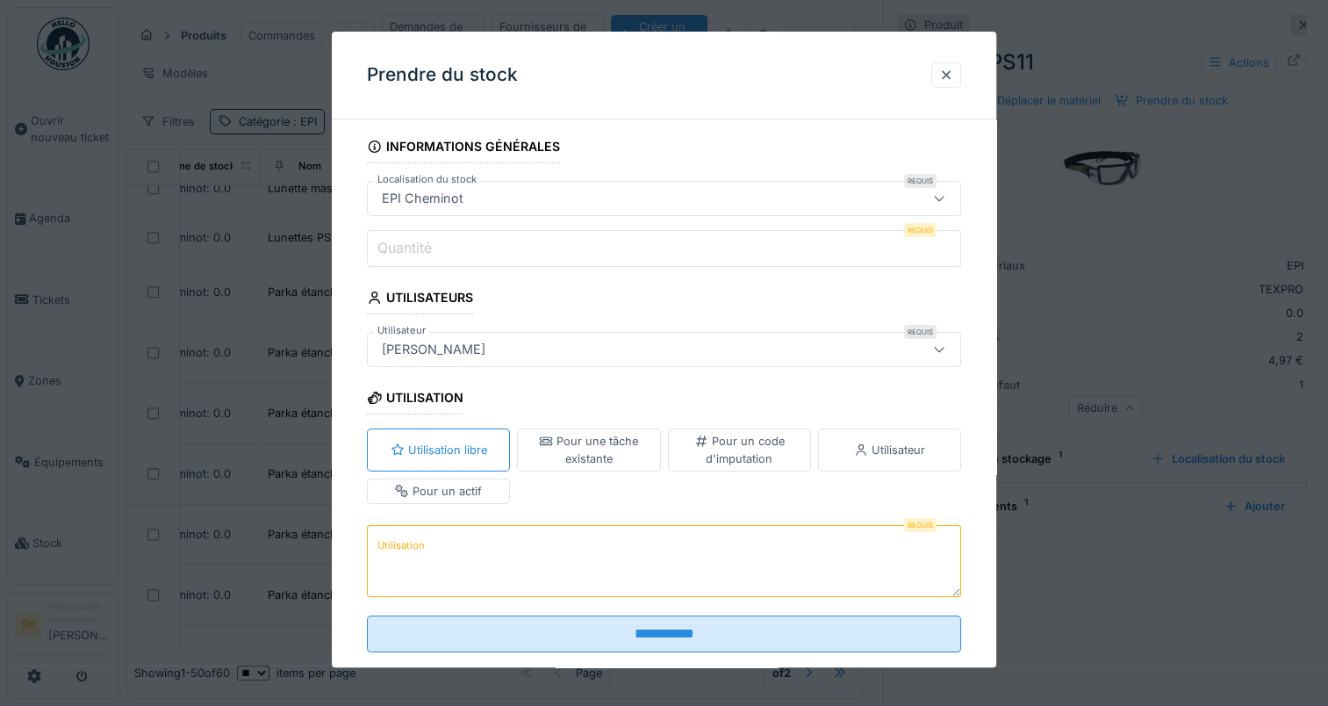
click at [588, 241] on input "Quantité" at bounding box center [664, 248] width 594 height 37
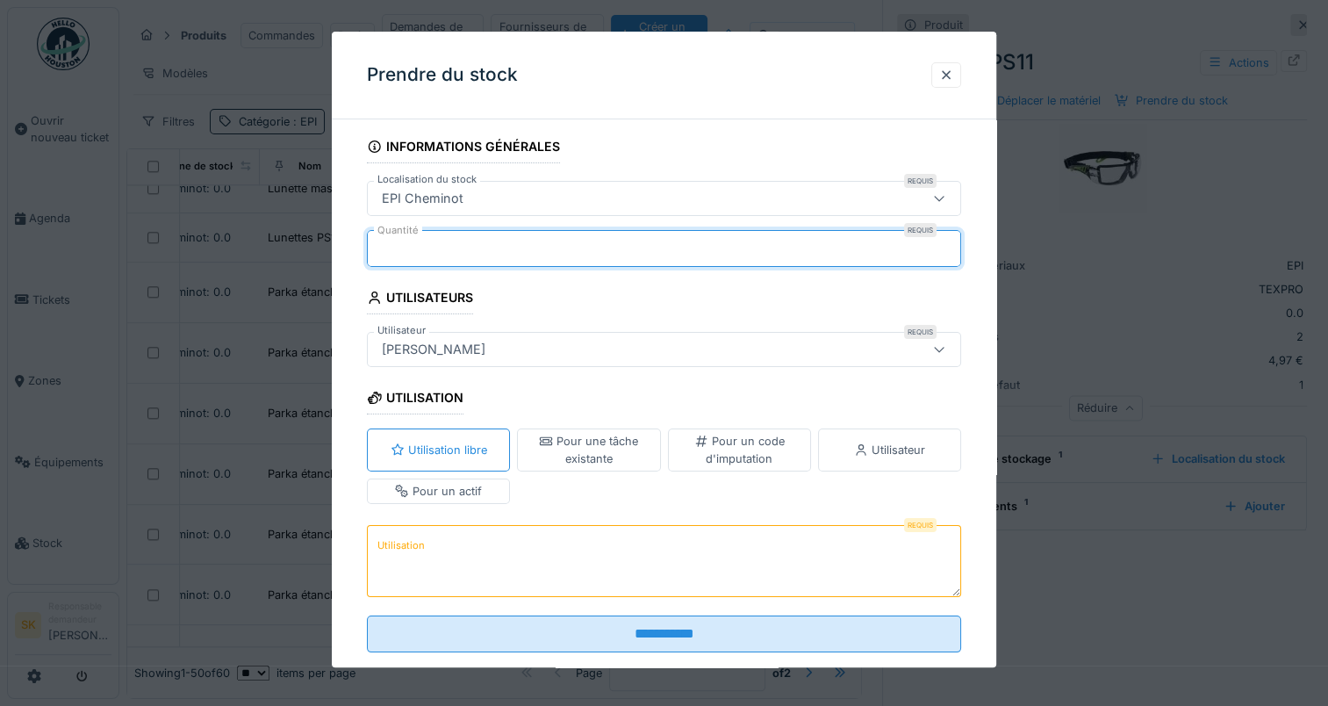
type input "*"
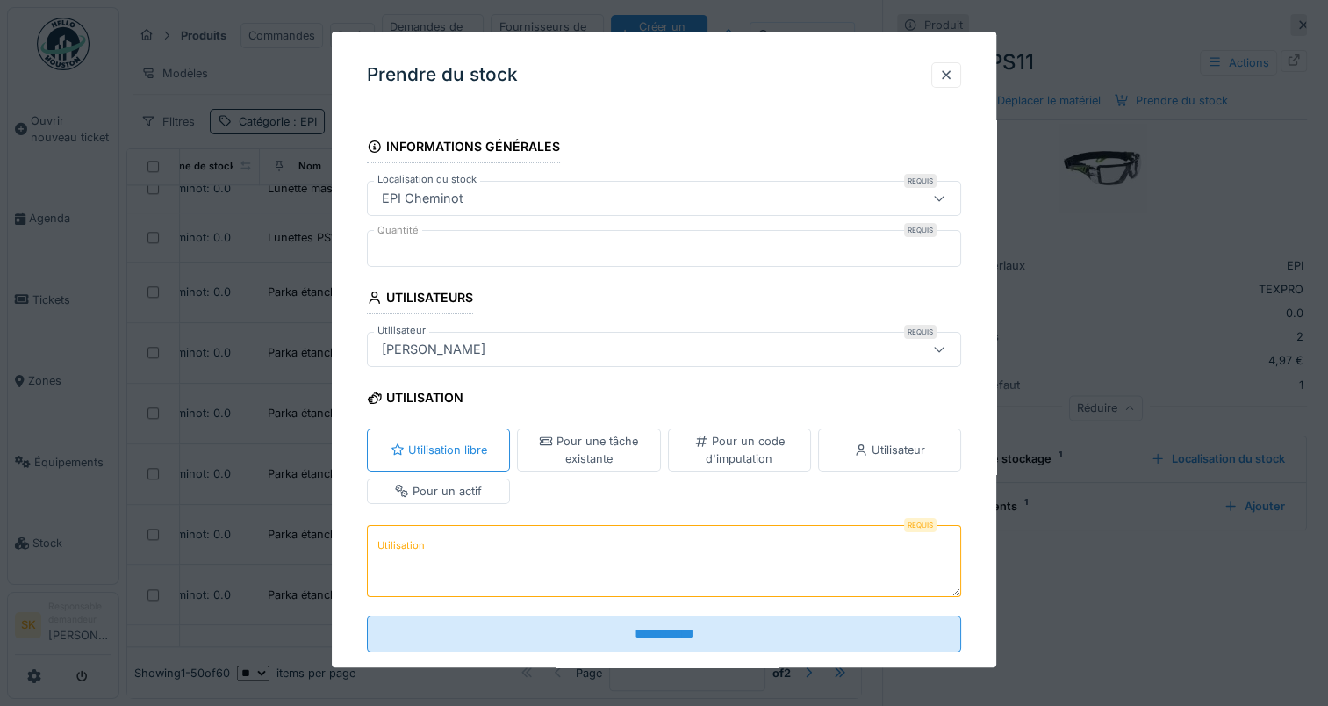
click at [597, 392] on fieldset "**********" at bounding box center [664, 398] width 594 height 536
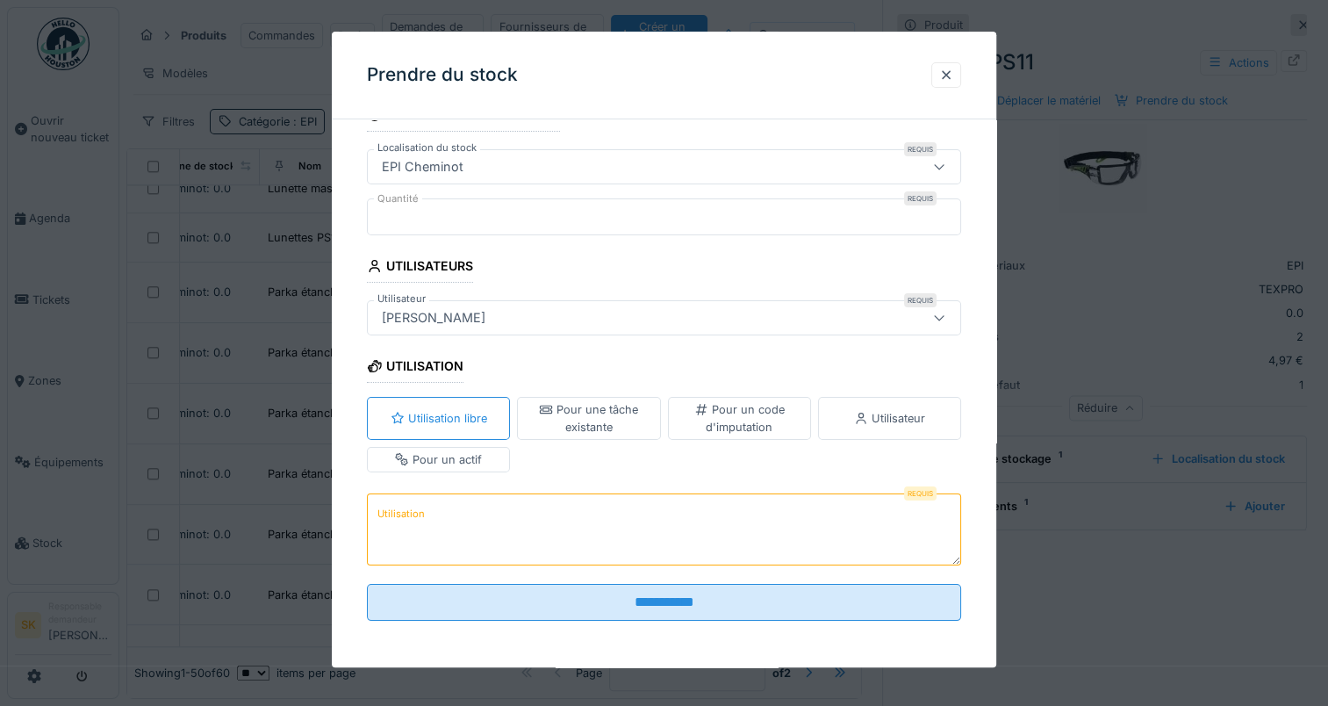
scroll to position [13, 0]
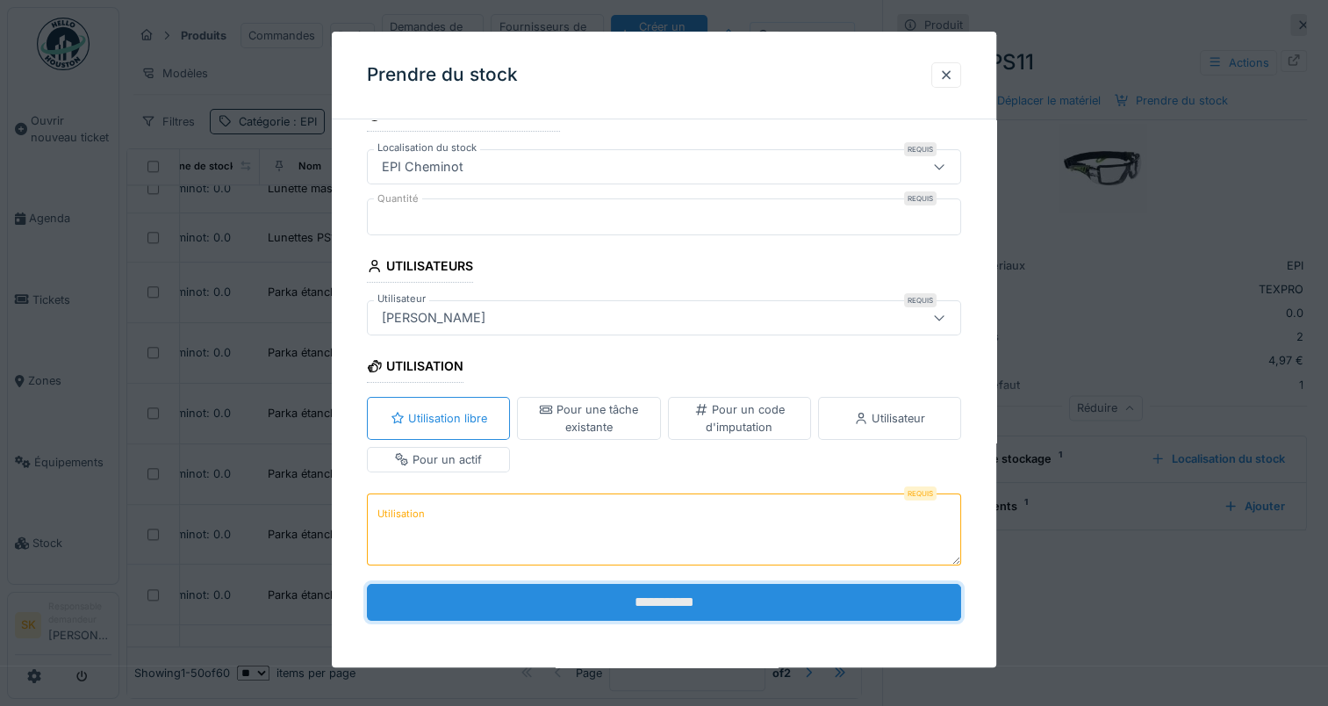
click at [695, 594] on input "**********" at bounding box center [664, 602] width 594 height 37
click at [777, 599] on input "**********" at bounding box center [664, 602] width 594 height 37
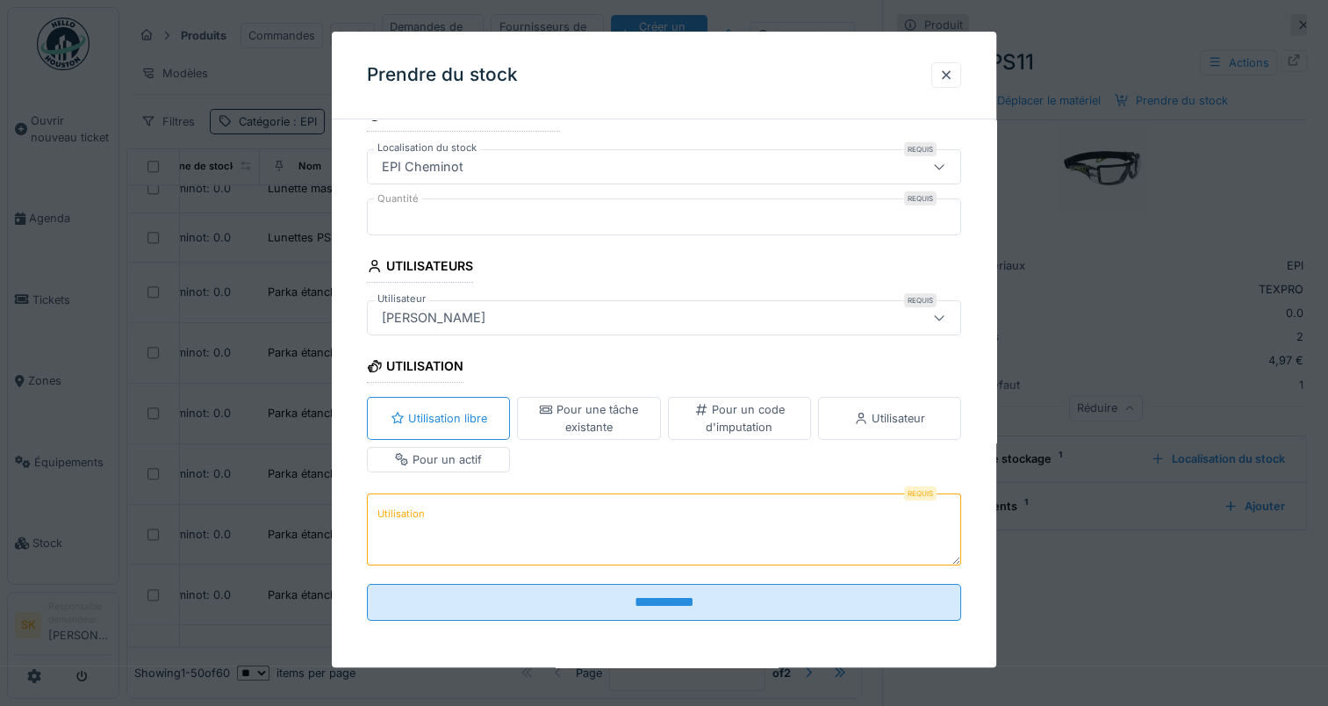
click at [672, 519] on textarea "Utilisation" at bounding box center [664, 529] width 594 height 72
type textarea "****"
click at [887, 424] on div "Utilisateur" at bounding box center [889, 418] width 71 height 17
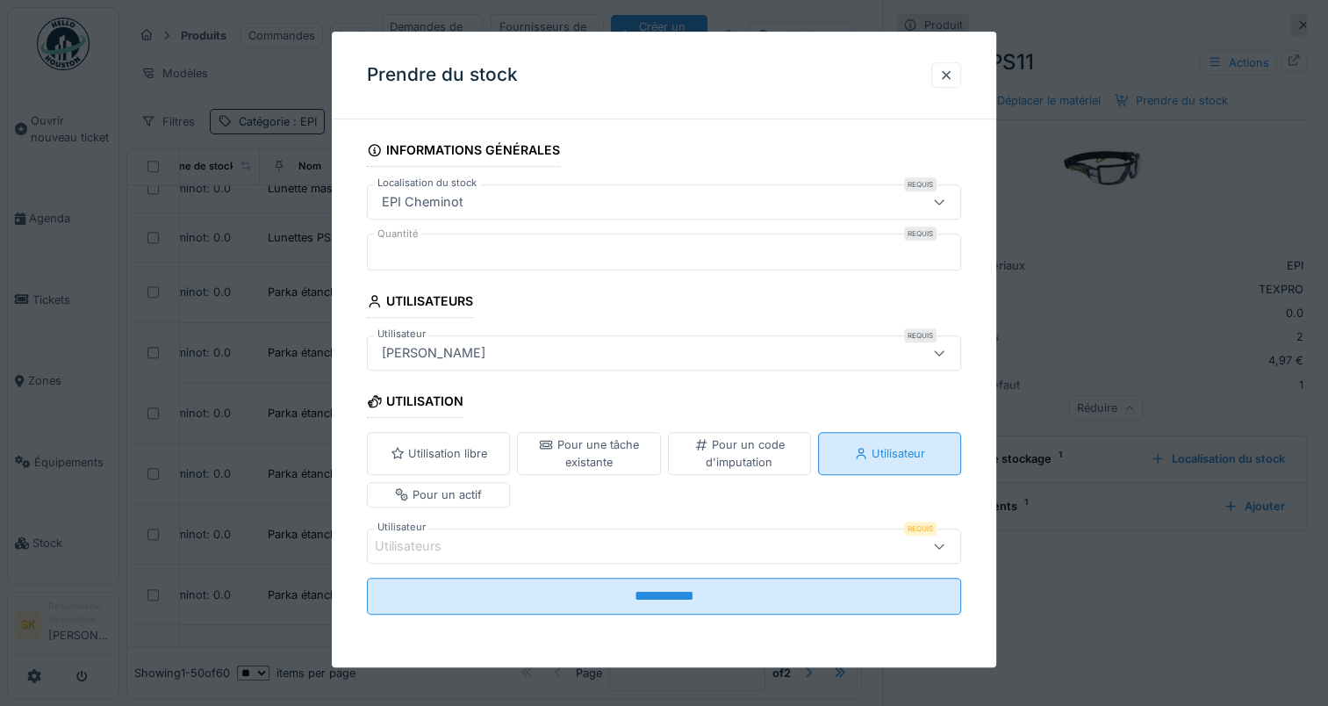
scroll to position [0, 0]
click at [701, 551] on div "Utilisateurs" at bounding box center [628, 545] width 507 height 19
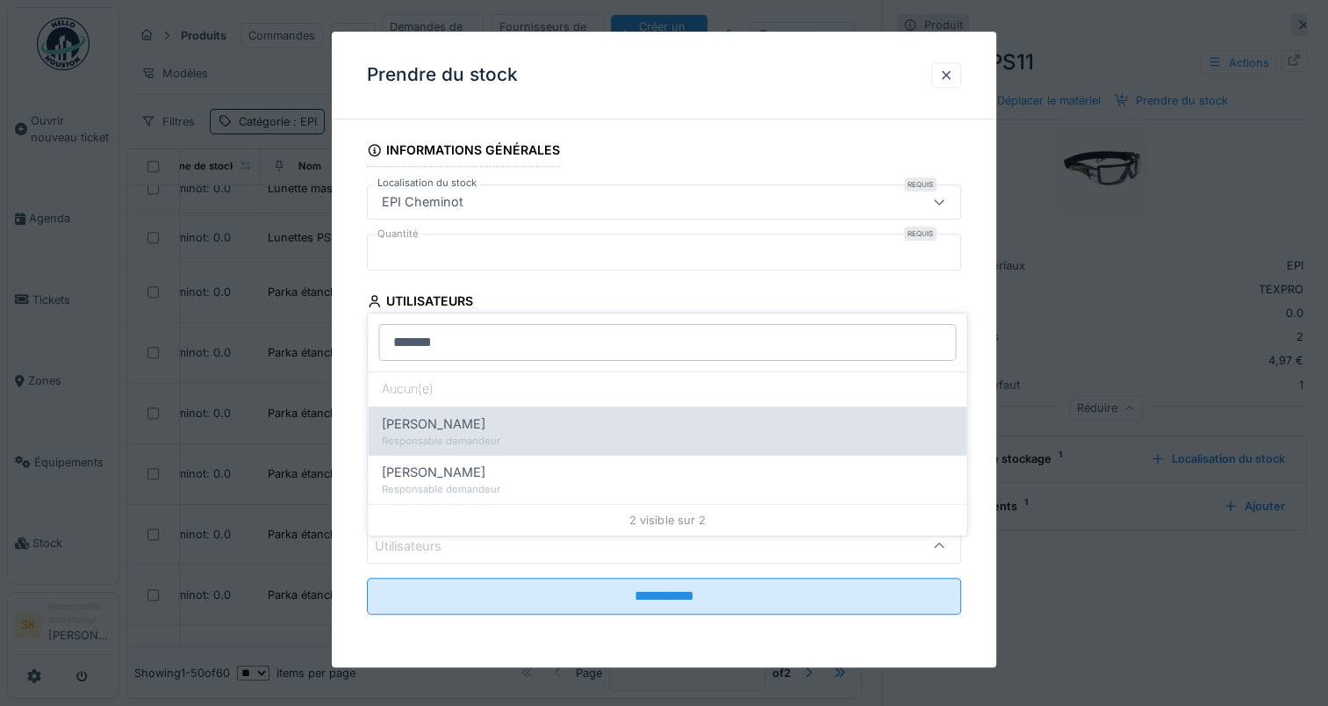
type input "*******"
click at [511, 434] on div "Responsable demandeur" at bounding box center [667, 441] width 571 height 15
type input "*****"
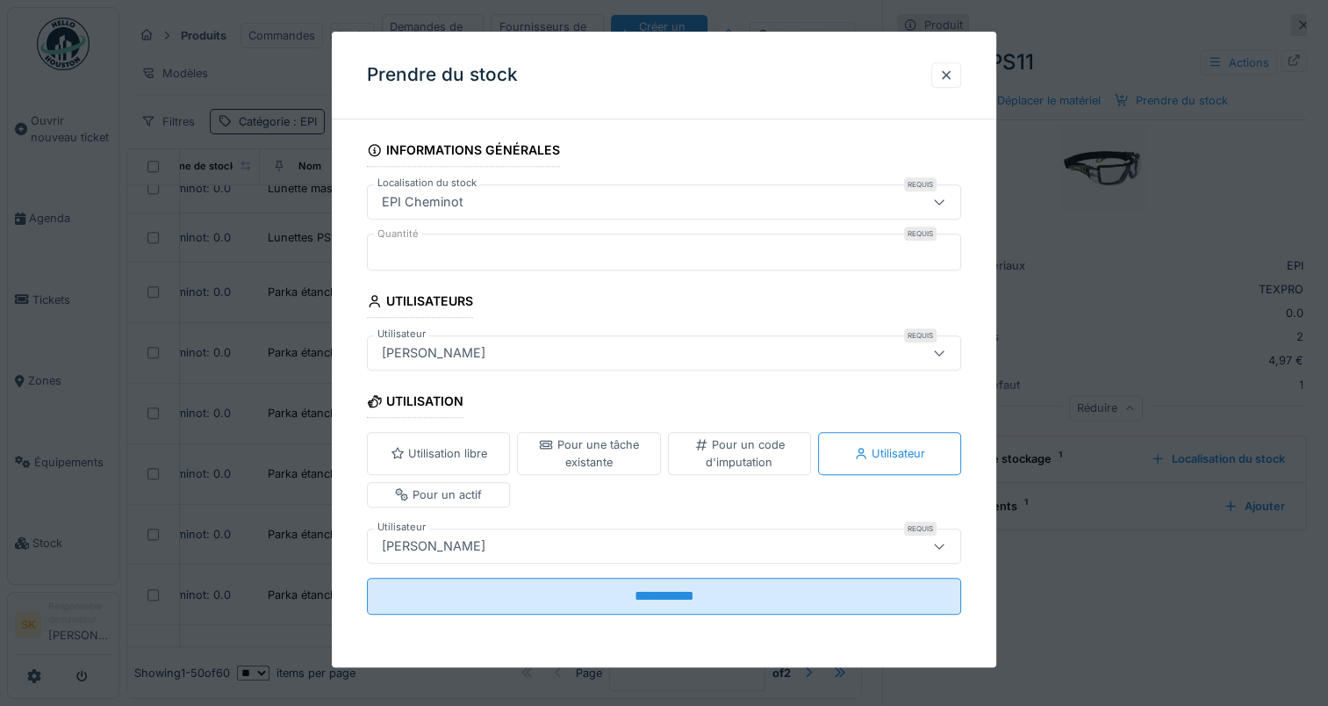
click at [511, 420] on fieldset "**********" at bounding box center [664, 380] width 594 height 495
click at [954, 78] on div at bounding box center [946, 75] width 14 height 17
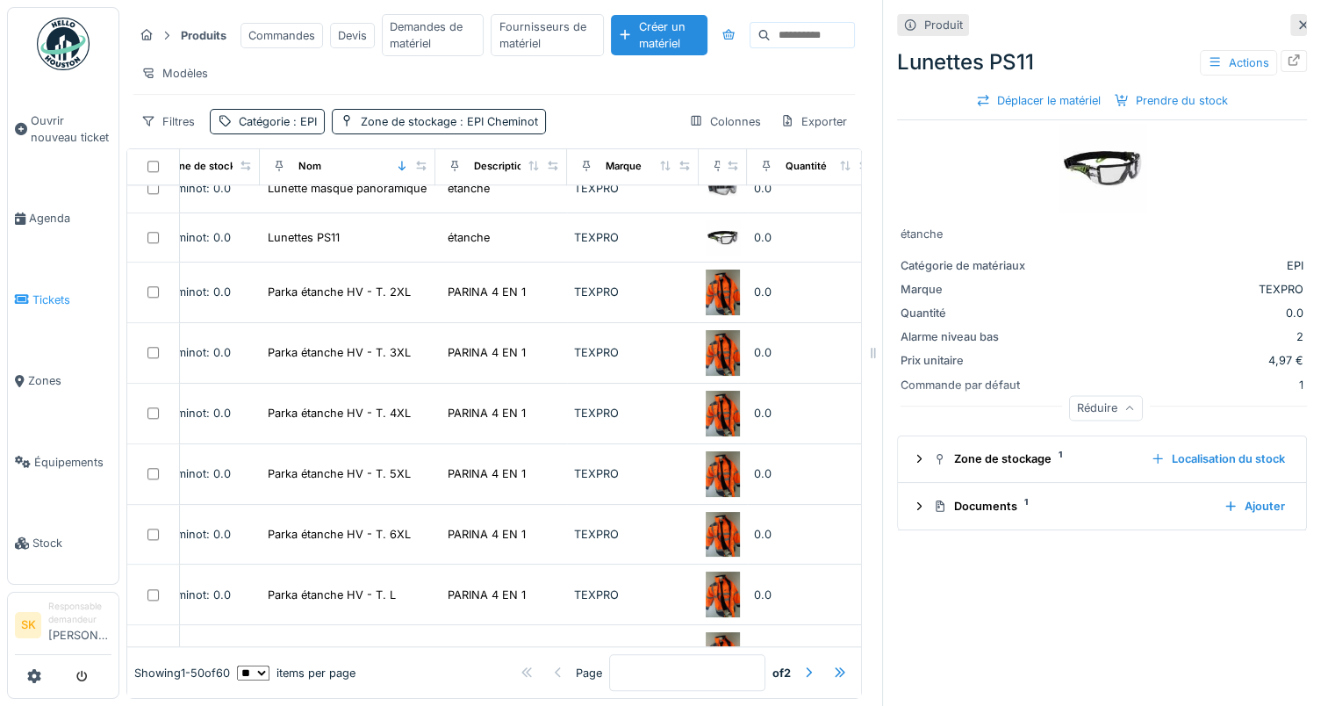
click at [39, 292] on span "Tickets" at bounding box center [71, 300] width 79 height 17
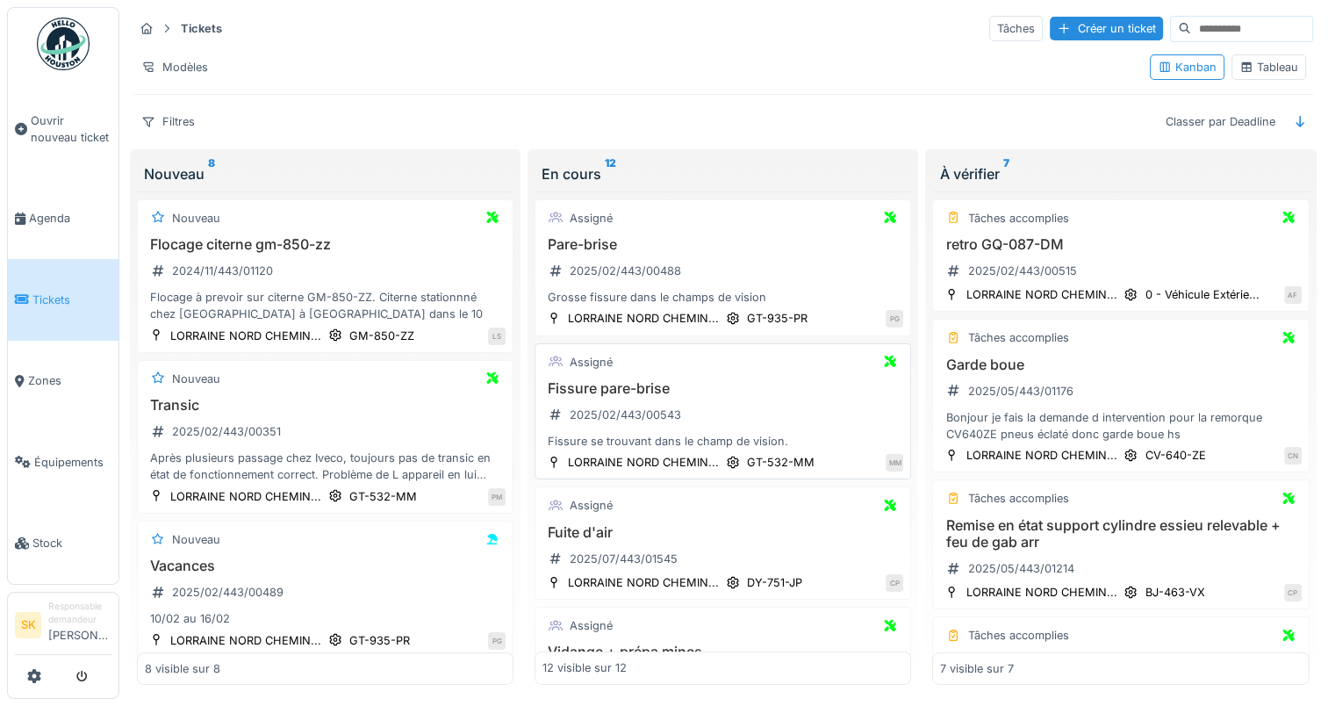
click at [651, 357] on div "Assigné Fissure pare-brise 2025/02/443/00543 Fissure se trouvant dans le champ …" at bounding box center [723, 411] width 377 height 137
click at [62, 135] on span "Ouvrir nouveau ticket" at bounding box center [71, 128] width 81 height 33
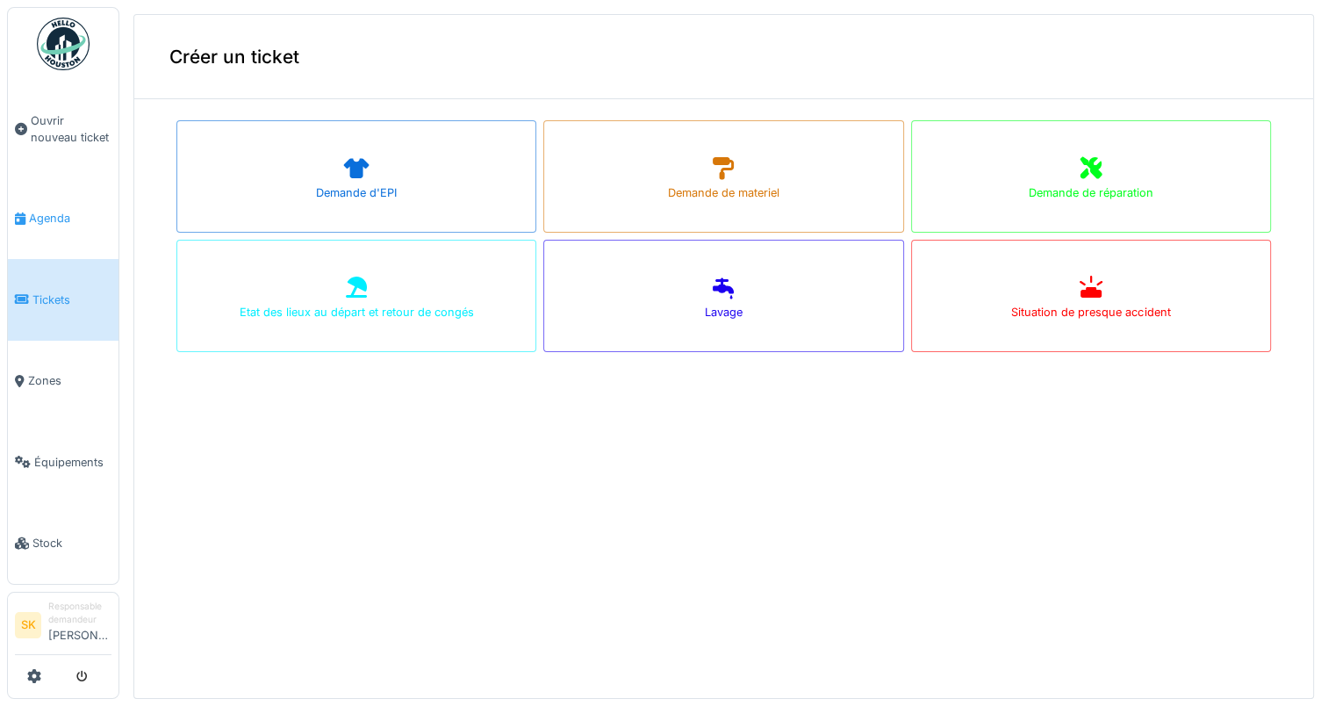
click at [59, 211] on span "Agenda" at bounding box center [70, 218] width 83 height 17
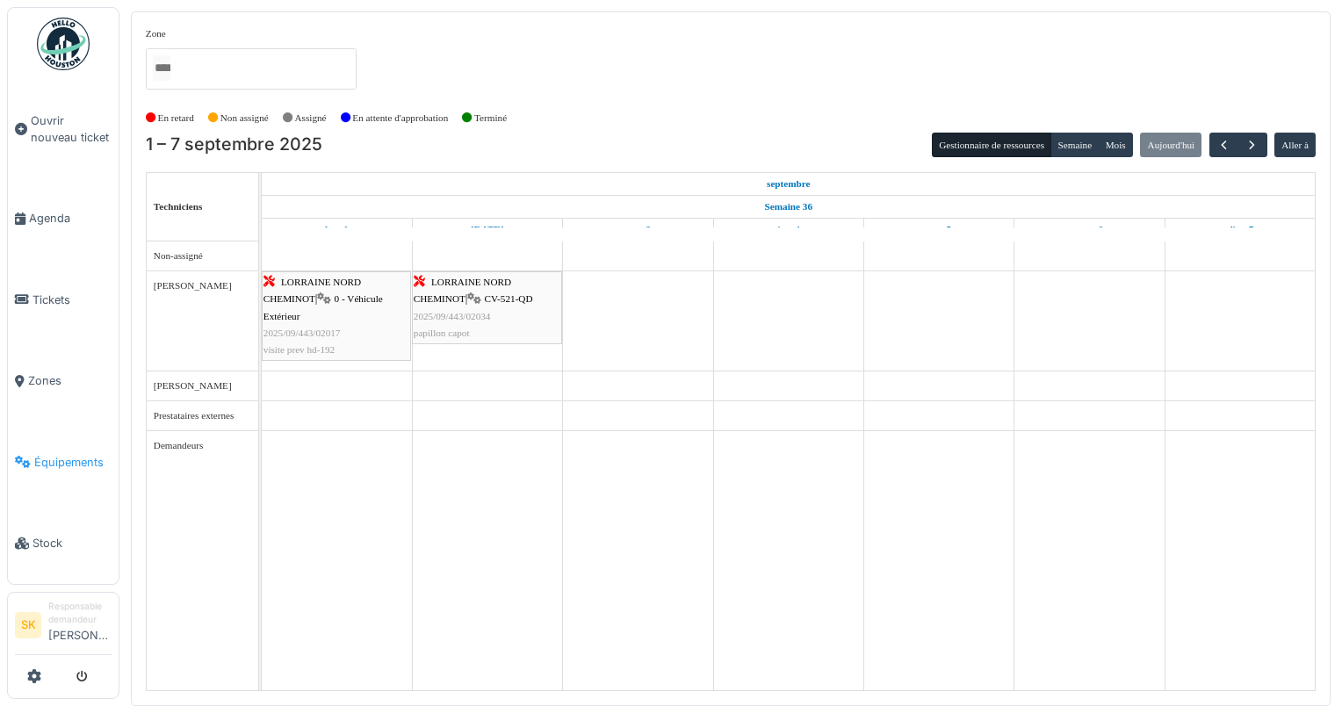
click at [53, 454] on span "Équipements" at bounding box center [72, 462] width 77 height 17
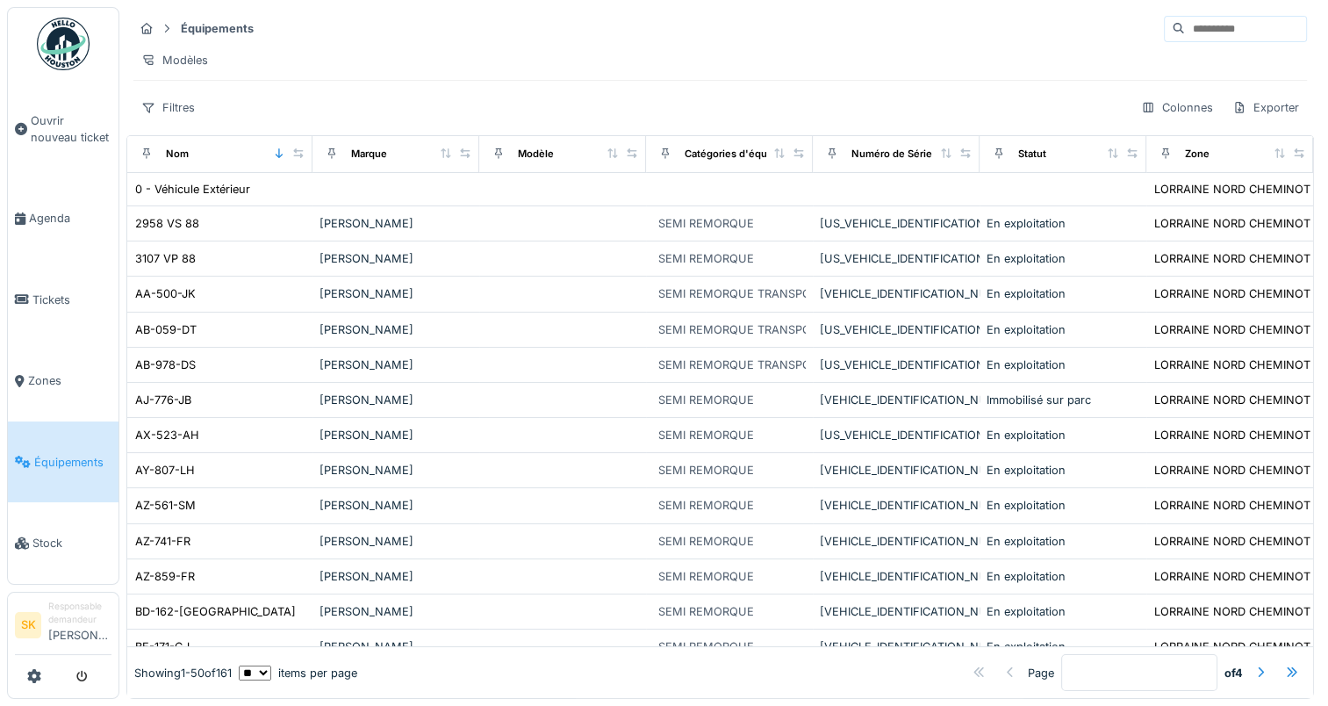
click at [50, 536] on span "Stock" at bounding box center [71, 543] width 79 height 17
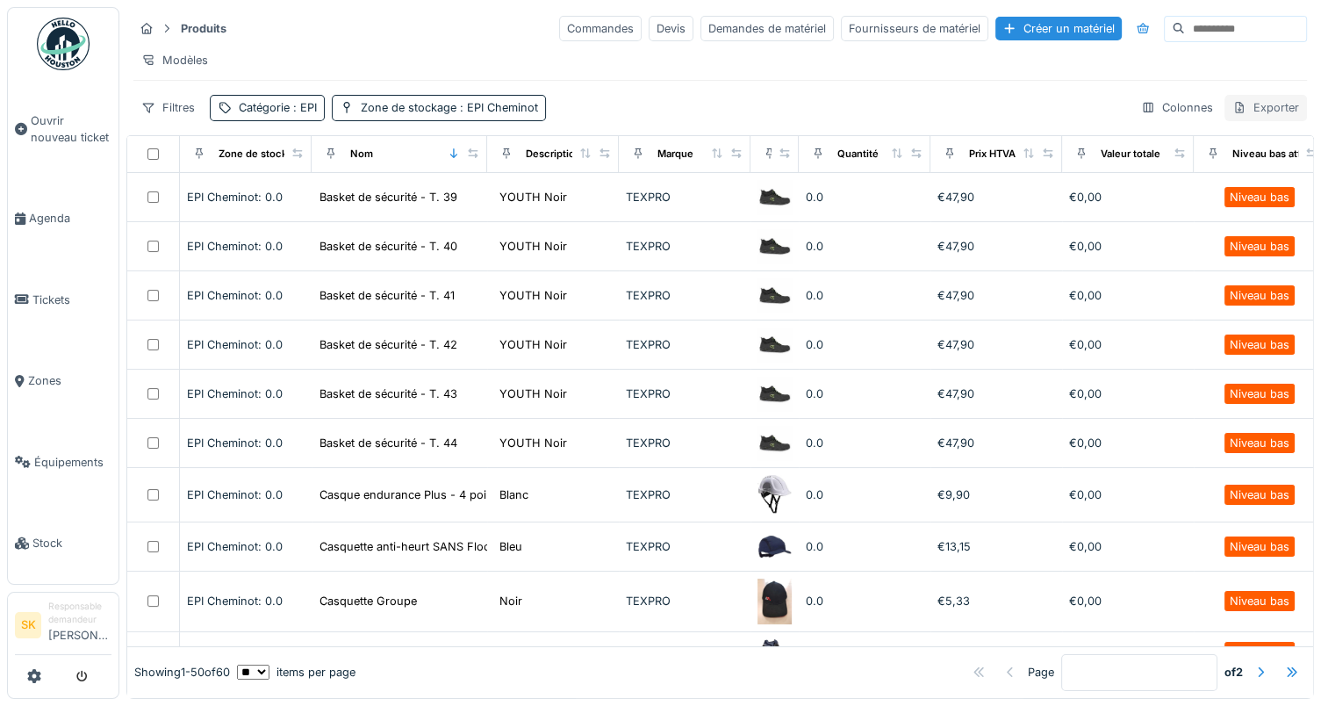
click at [1225, 120] on div "Exporter" at bounding box center [1266, 107] width 83 height 25
click at [966, 116] on div "Filtres Catégorie : EPI Zone de stockage : EPI Cheminot Colonnes Exporter" at bounding box center [720, 107] width 1174 height 25
drag, startPoint x: 1229, startPoint y: 133, endPoint x: 1236, endPoint y: 127, distance: 9.3
click at [1236, 127] on div "Produits Commandes Devis Demandes de matériel Fournisseurs de matériel Créer un…" at bounding box center [720, 67] width 1188 height 121
click at [1236, 120] on div "Exporter" at bounding box center [1266, 107] width 83 height 25
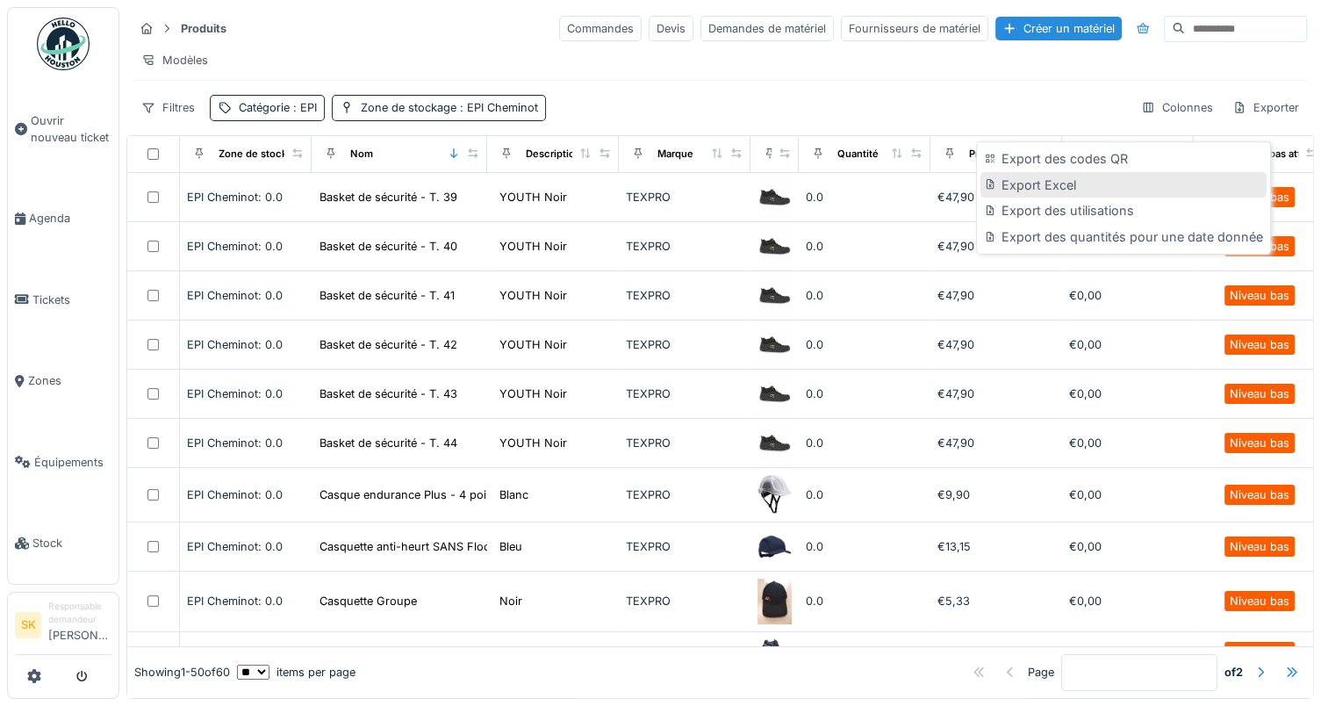
click at [1092, 184] on div "Export Excel" at bounding box center [1123, 185] width 285 height 26
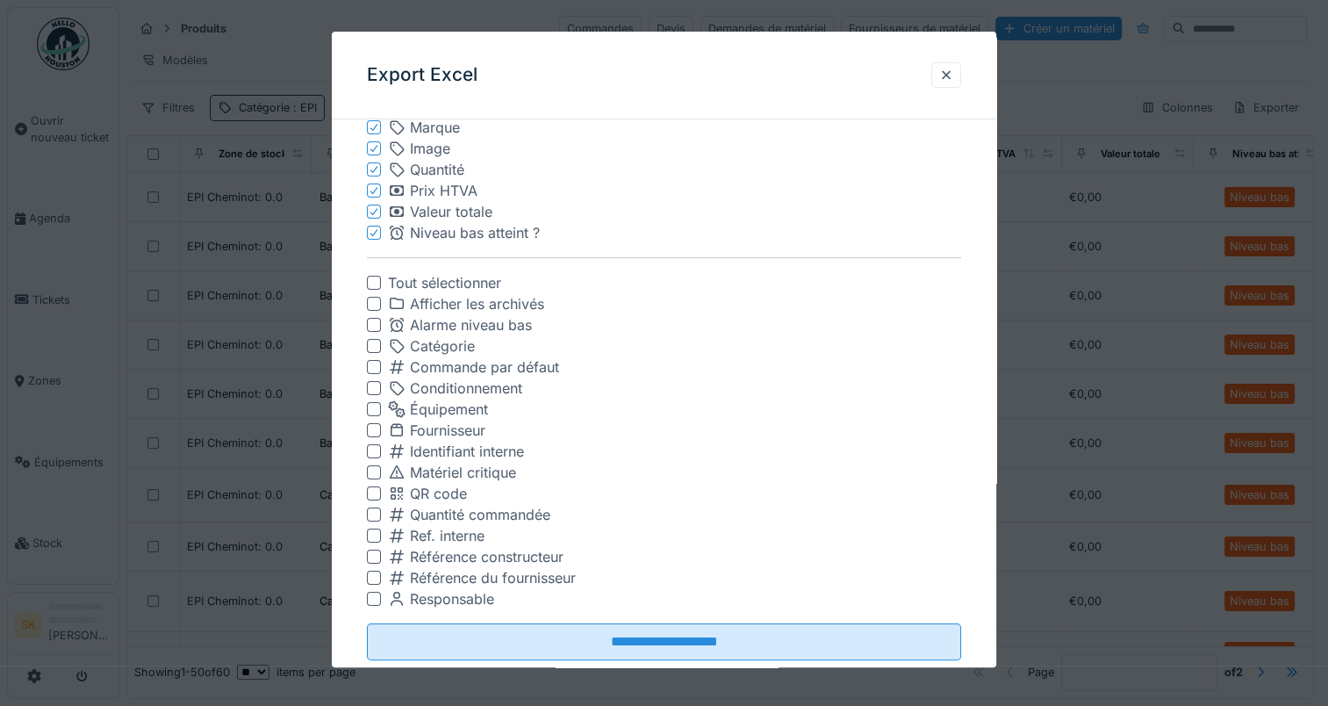
scroll to position [259, 0]
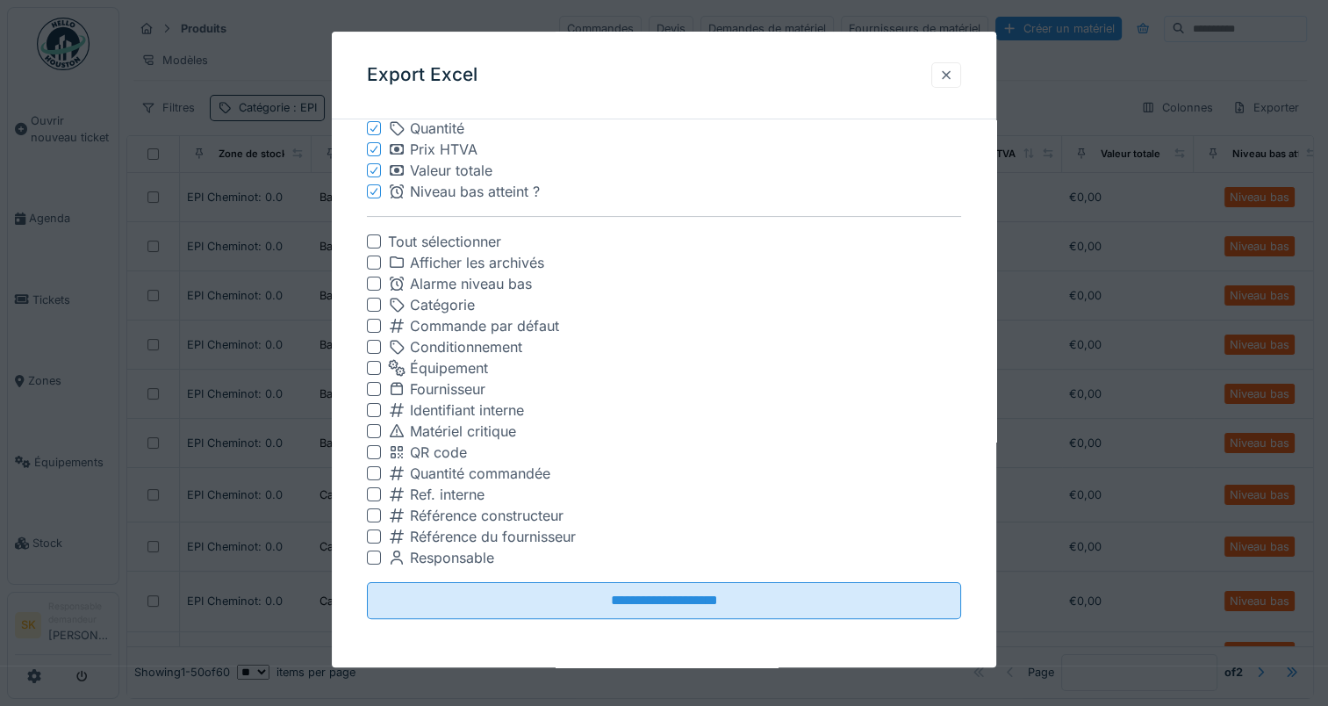
click at [948, 74] on div at bounding box center [946, 75] width 14 height 17
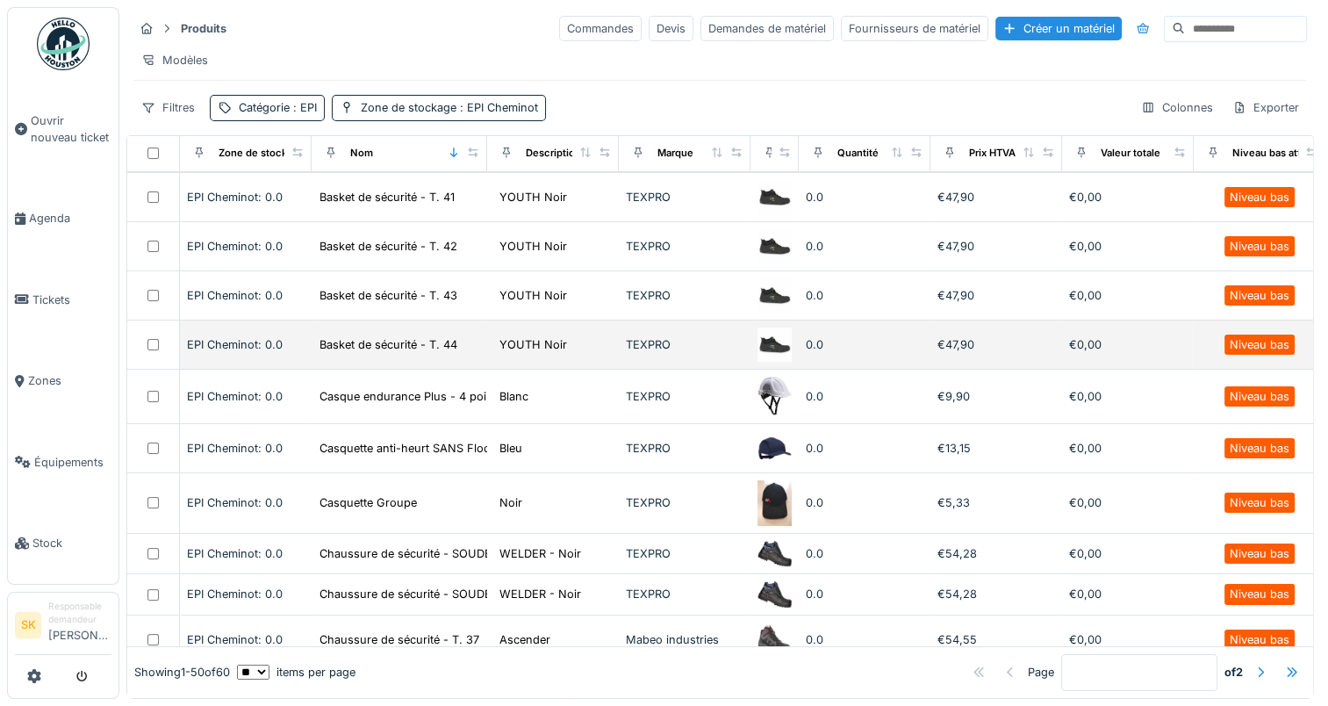
scroll to position [98, 0]
